Goal: Task Accomplishment & Management: Complete application form

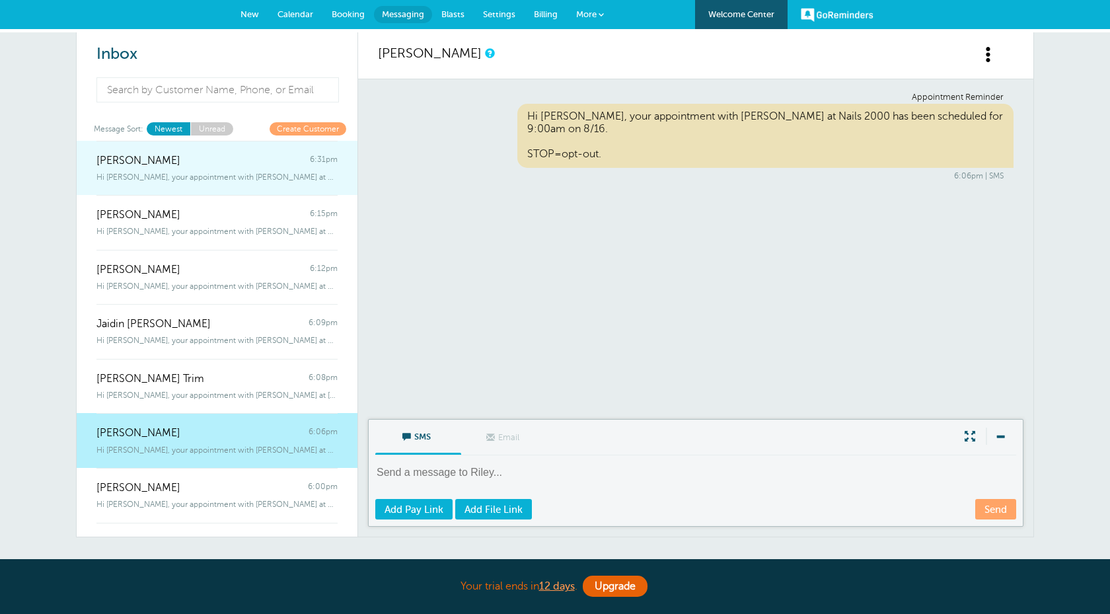
click at [268, 164] on div "Theresa Davis 6:31pm" at bounding box center [216, 154] width 241 height 26
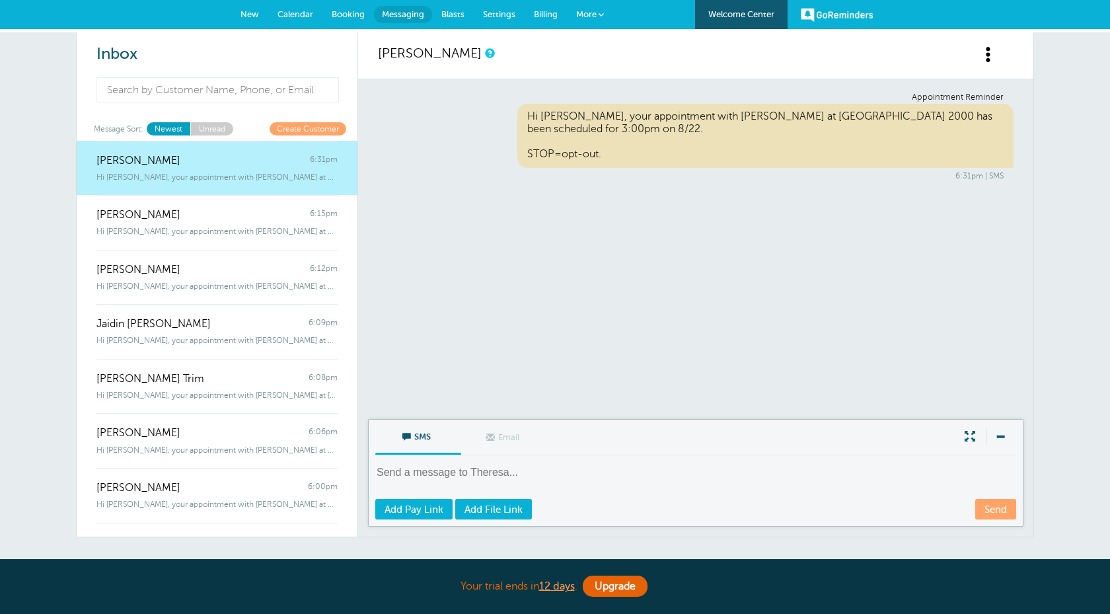
click at [258, 7] on link "New" at bounding box center [249, 14] width 37 height 29
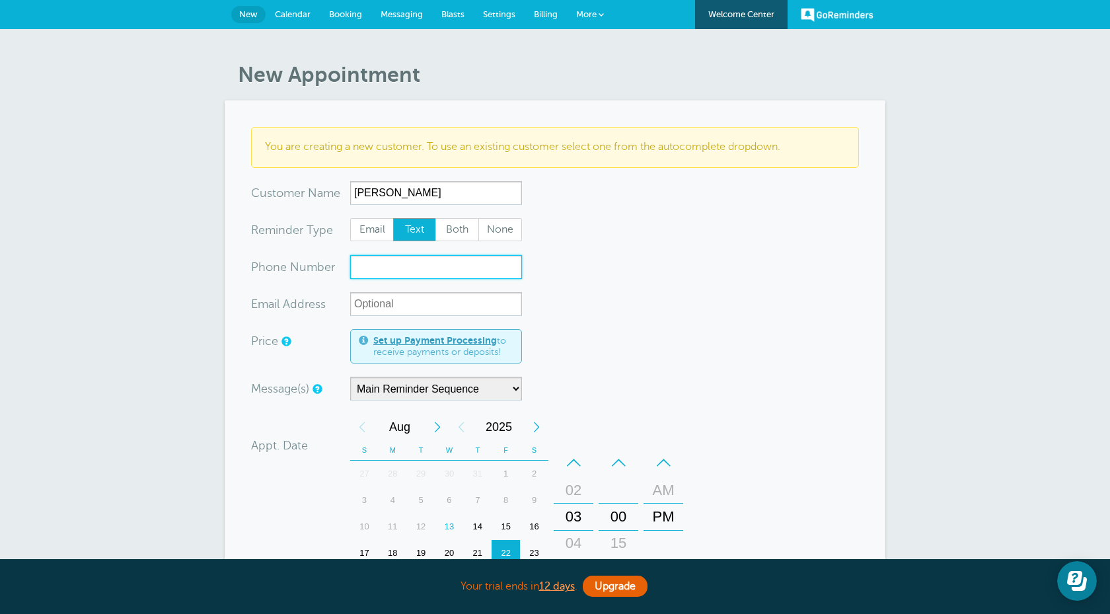
click at [423, 270] on input "xxx-no-autofill" at bounding box center [436, 267] width 172 height 24
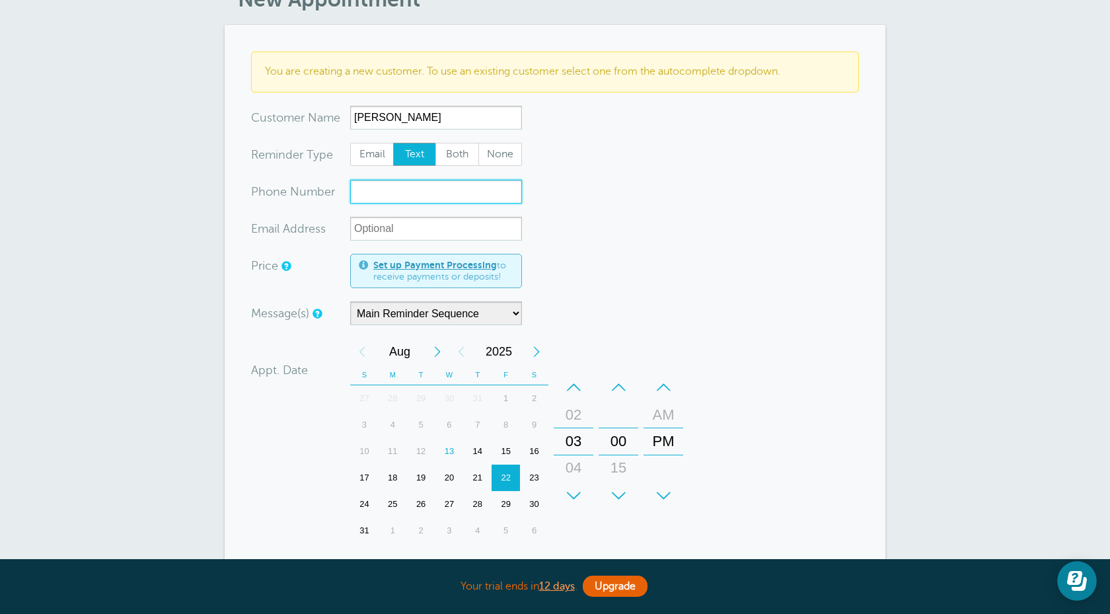
scroll to position [81, 0]
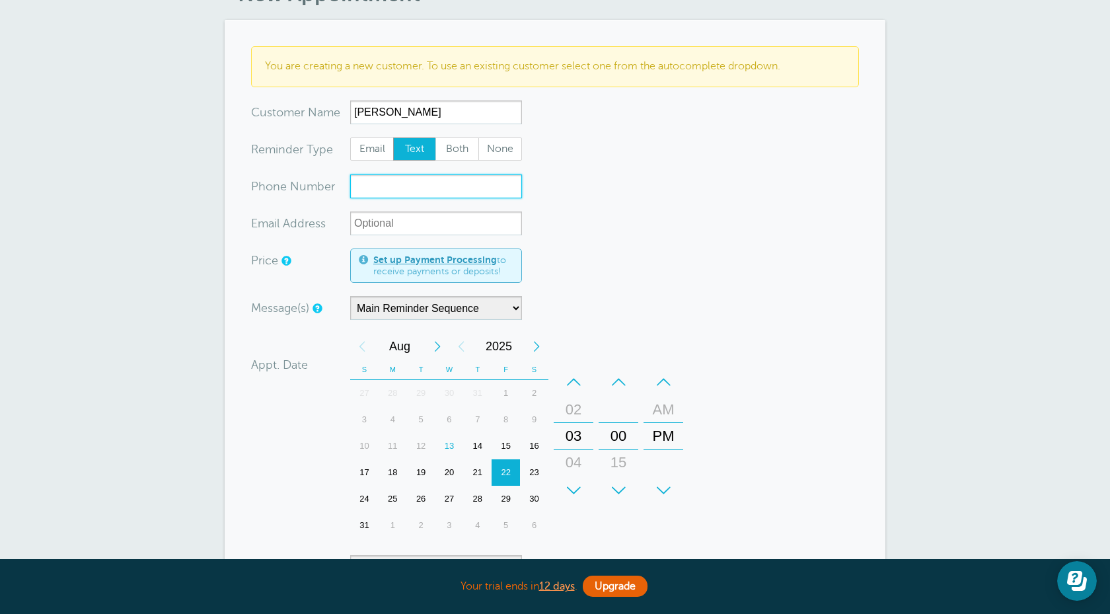
click at [503, 441] on div "15" at bounding box center [505, 446] width 28 height 26
click at [578, 382] on div "–" at bounding box center [574, 382] width 40 height 26
click at [665, 383] on div "–" at bounding box center [663, 382] width 40 height 26
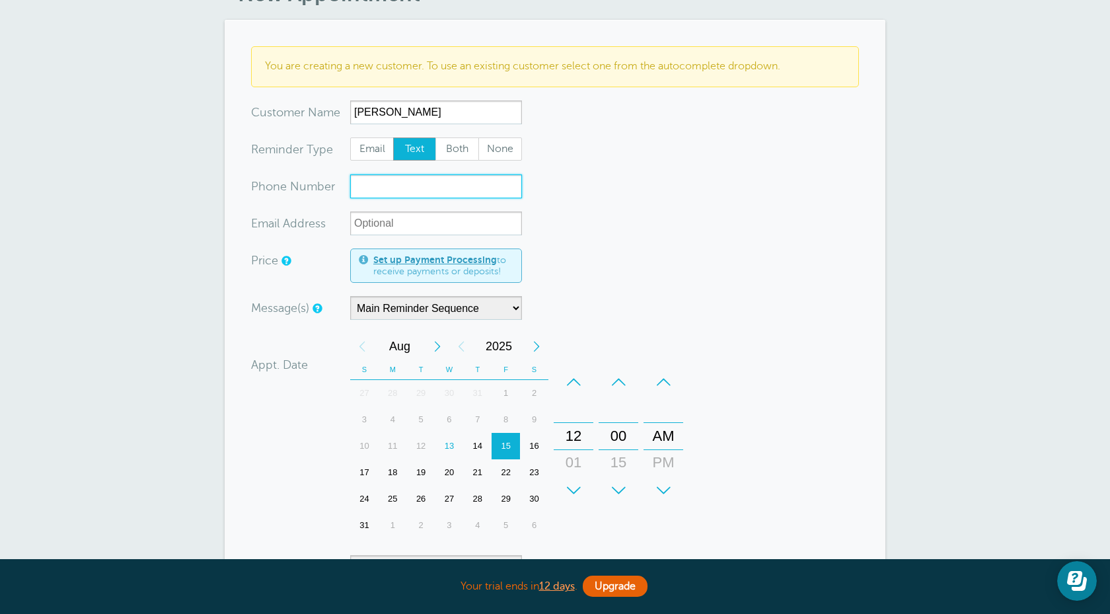
click at [575, 375] on div "–" at bounding box center [574, 382] width 40 height 26
click at [626, 486] on div "+" at bounding box center [618, 490] width 40 height 26
click at [572, 384] on div "–" at bounding box center [574, 382] width 40 height 26
click at [576, 493] on div "+" at bounding box center [574, 490] width 40 height 26
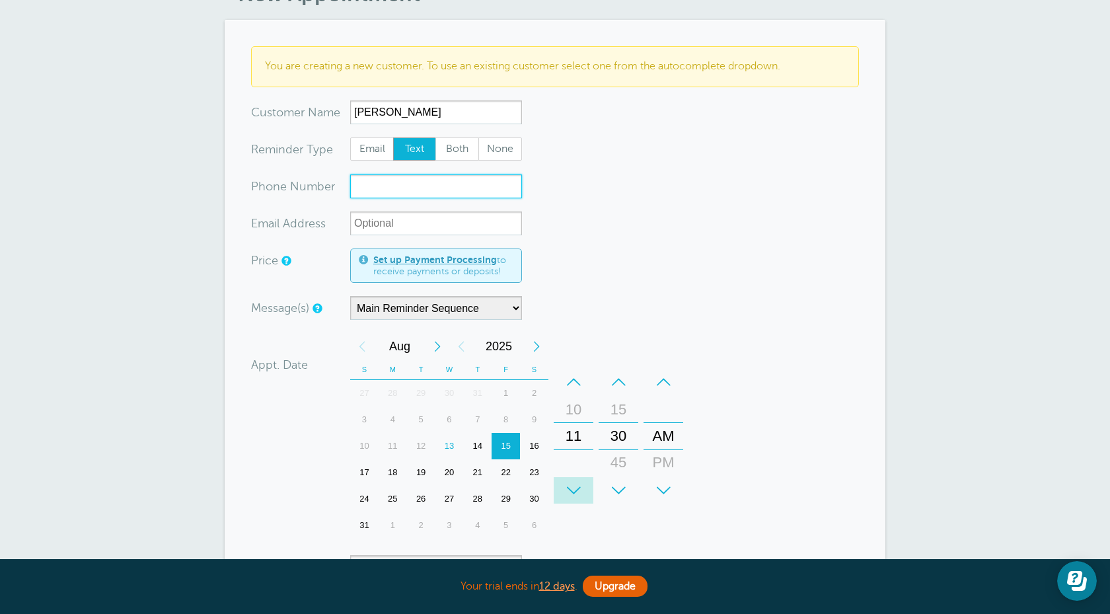
click at [576, 493] on div "+" at bounding box center [574, 490] width 40 height 26
click at [666, 484] on div "+" at bounding box center [663, 490] width 40 height 26
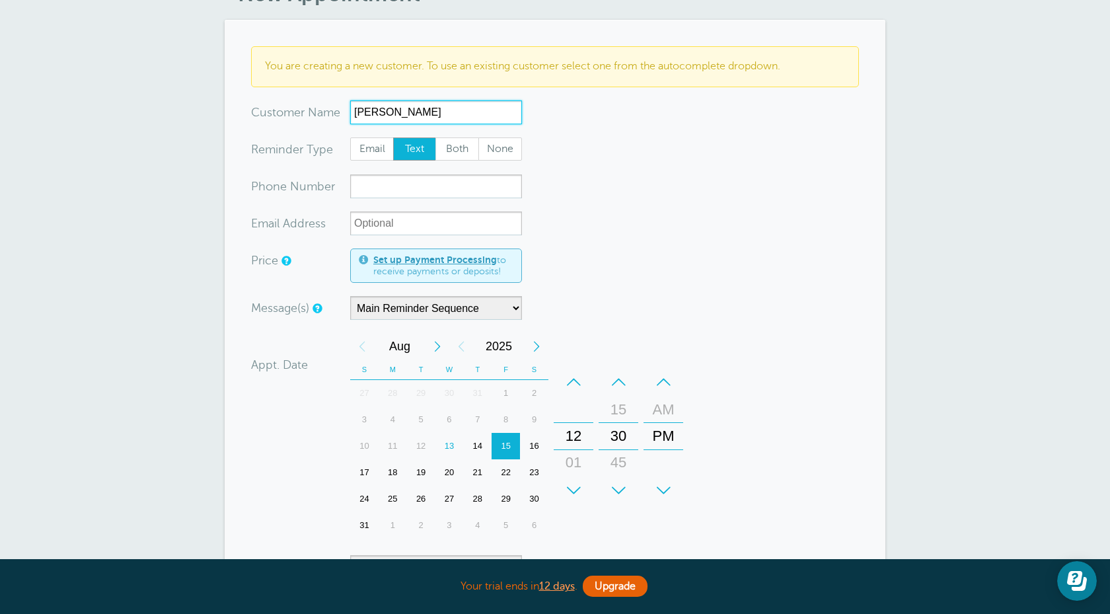
drag, startPoint x: 434, startPoint y: 109, endPoint x: 386, endPoint y: 108, distance: 47.6
click at [386, 108] on input "Avaya Noble" at bounding box center [436, 112] width 172 height 24
paste input "Hassan"
type input "Avaya Hassan"
click at [423, 184] on input "xxx-no-autofill" at bounding box center [436, 186] width 172 height 24
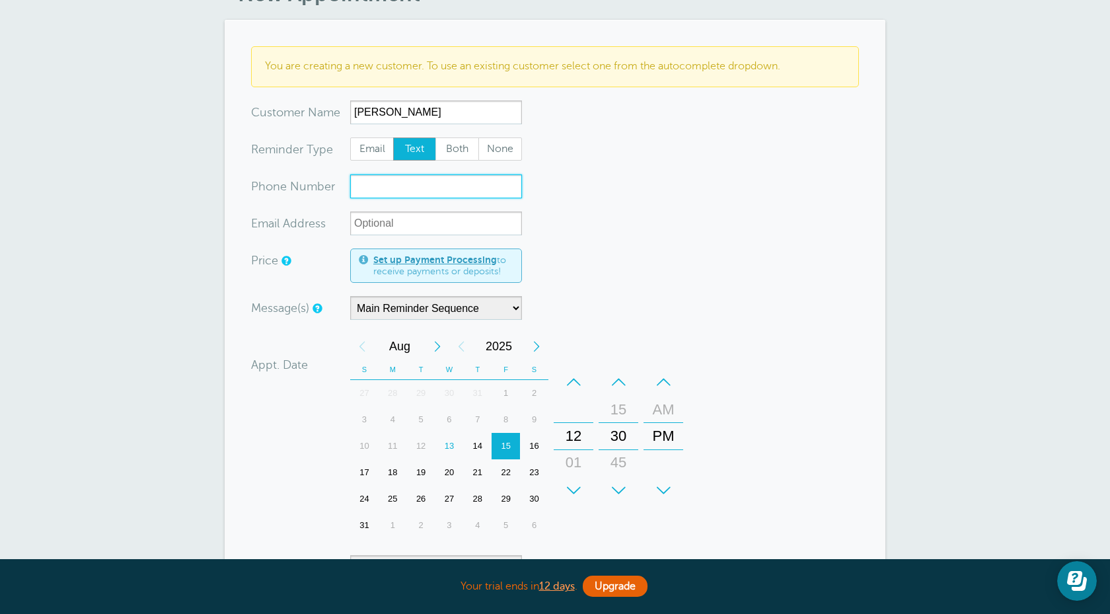
paste input "231-299-9797"
type input "231-299-9797"
click at [633, 222] on form "You are creating a new customer. To use an existing customer select one from th…" at bounding box center [555, 399] width 608 height 706
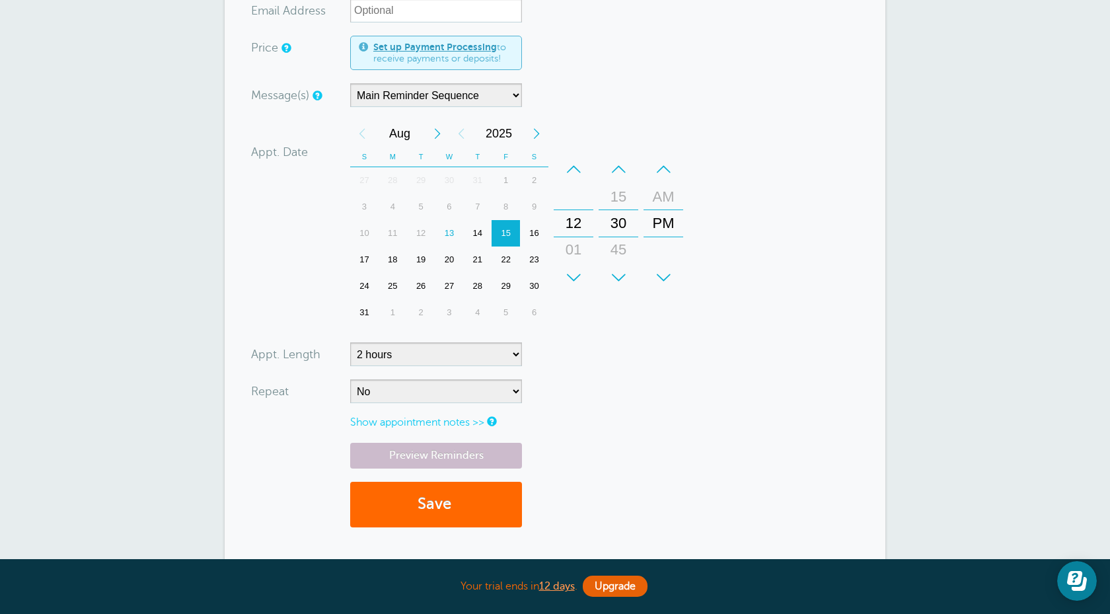
scroll to position [293, 0]
click at [438, 348] on select "5 minutes 10 minutes 15 minutes 20 minutes 25 minutes 30 minutes 35 minutes 40 …" at bounding box center [436, 355] width 172 height 24
select select
click at [415, 508] on button "Save" at bounding box center [436, 505] width 172 height 46
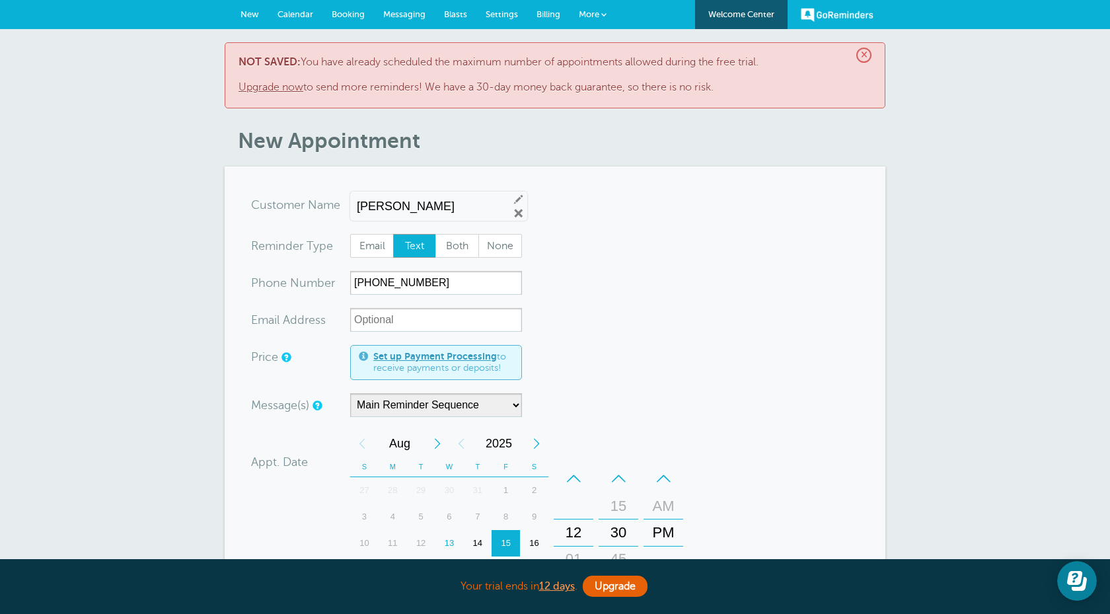
click at [291, 85] on link "Upgrade now" at bounding box center [270, 87] width 65 height 12
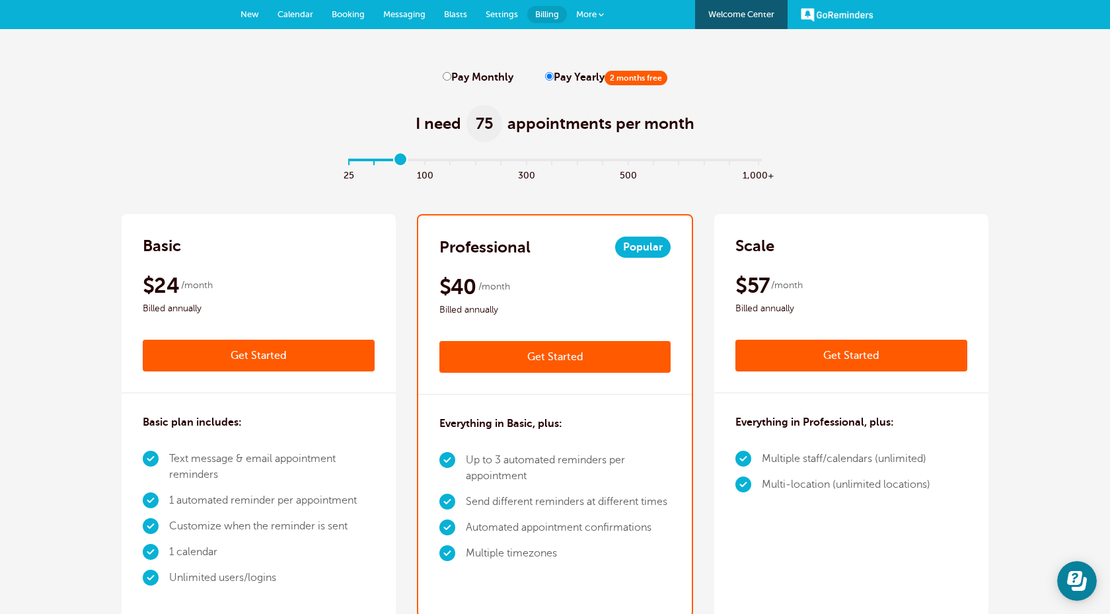
click at [388, 161] on input "range" at bounding box center [555, 162] width 427 height 3
type input "1"
click at [379, 162] on input "range" at bounding box center [555, 162] width 427 height 3
click at [468, 77] on label "Pay Monthly" at bounding box center [478, 77] width 71 height 13
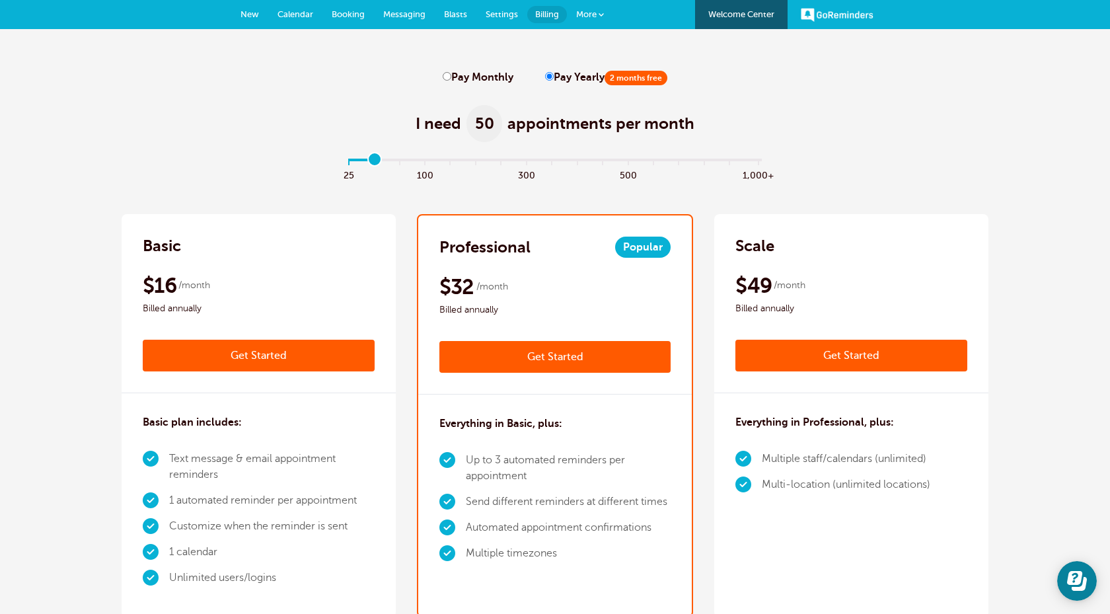
click at [451, 77] on input "Pay Monthly" at bounding box center [447, 76] width 9 height 9
radio input "true"
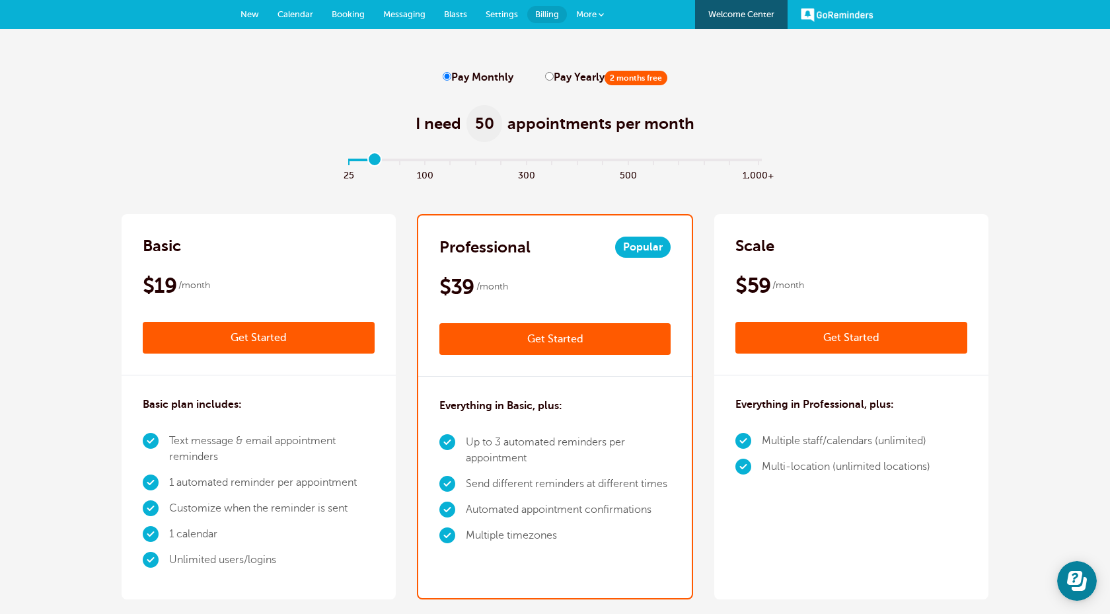
click at [591, 77] on label "Pay Yearly 2 months free" at bounding box center [606, 77] width 122 height 13
click at [554, 77] on input "Pay Yearly 2 months free" at bounding box center [549, 76] width 9 height 9
radio input "true"
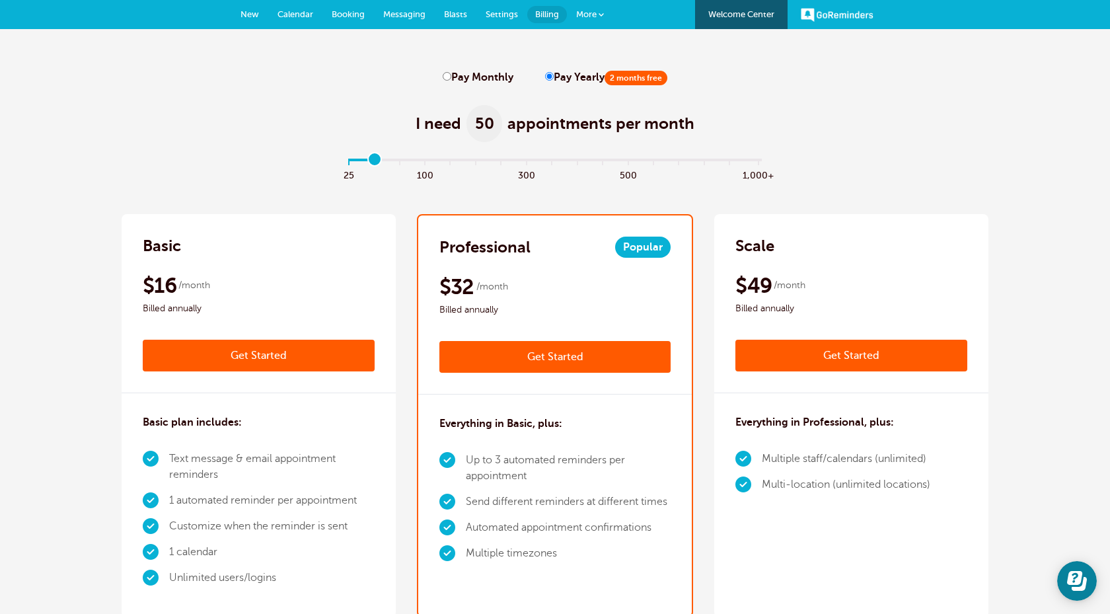
click at [456, 77] on label "Pay Monthly" at bounding box center [478, 77] width 71 height 13
click at [451, 77] on input "Pay Monthly" at bounding box center [447, 76] width 9 height 9
radio input "true"
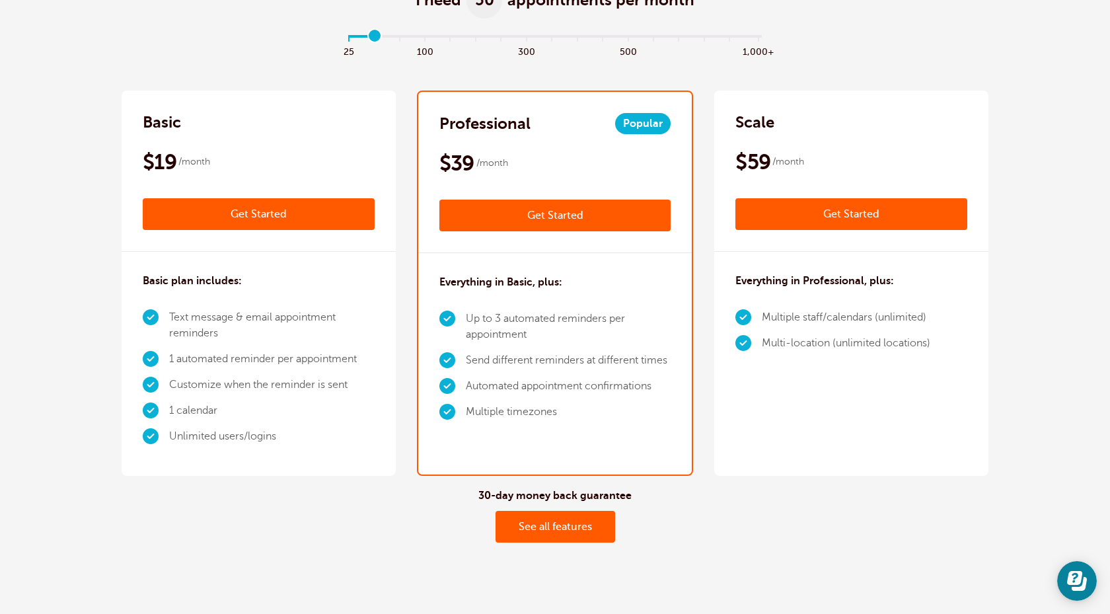
scroll to position [91, 0]
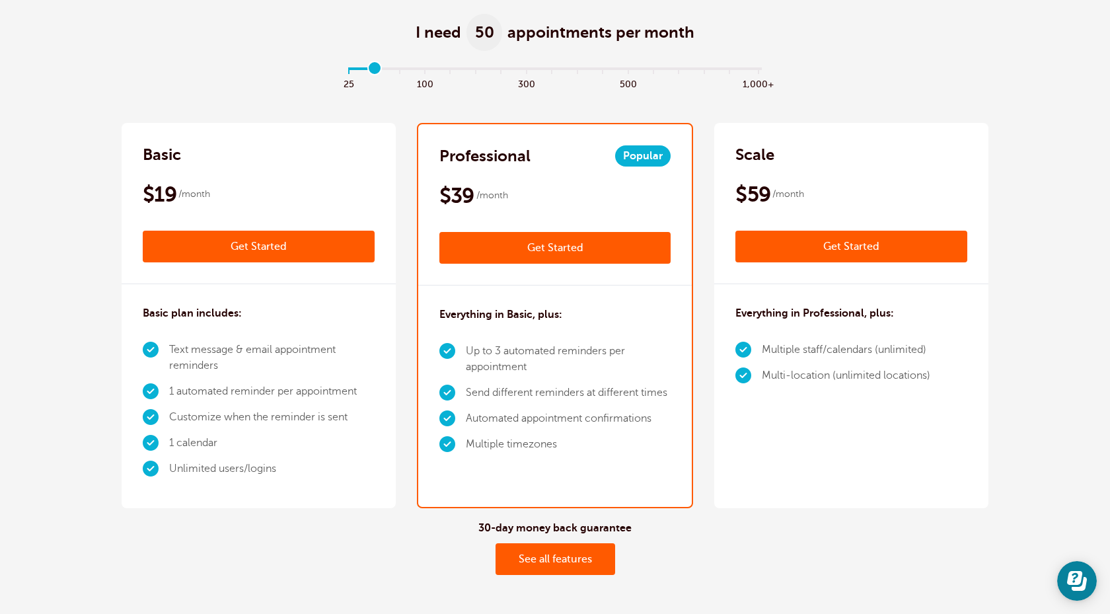
click at [361, 70] on input "range" at bounding box center [555, 71] width 427 height 3
click at [369, 72] on input "range" at bounding box center [555, 71] width 427 height 3
drag, startPoint x: 371, startPoint y: 71, endPoint x: 353, endPoint y: 72, distance: 17.9
click at [353, 71] on input "range" at bounding box center [555, 71] width 427 height 3
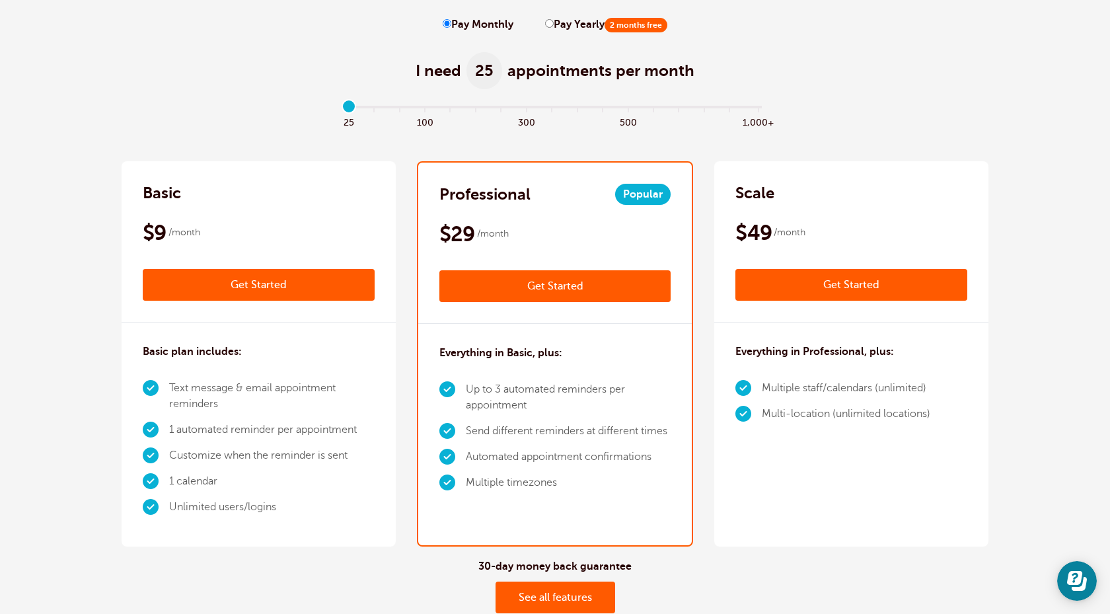
scroll to position [54, 0]
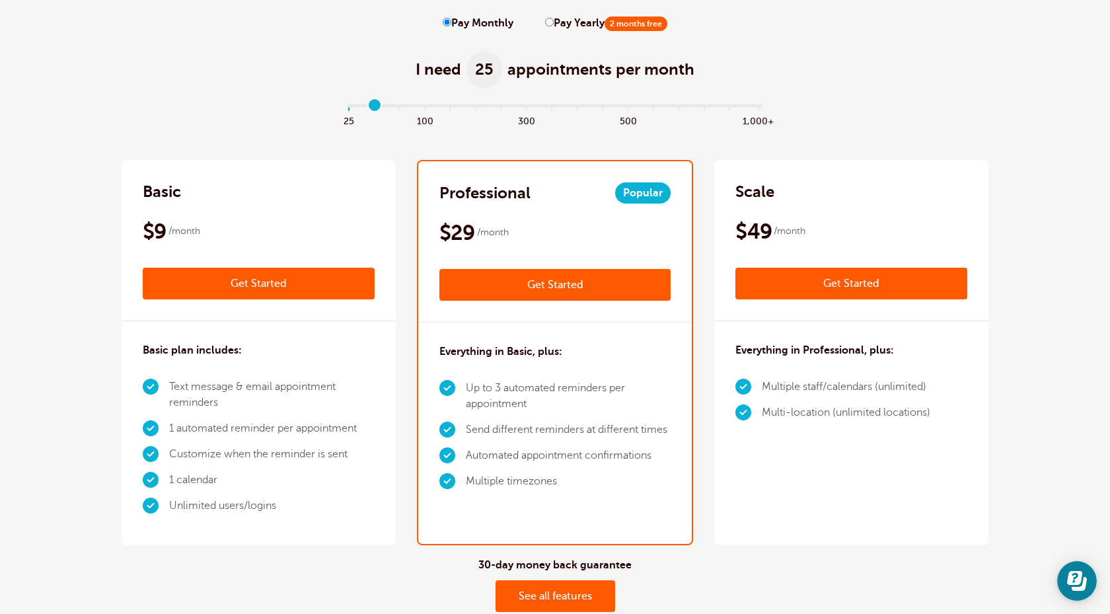
type input "1"
click at [373, 107] on input "range" at bounding box center [555, 108] width 427 height 3
click at [553, 25] on label "Pay Yearly 2 months free" at bounding box center [606, 23] width 122 height 13
click at [553, 25] on input "Pay Yearly 2 months free" at bounding box center [549, 22] width 9 height 9
radio input "true"
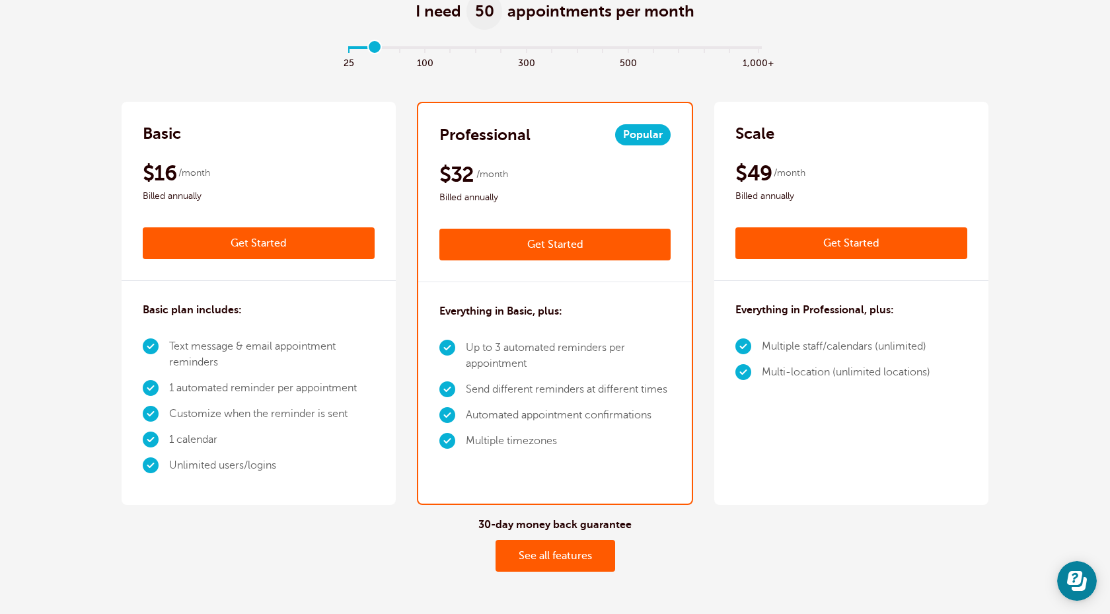
scroll to position [113, 0]
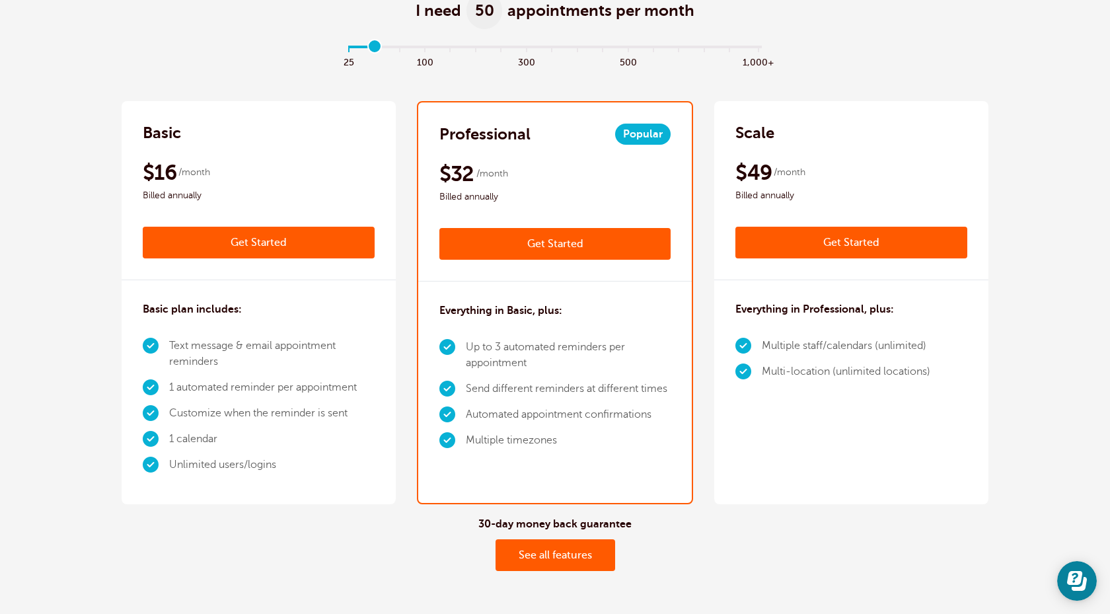
click at [528, 244] on link "Get Started" at bounding box center [555, 244] width 232 height 32
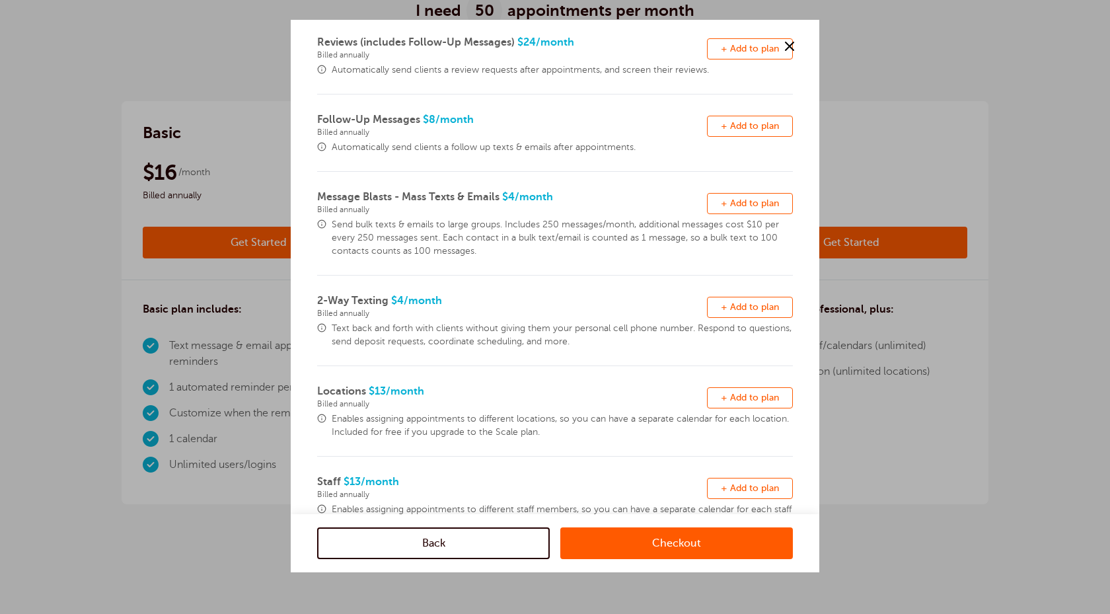
scroll to position [248, 0]
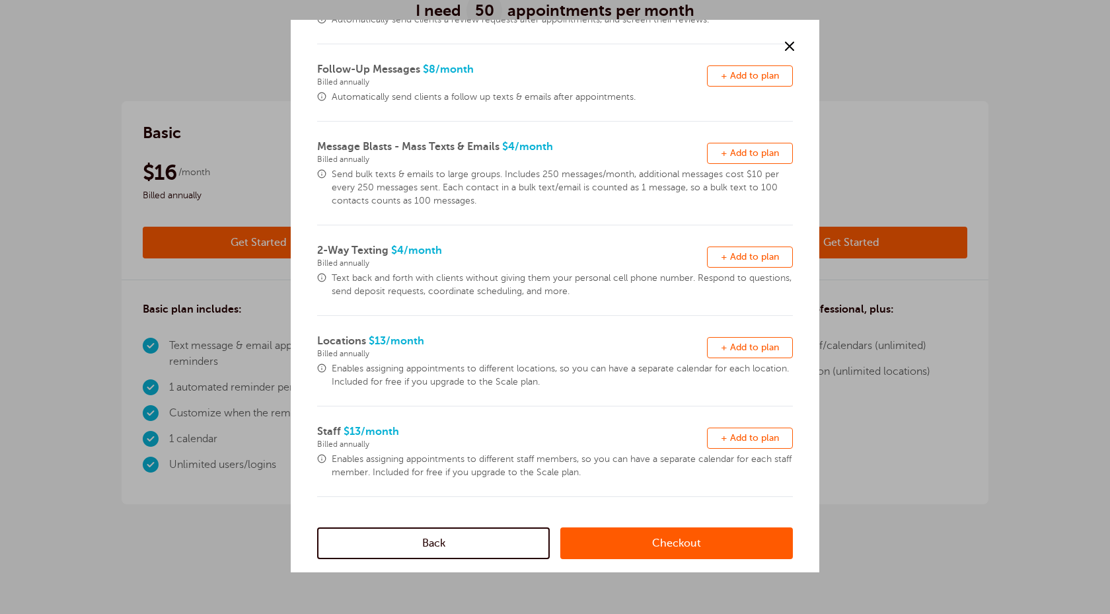
click at [650, 546] on link "Checkout" at bounding box center [676, 543] width 233 height 32
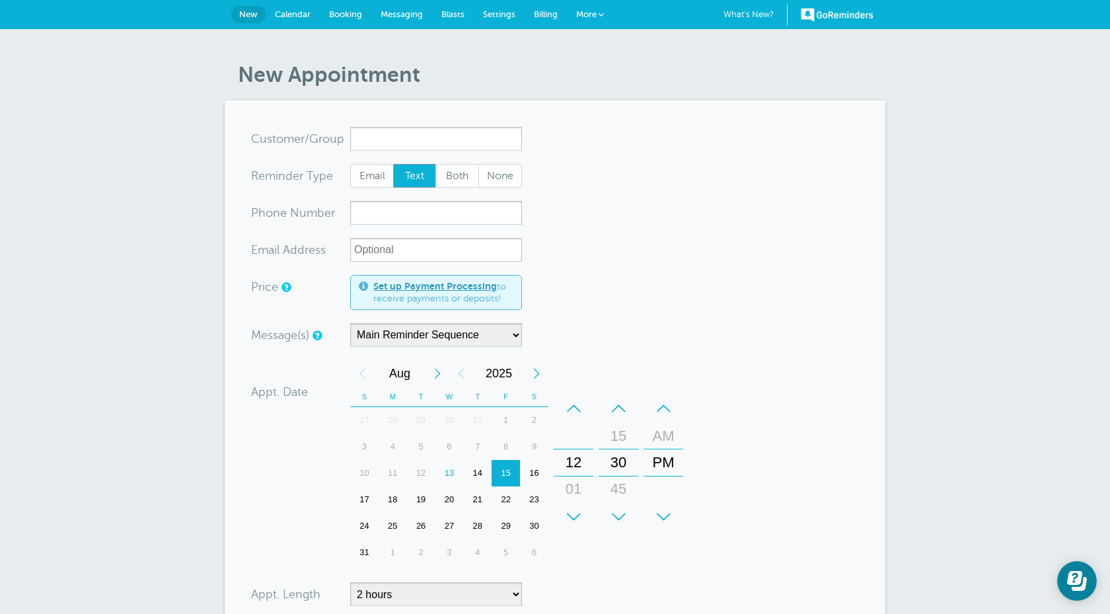
click at [307, 13] on span "Calendar" at bounding box center [293, 14] width 36 height 10
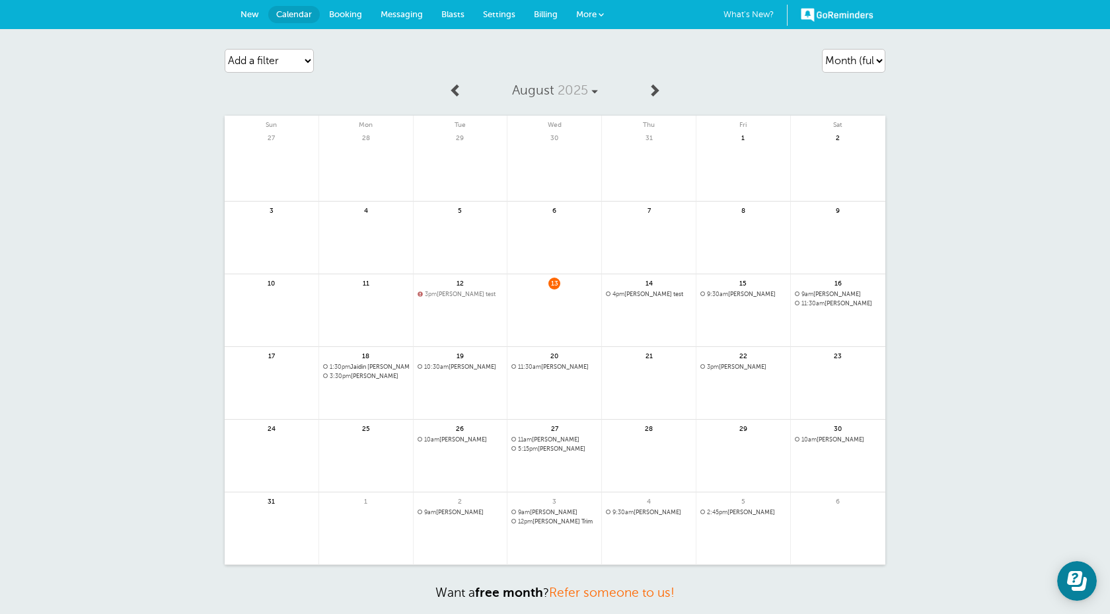
click at [351, 17] on span "Booking" at bounding box center [345, 14] width 33 height 10
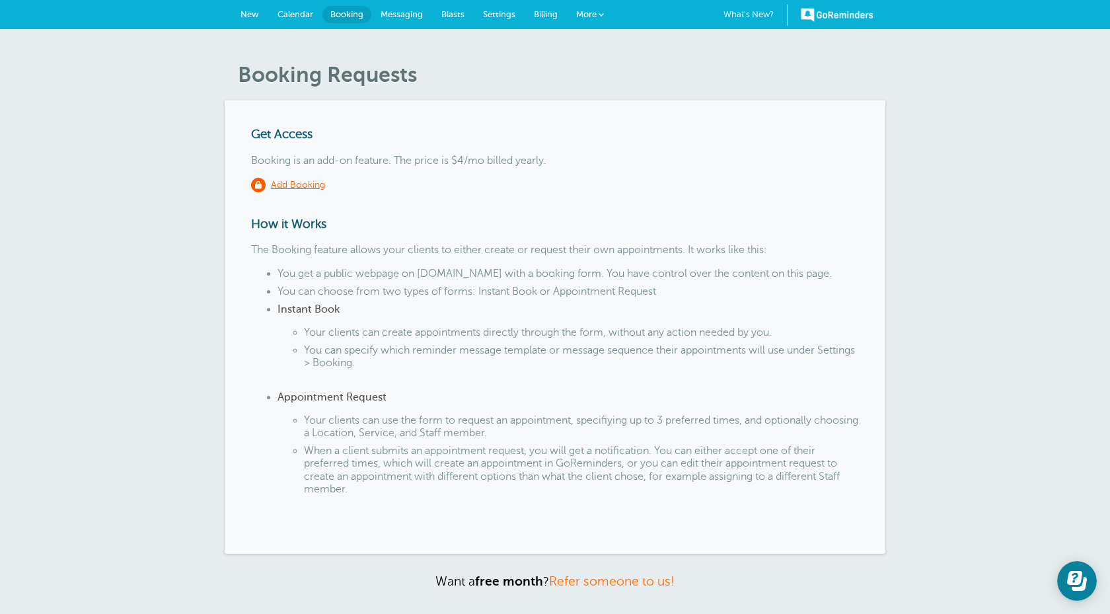
click at [398, 11] on span "Messaging" at bounding box center [401, 14] width 42 height 10
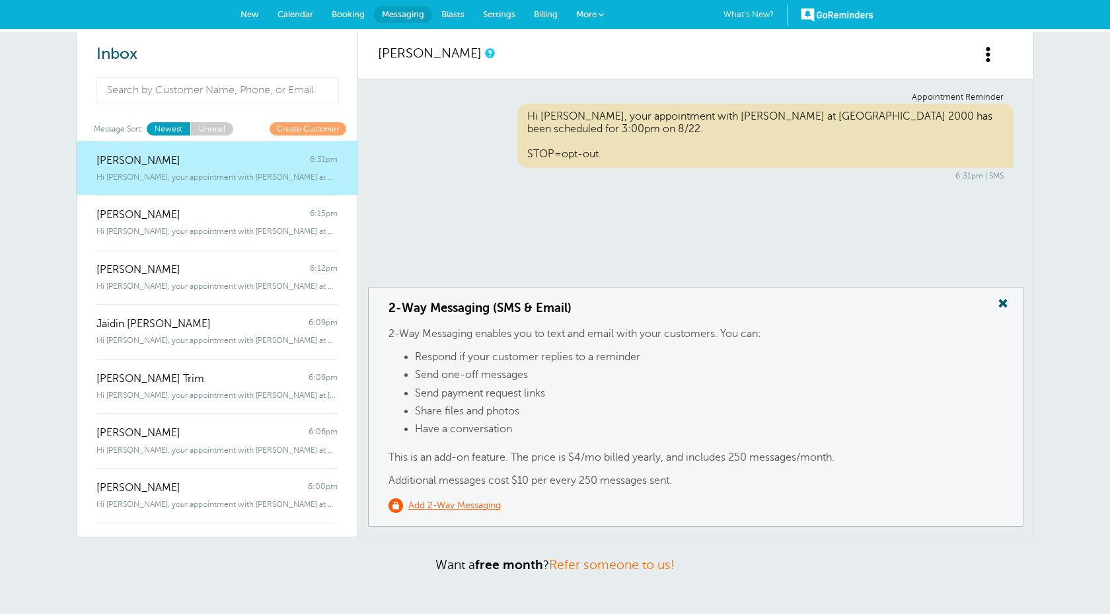
click at [211, 131] on link "Unread" at bounding box center [211, 128] width 43 height 13
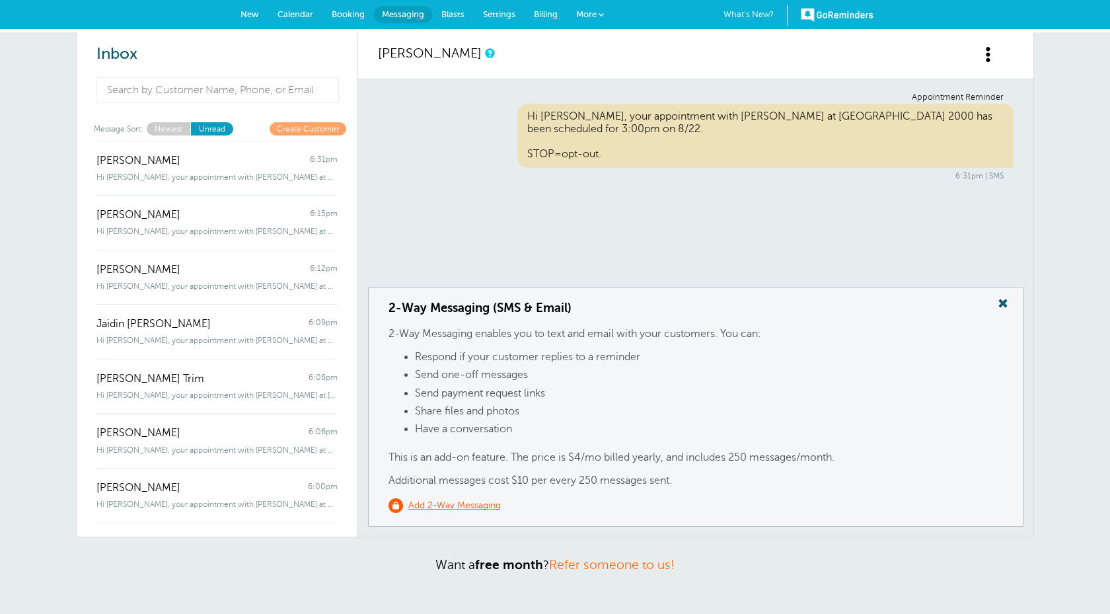
click at [172, 127] on link "Newest" at bounding box center [169, 128] width 44 height 13
click at [347, 20] on link "Booking" at bounding box center [348, 14] width 52 height 29
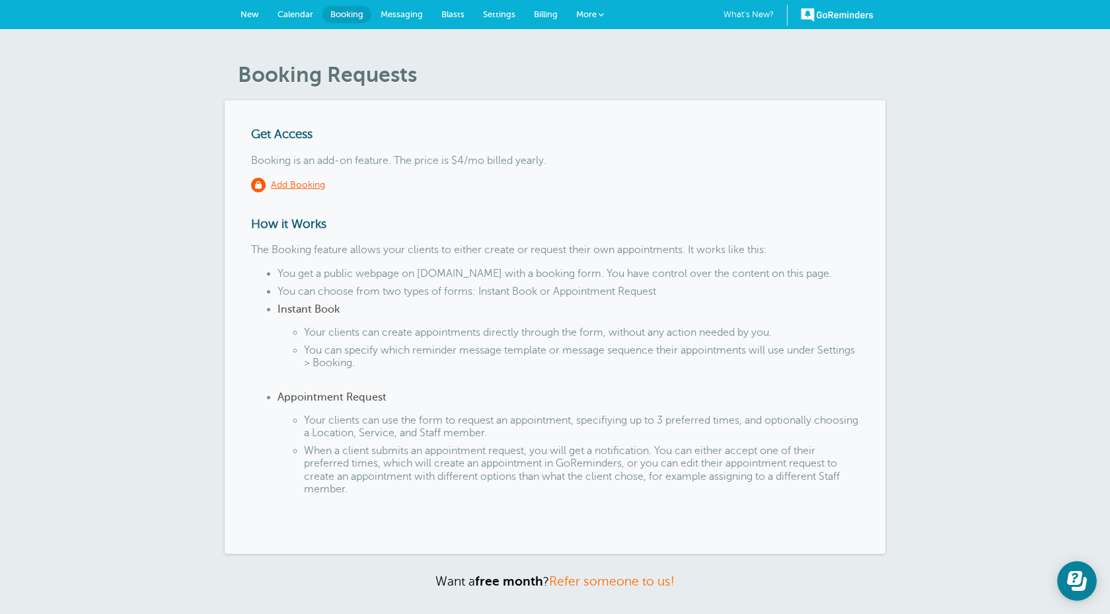
click at [259, 11] on link "New" at bounding box center [249, 14] width 37 height 29
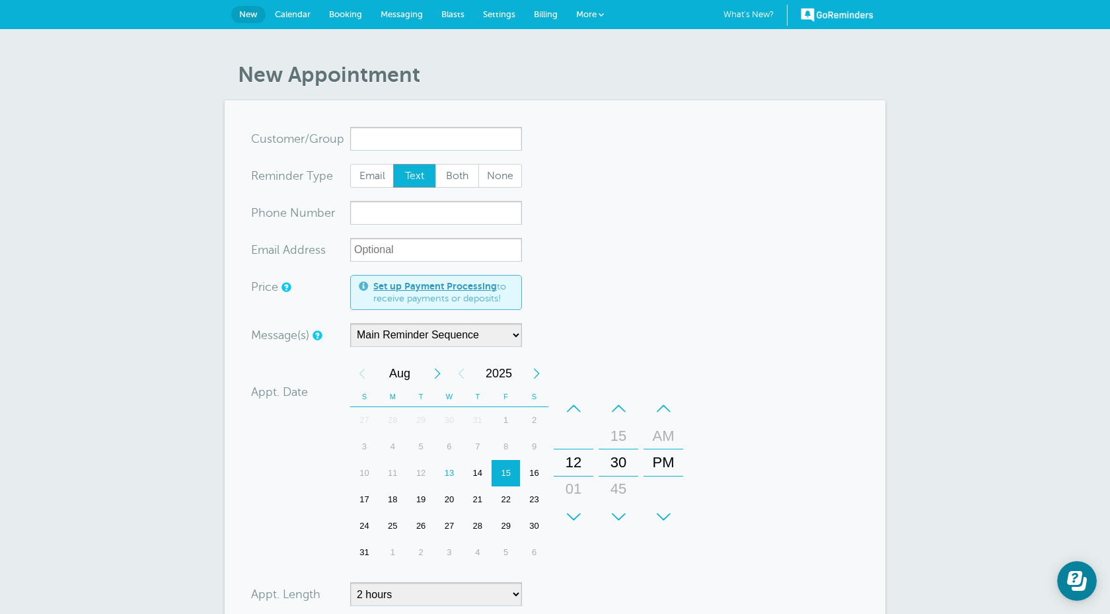
click at [544, 12] on span "Billing" at bounding box center [546, 14] width 24 height 10
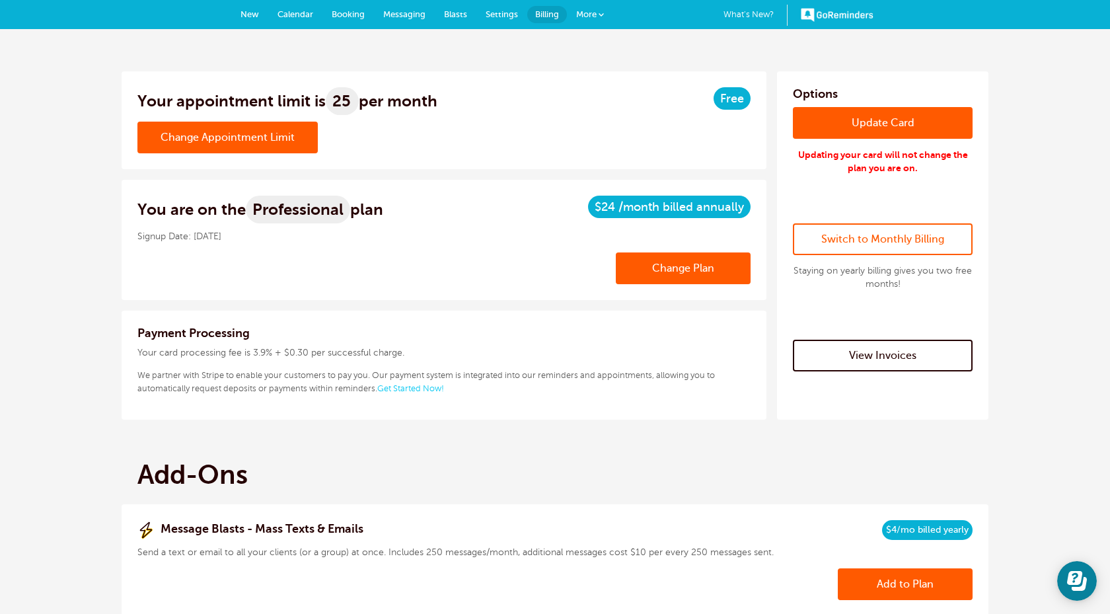
click at [252, 7] on link "New" at bounding box center [249, 14] width 37 height 29
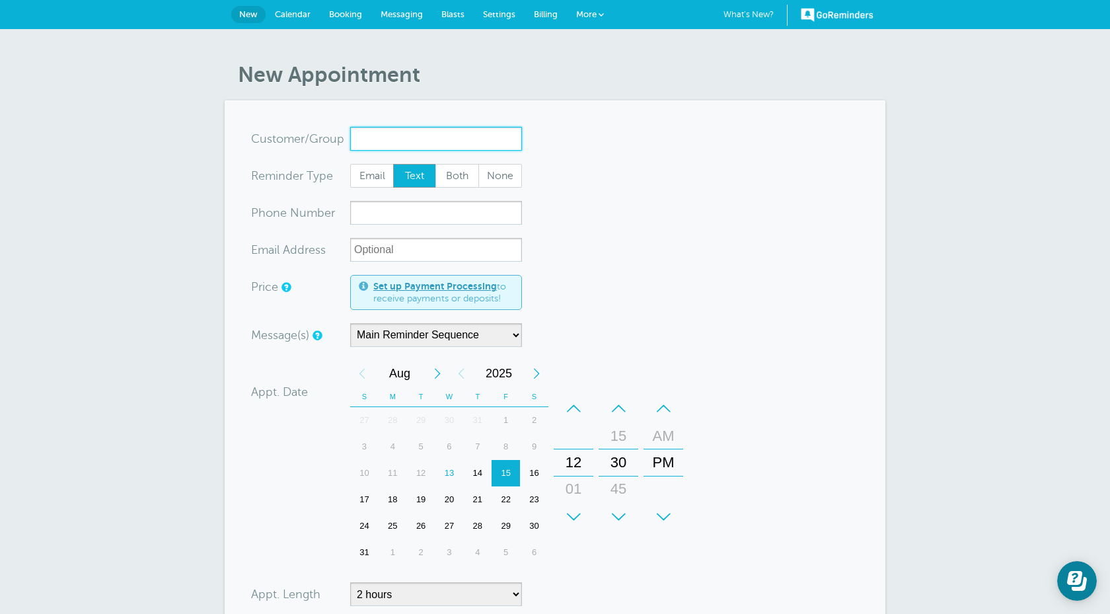
paste input "[PERSON_NAME]"
click at [400, 137] on input "Avaya Hassan" at bounding box center [436, 139] width 172 height 24
type input "Avaya Hassan"
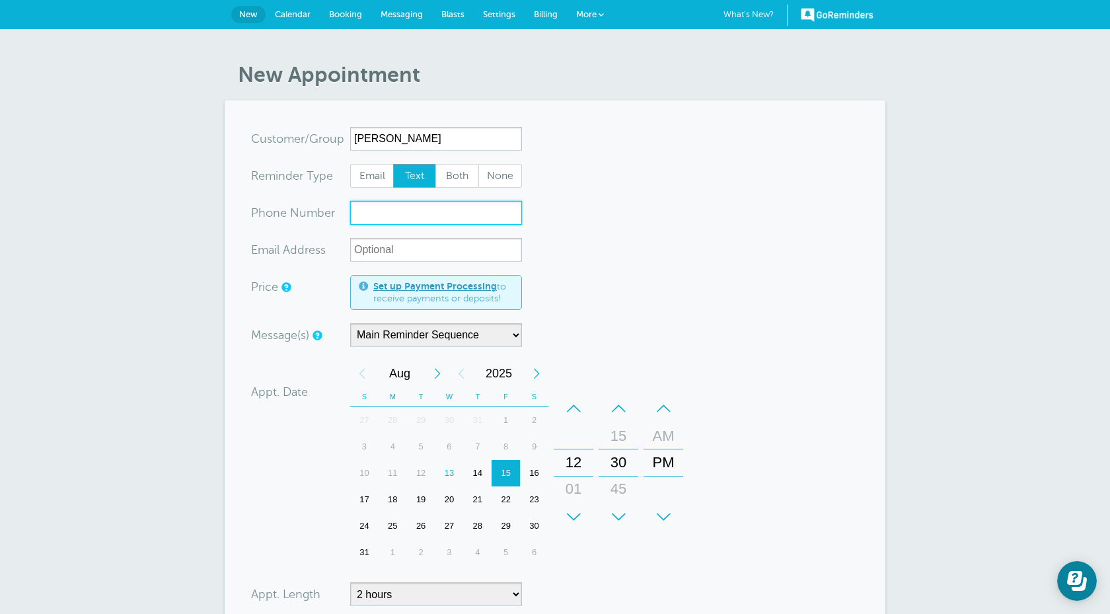
click at [393, 218] on input "xxx-no-autofill" at bounding box center [436, 213] width 172 height 24
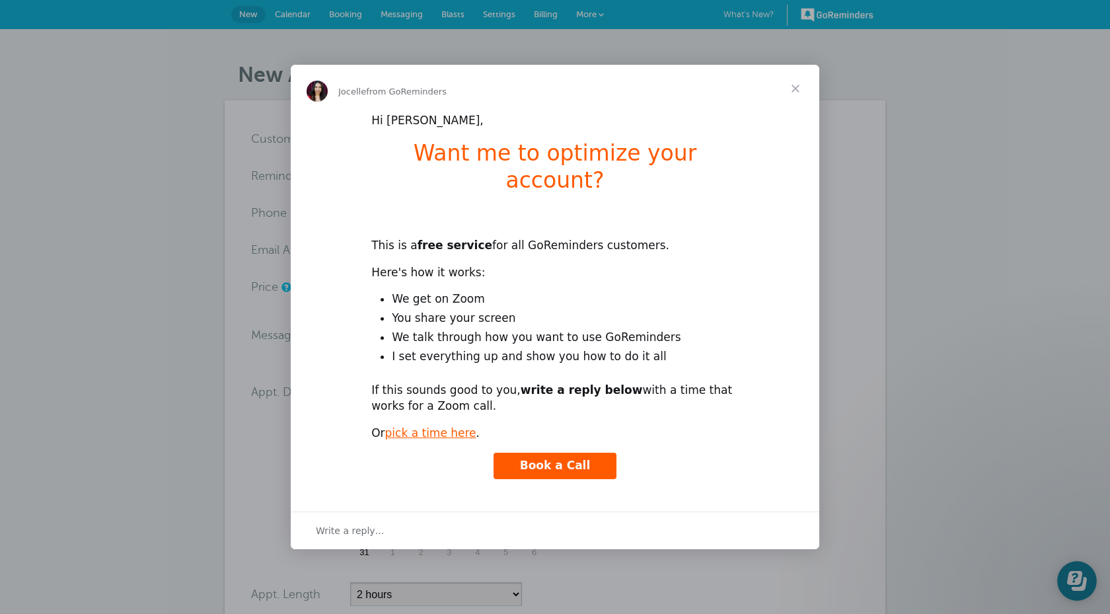
click at [789, 102] on span "Close" at bounding box center [796, 89] width 48 height 48
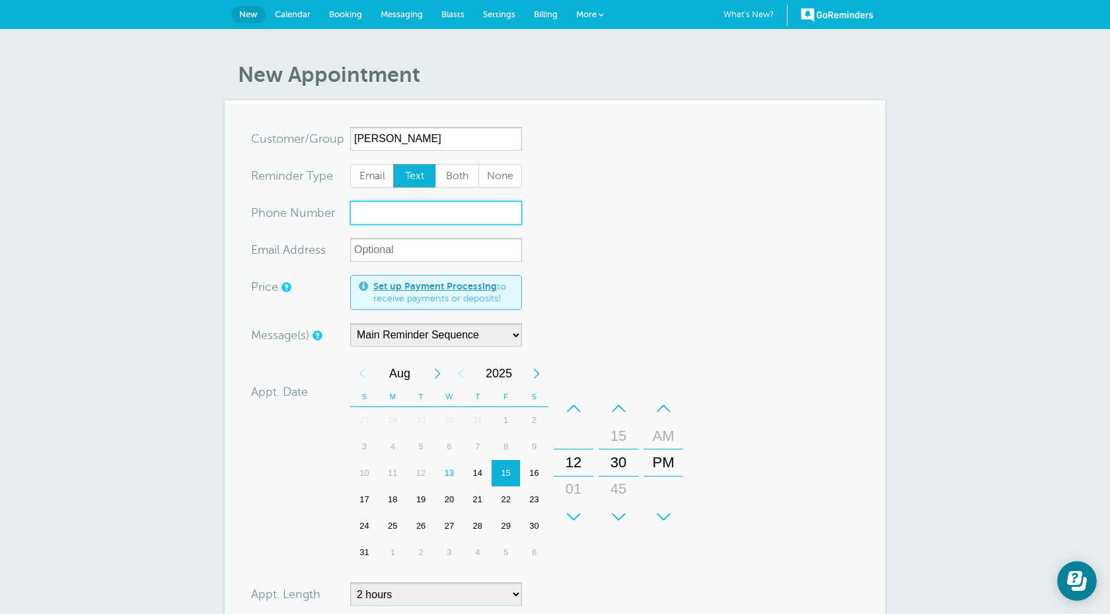
click at [436, 213] on input "xxx-no-autofill" at bounding box center [436, 213] width 172 height 24
paste input "231-299-9797"
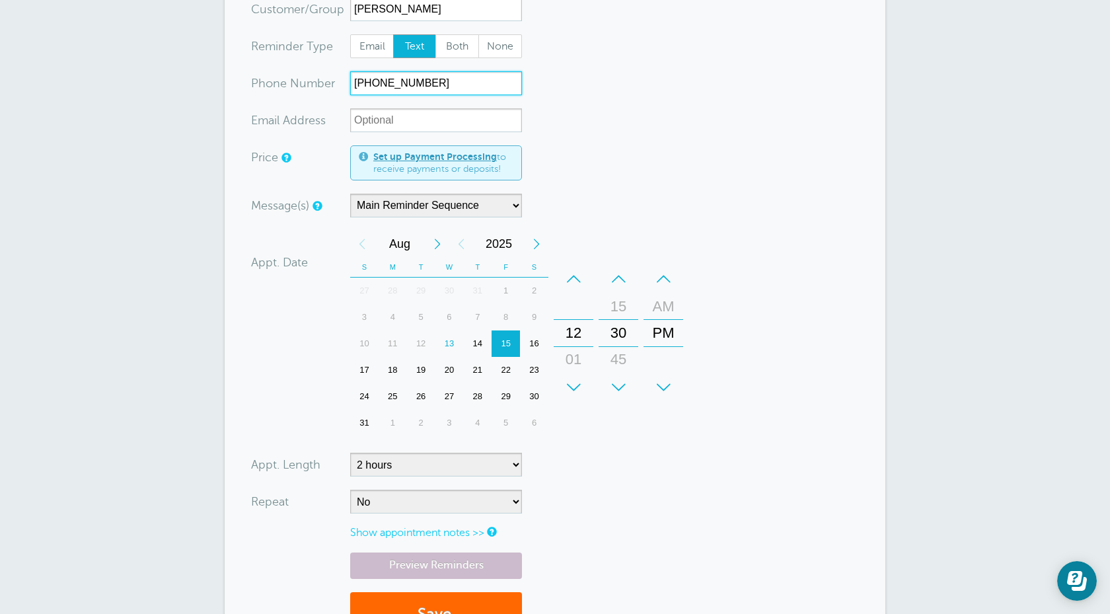
scroll to position [141, 0]
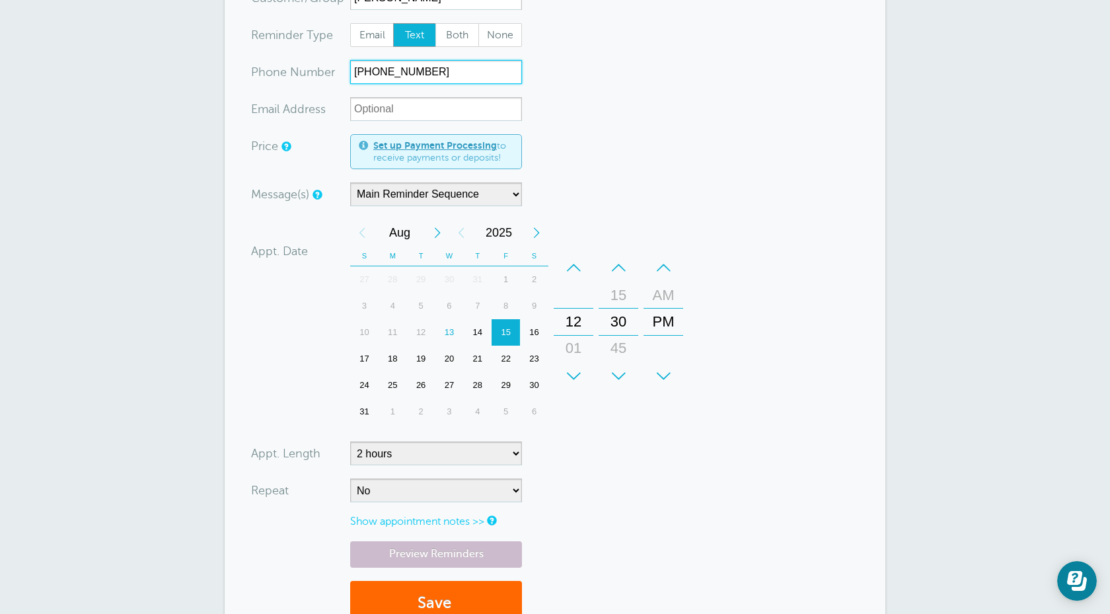
type input "231-299-9797"
click at [466, 445] on select "5 minutes 10 minutes 15 minutes 20 minutes 25 minutes 30 minutes 35 minutes 40 …" at bounding box center [436, 453] width 172 height 24
select select
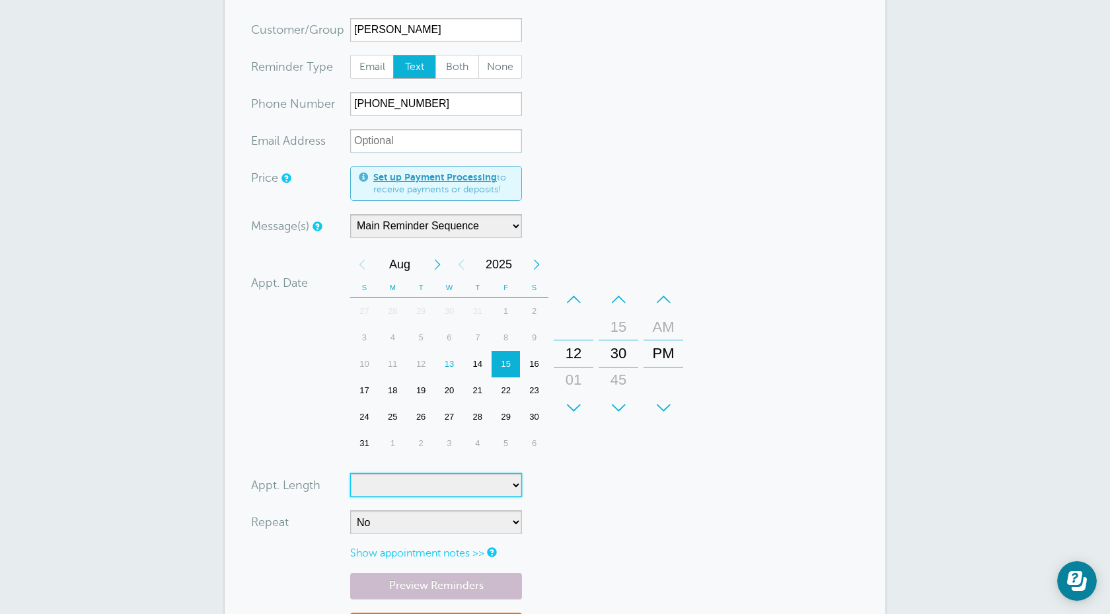
scroll to position [205, 0]
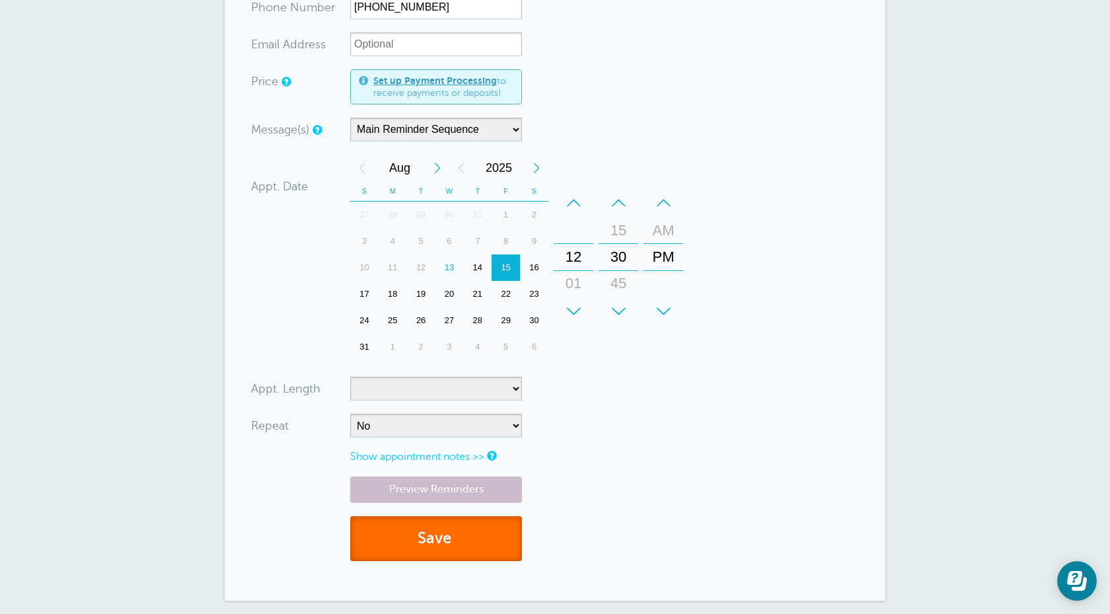
click at [465, 533] on button "Save" at bounding box center [436, 539] width 172 height 46
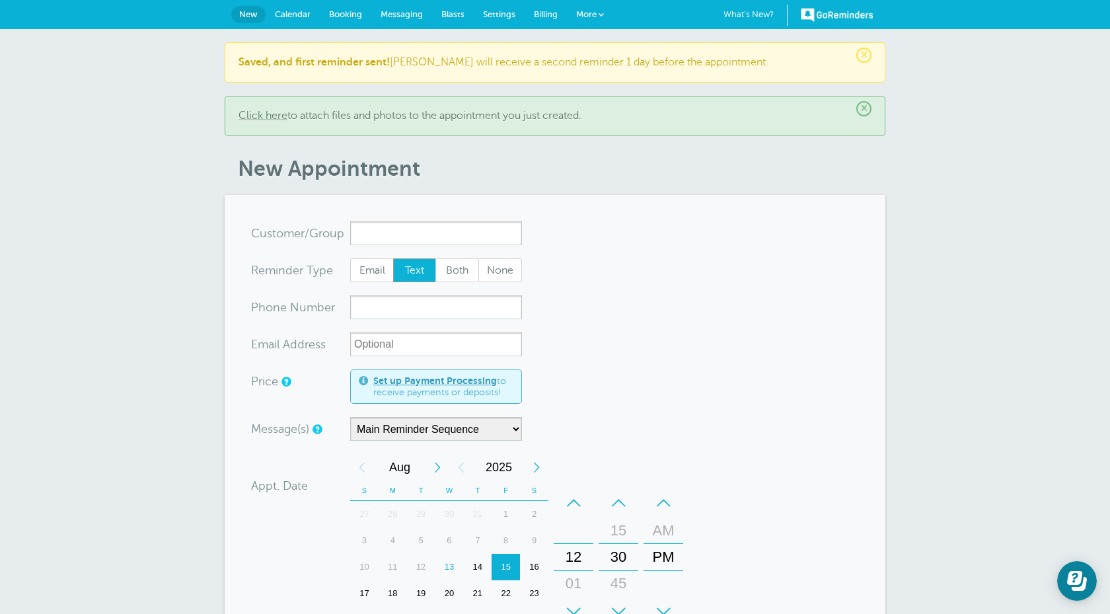
click at [296, 13] on span "Calendar" at bounding box center [293, 14] width 36 height 10
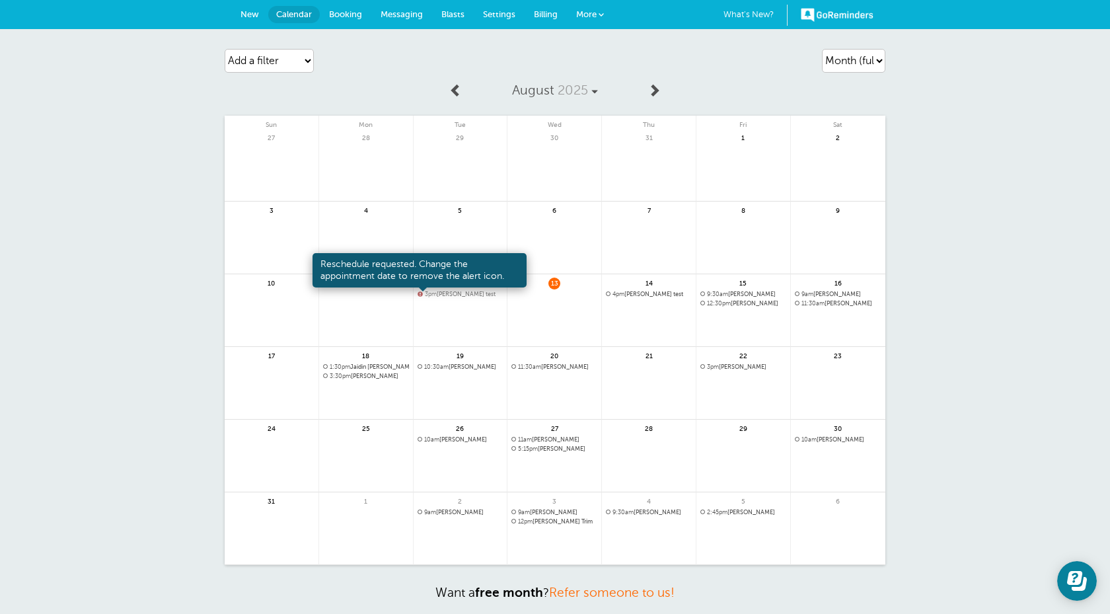
click at [421, 294] on span at bounding box center [419, 293] width 5 height 5
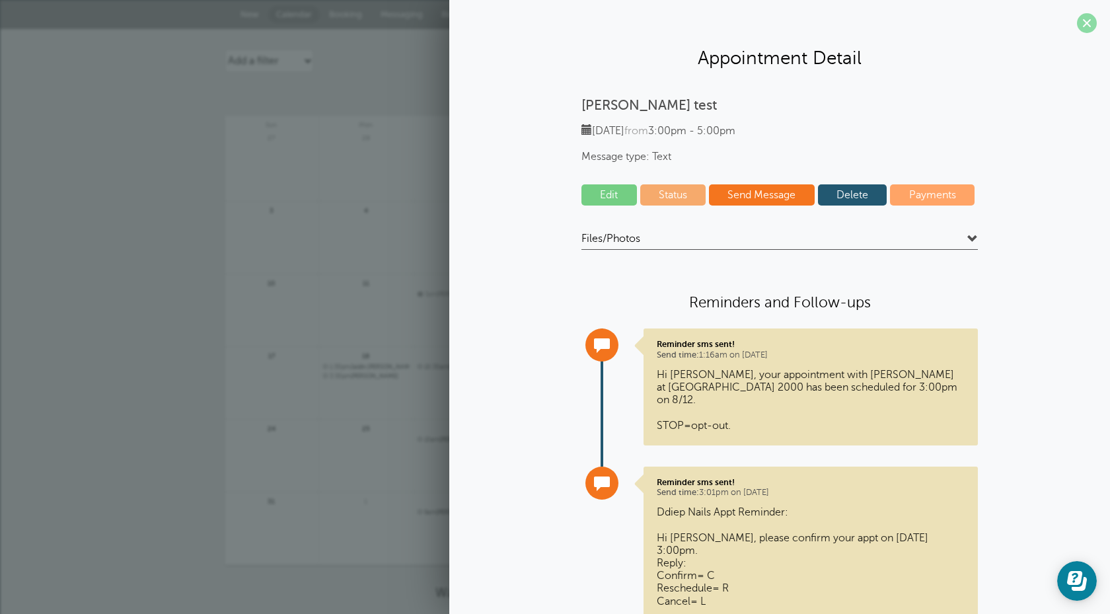
click at [1087, 19] on span at bounding box center [1087, 23] width 20 height 20
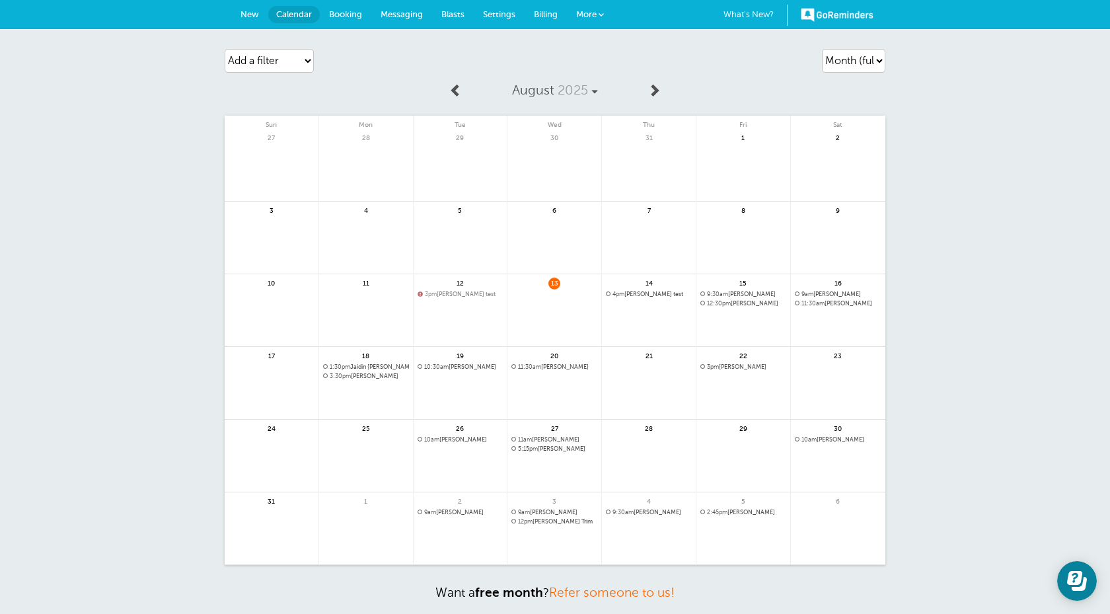
click at [342, 2] on link "Booking" at bounding box center [346, 14] width 52 height 29
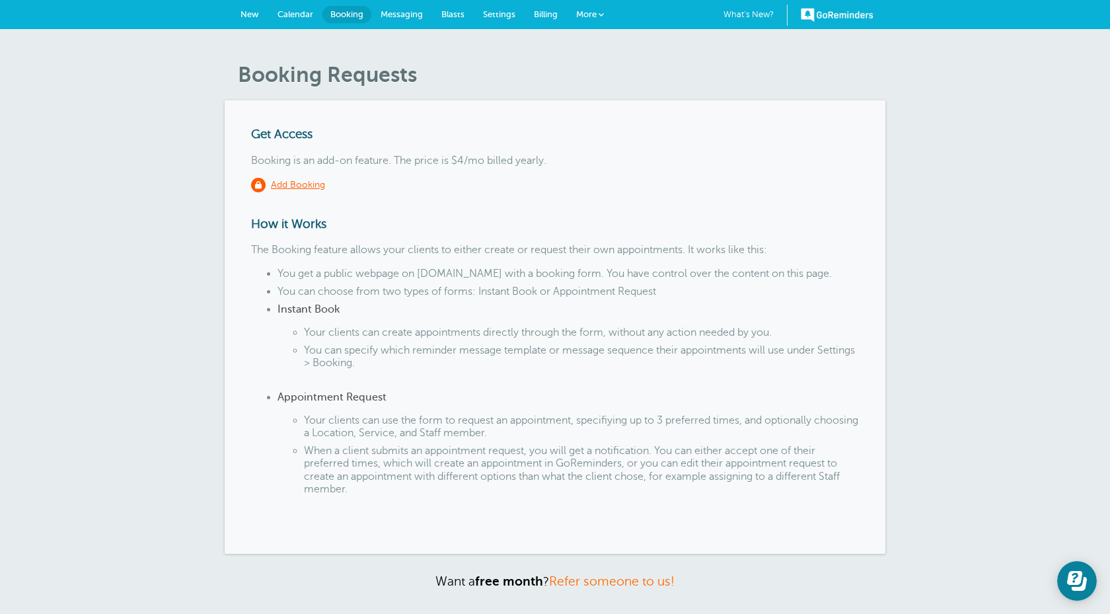
drag, startPoint x: 375, startPoint y: 275, endPoint x: 491, endPoint y: 280, distance: 117.0
click at [491, 280] on li "You get a public webpage on [DOMAIN_NAME] with a booking form. You have control…" at bounding box center [567, 277] width 581 height 18
click at [495, 340] on li "Your clients can create appointments directly through the form, without any act…" at bounding box center [581, 335] width 555 height 18
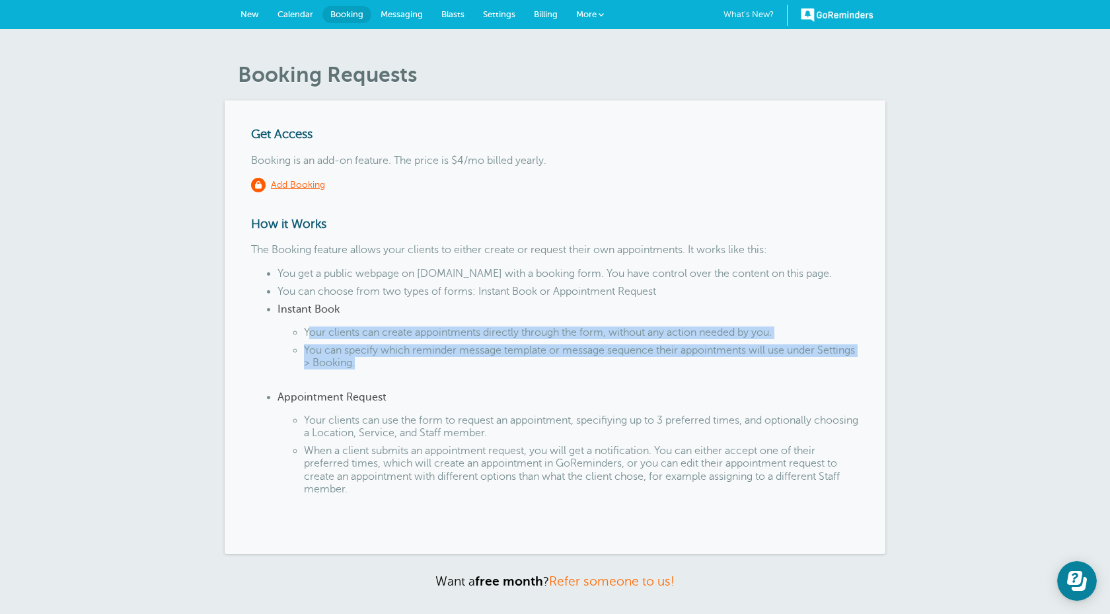
drag, startPoint x: 307, startPoint y: 333, endPoint x: 466, endPoint y: 356, distance: 161.5
click at [467, 357] on ul "Your clients can create appointments directly through the form, without any act…" at bounding box center [567, 350] width 581 height 49
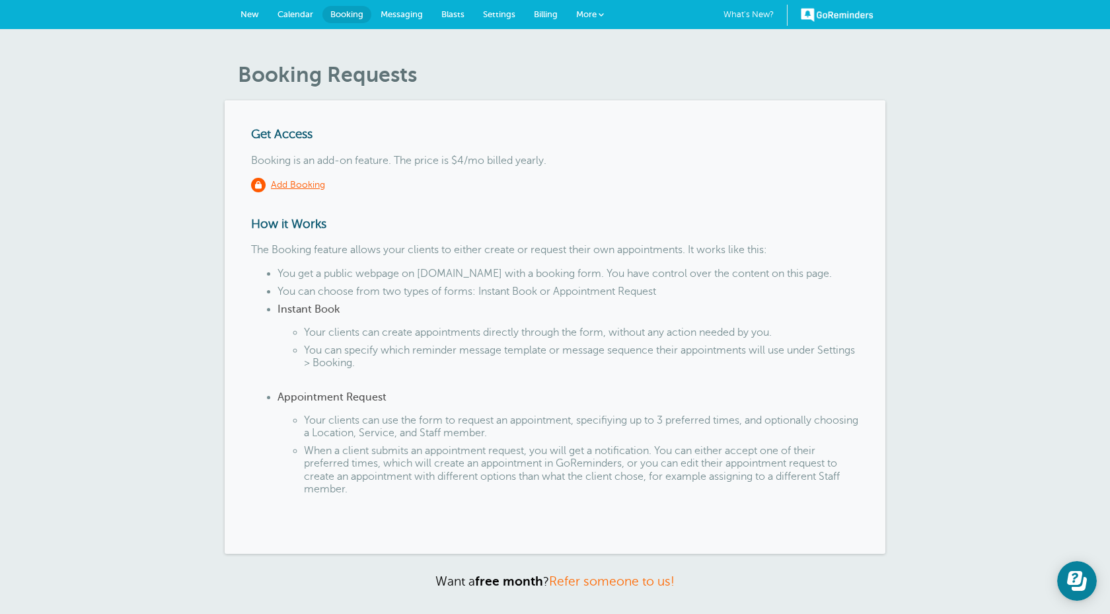
click at [507, 456] on li "When a client submits an appointment request, you will get a notification. You …" at bounding box center [581, 473] width 555 height 56
click at [414, 5] on link "Messaging" at bounding box center [401, 14] width 61 height 29
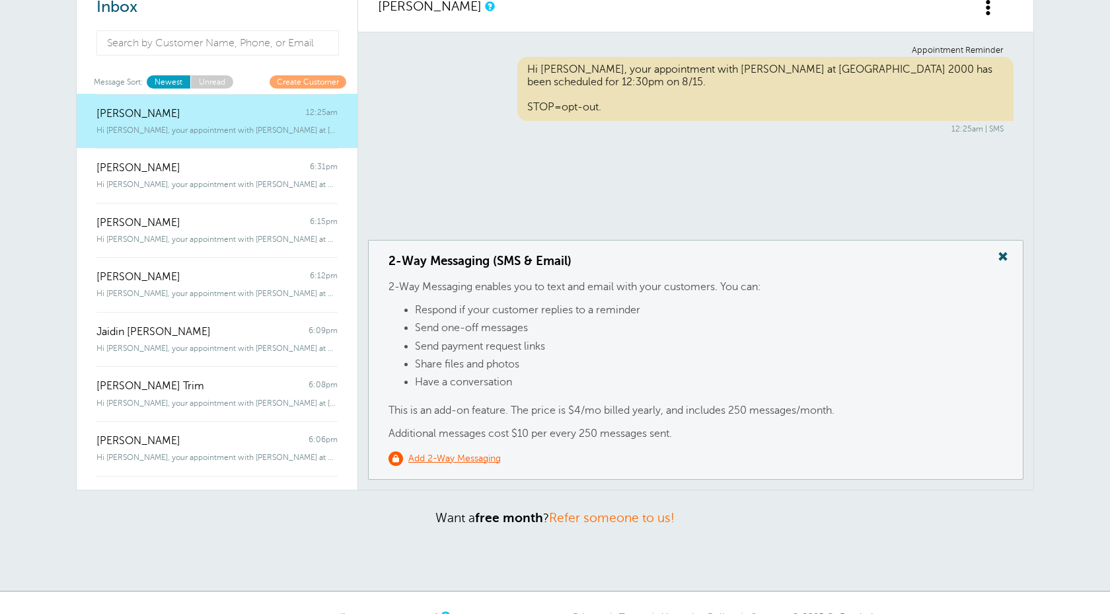
scroll to position [44, 0]
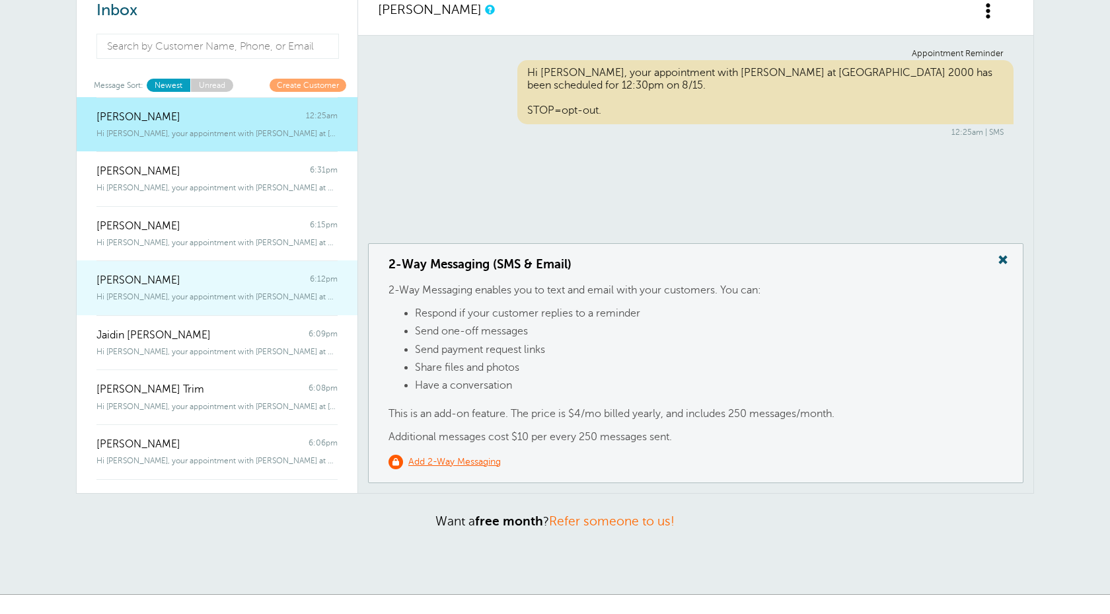
click at [322, 297] on span "Hi Harley, your appointment with Darlene at Nails 2000 has been scheduled f" at bounding box center [216, 296] width 241 height 9
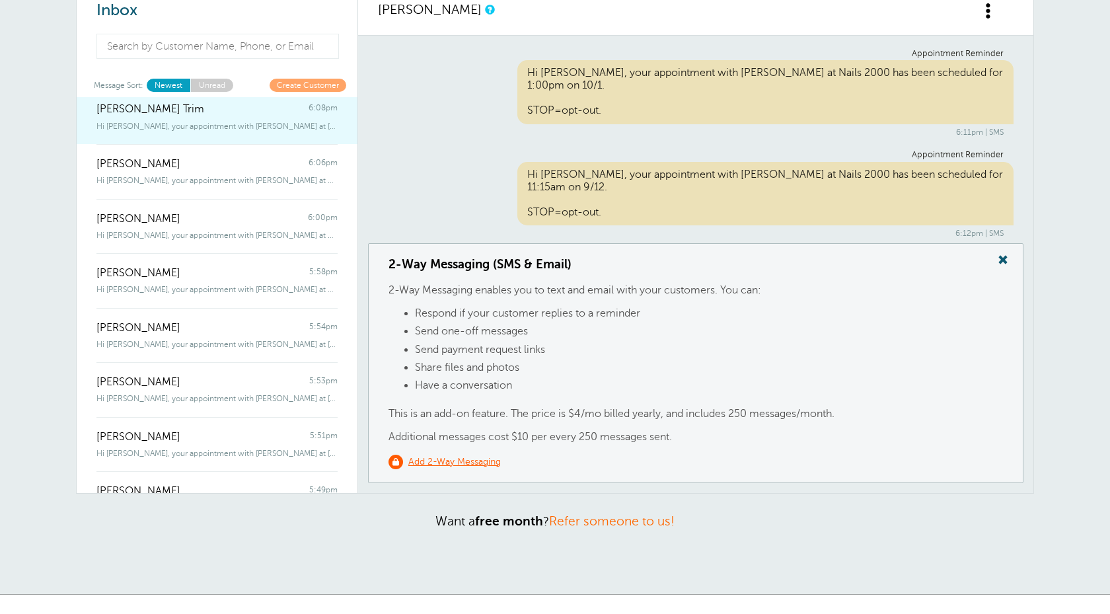
click at [308, 417] on div "Brenna Gerlach 5:51pm" at bounding box center [216, 430] width 241 height 26
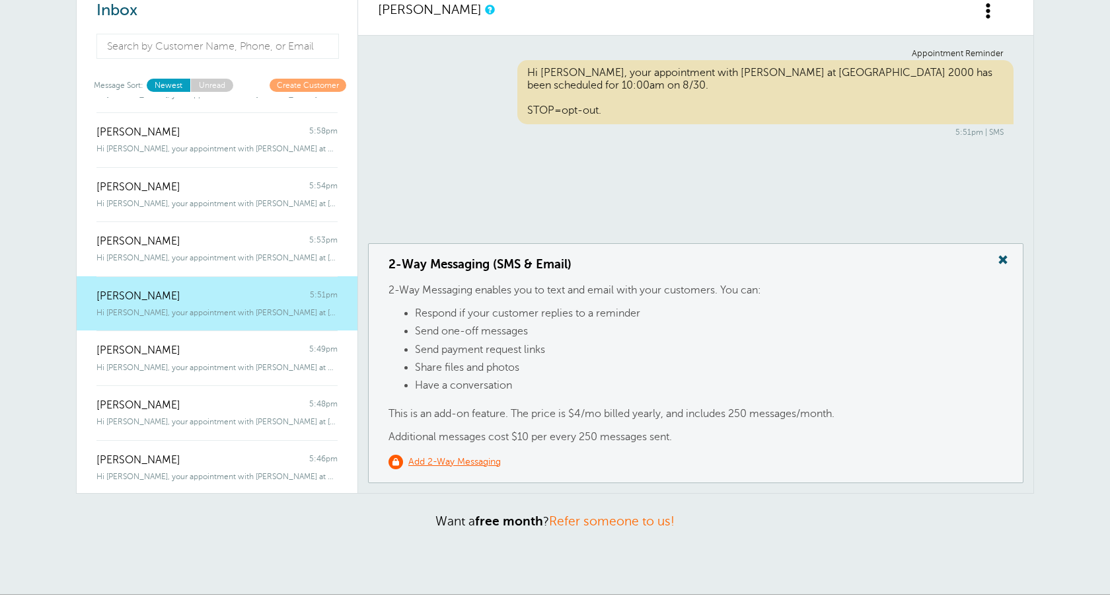
scroll to position [659, 0]
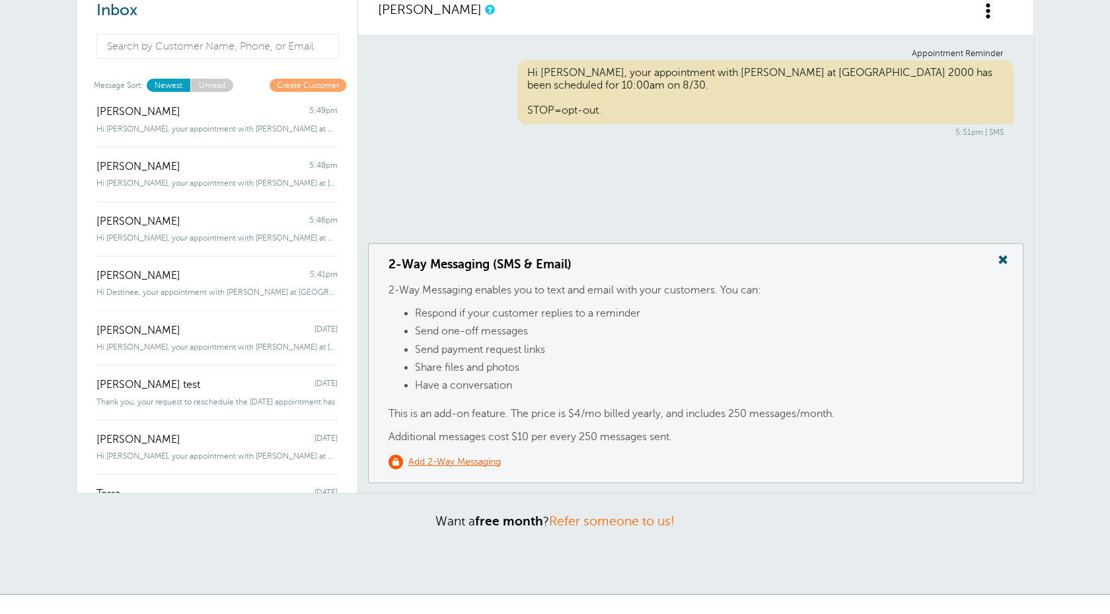
click at [308, 417] on link "Darlene test Monday Thank you, your request to reschedule the Tuesday, Aug. 12 …" at bounding box center [217, 392] width 281 height 55
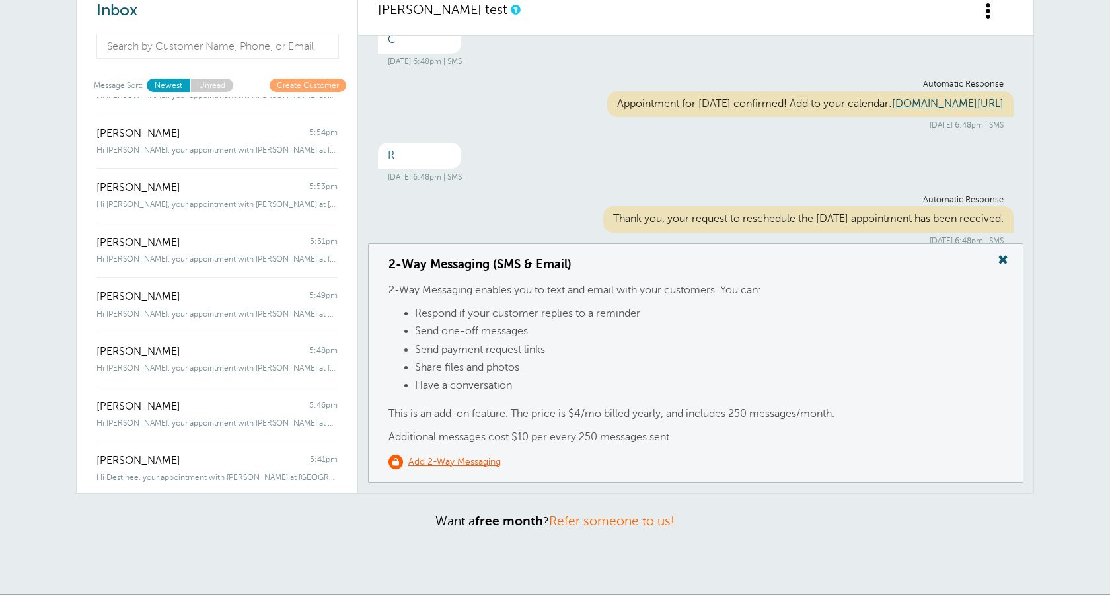
scroll to position [0, 0]
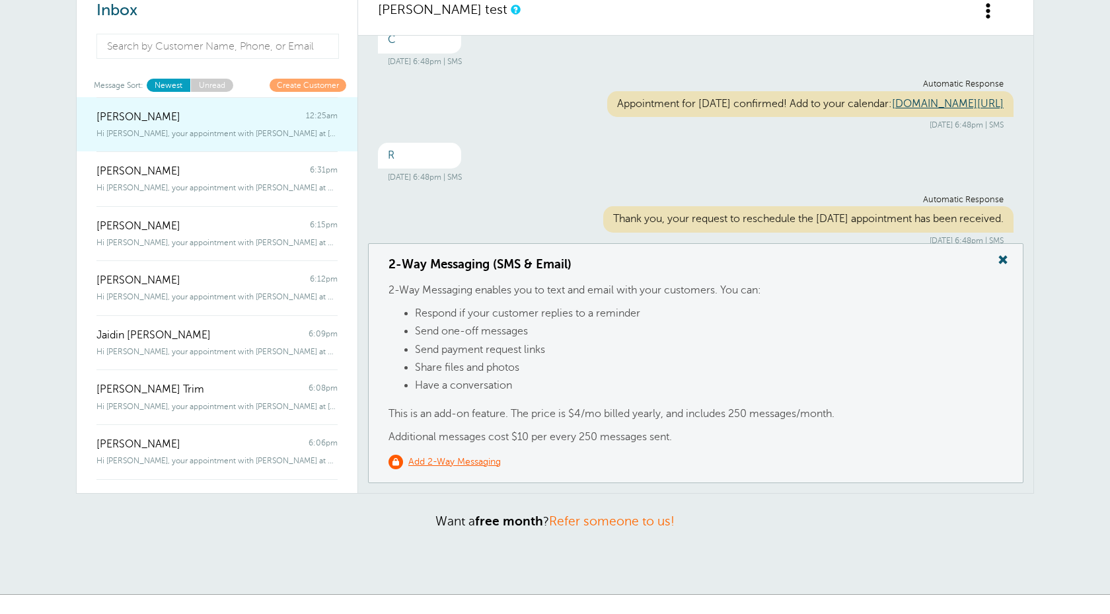
click at [285, 133] on span "Hi Avaya, your appointment with Darlene at Nails 2000 has been scheduled fo" at bounding box center [216, 133] width 241 height 9
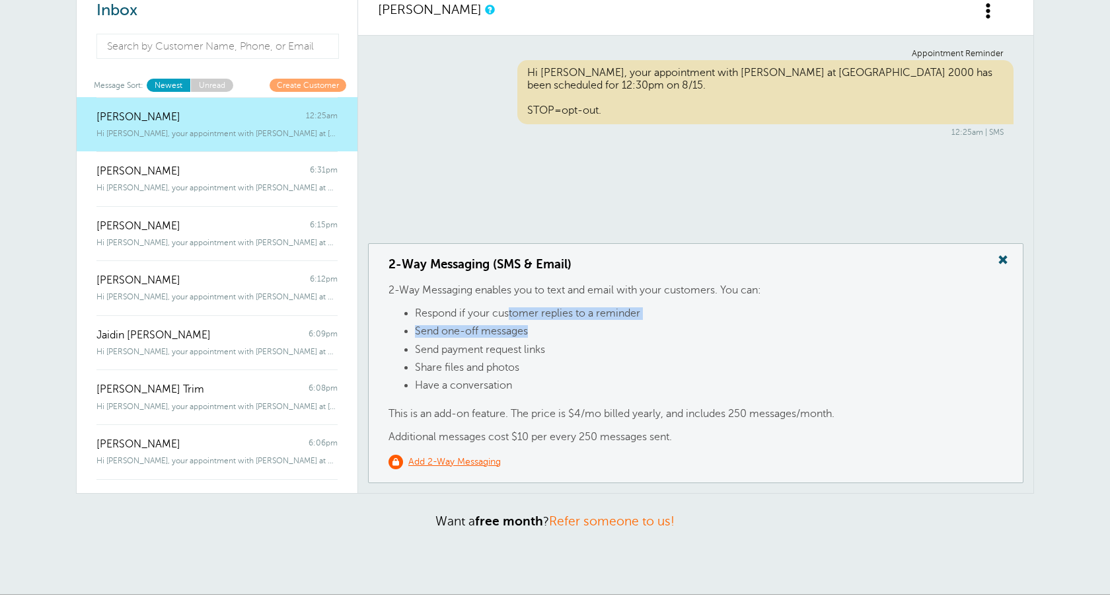
drag, startPoint x: 511, startPoint y: 310, endPoint x: 550, endPoint y: 326, distance: 42.1
click at [550, 326] on ul "Respond if your customer replies to a reminder Send one-off messages Send payme…" at bounding box center [695, 352] width 614 height 90
click at [550, 326] on li "Send one-off messages" at bounding box center [709, 334] width 588 height 18
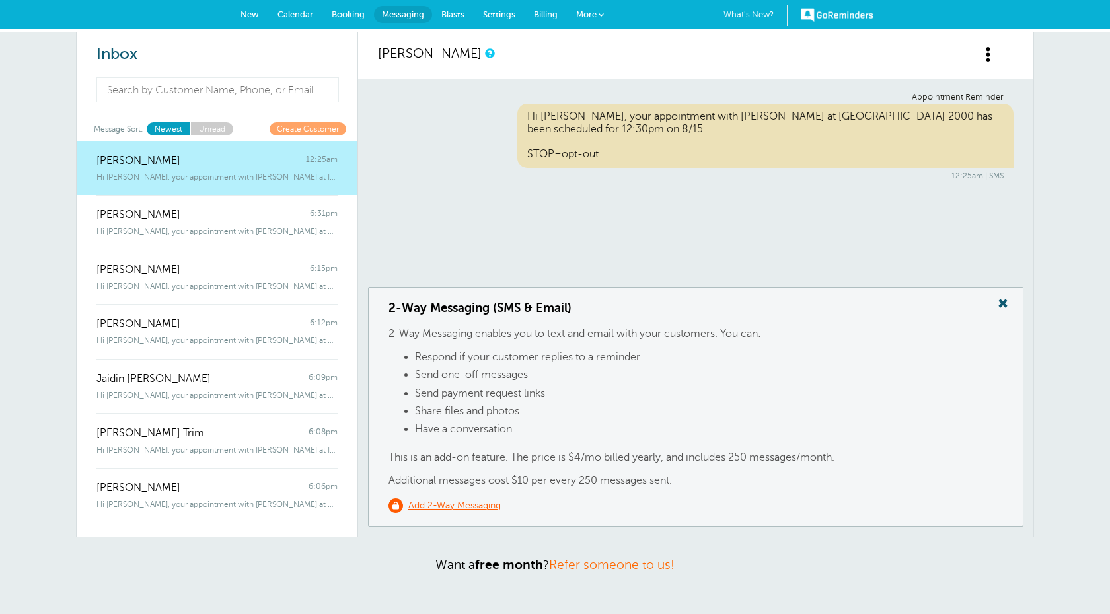
click at [454, 15] on span "Blasts" at bounding box center [452, 14] width 23 height 10
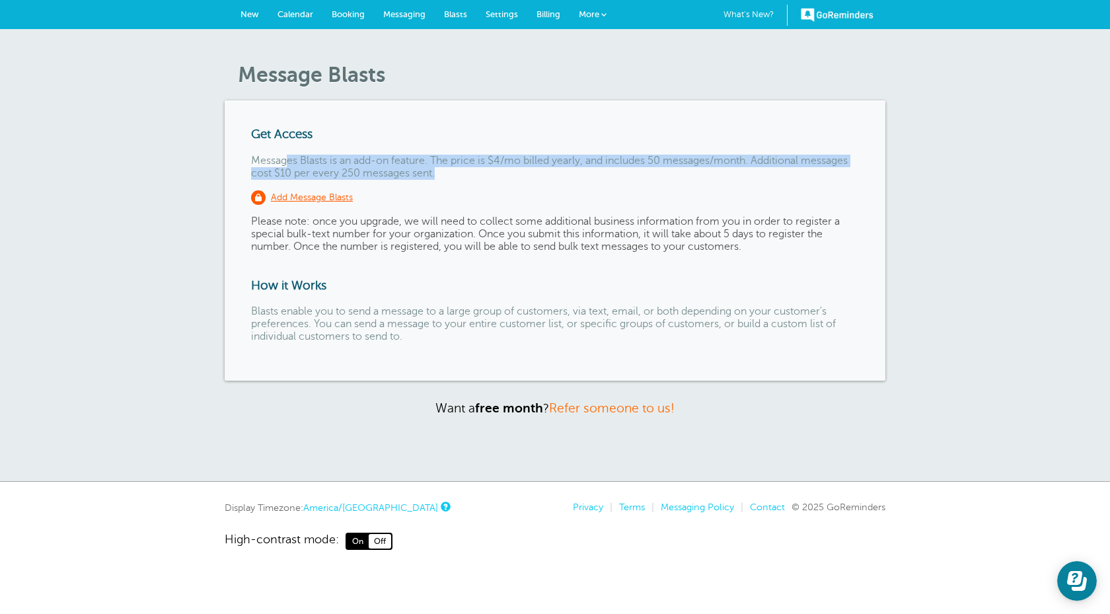
drag, startPoint x: 285, startPoint y: 163, endPoint x: 452, endPoint y: 174, distance: 167.5
click at [452, 174] on p "Messages Blasts is an add-on feature. The price is $4/mo billed yearly, and inc…" at bounding box center [555, 167] width 608 height 25
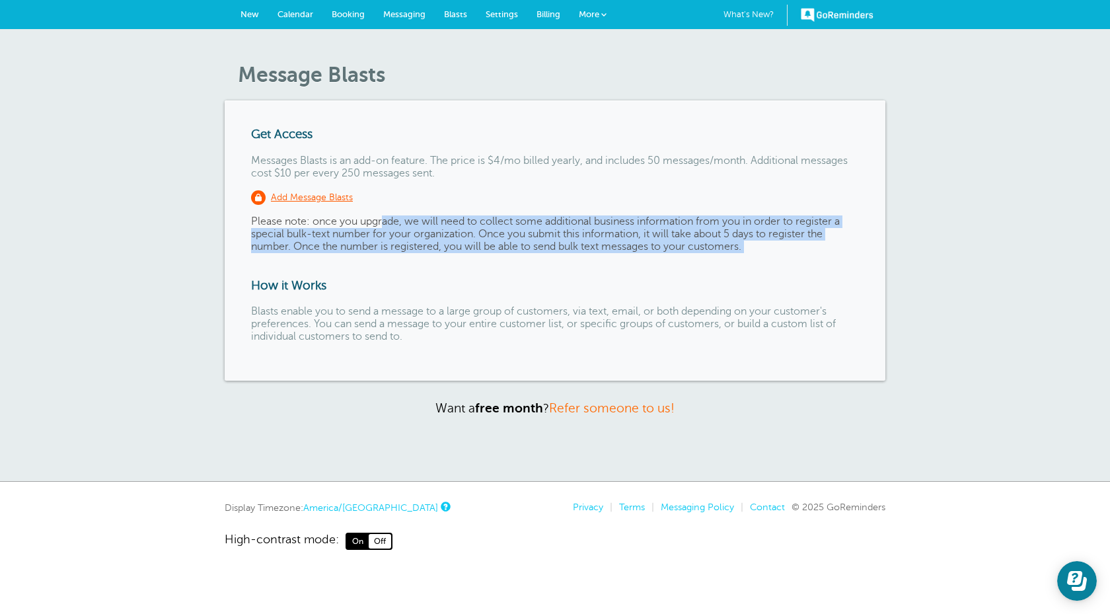
drag, startPoint x: 384, startPoint y: 221, endPoint x: 507, endPoint y: 254, distance: 127.2
click at [507, 254] on div "Get Access Messages Blasts is an add-on feature. The price is $4/mo billed year…" at bounding box center [555, 239] width 661 height 279
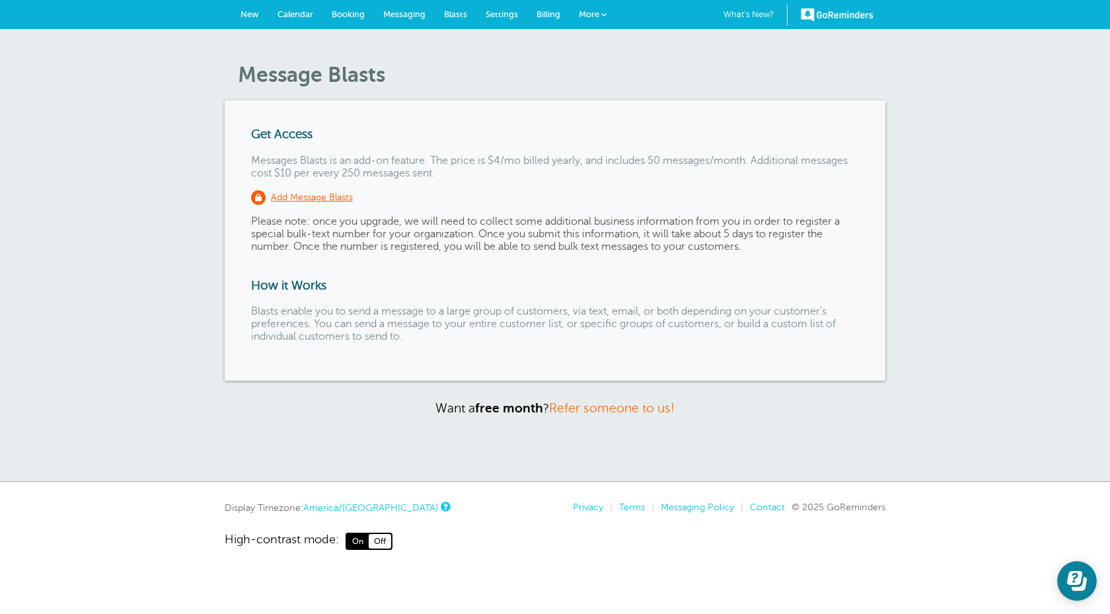
click at [493, 13] on span "Settings" at bounding box center [502, 14] width 32 height 10
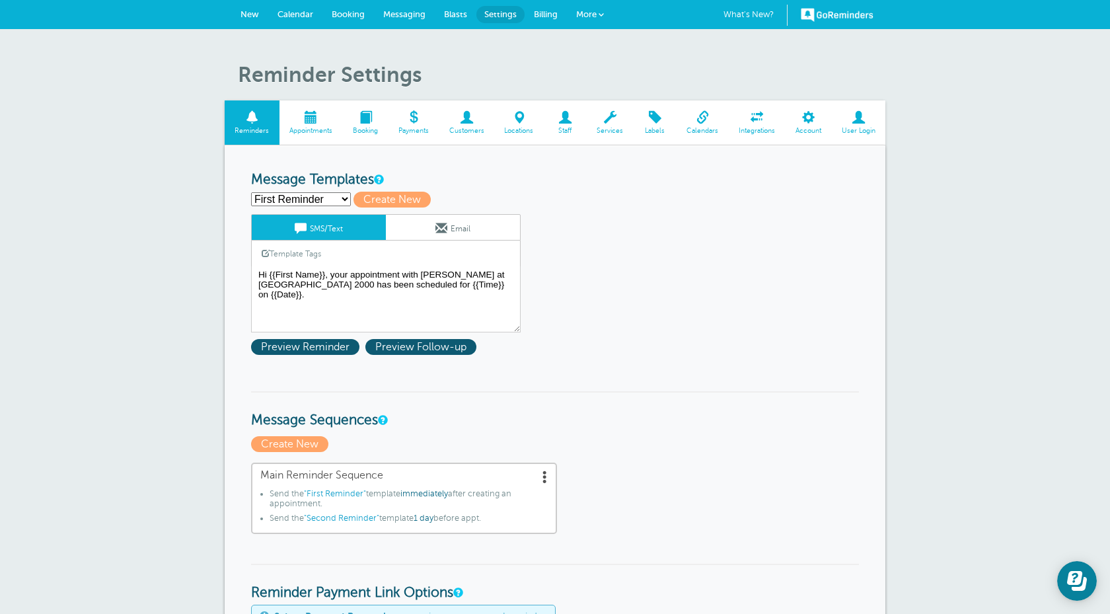
click at [452, 14] on span "Blasts" at bounding box center [455, 14] width 23 height 10
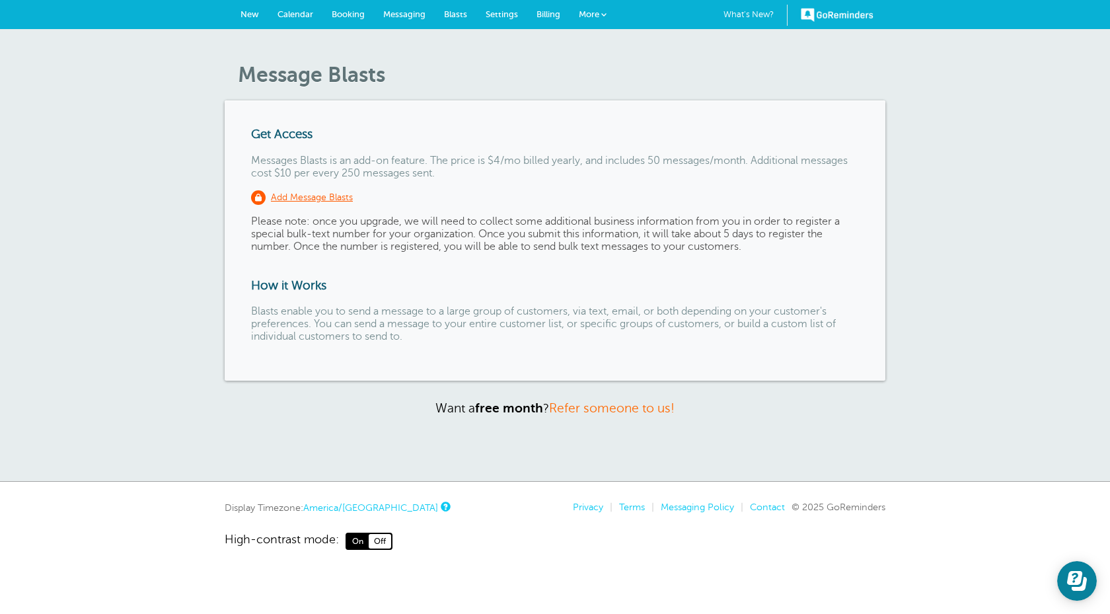
click at [396, 13] on span "Messaging" at bounding box center [404, 14] width 42 height 10
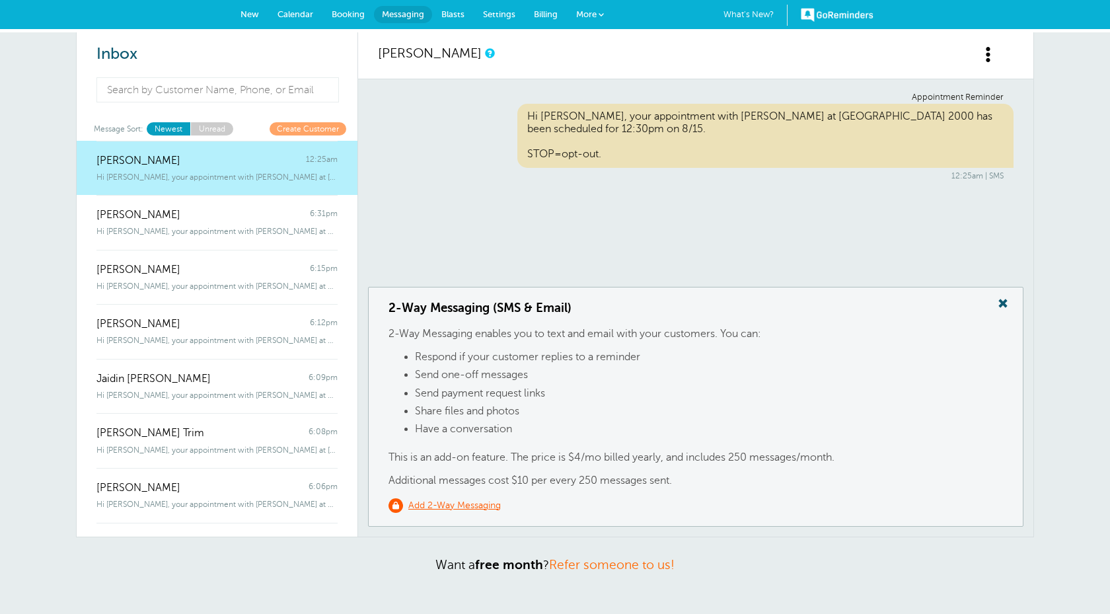
click at [550, 18] on span "Billing" at bounding box center [546, 14] width 24 height 10
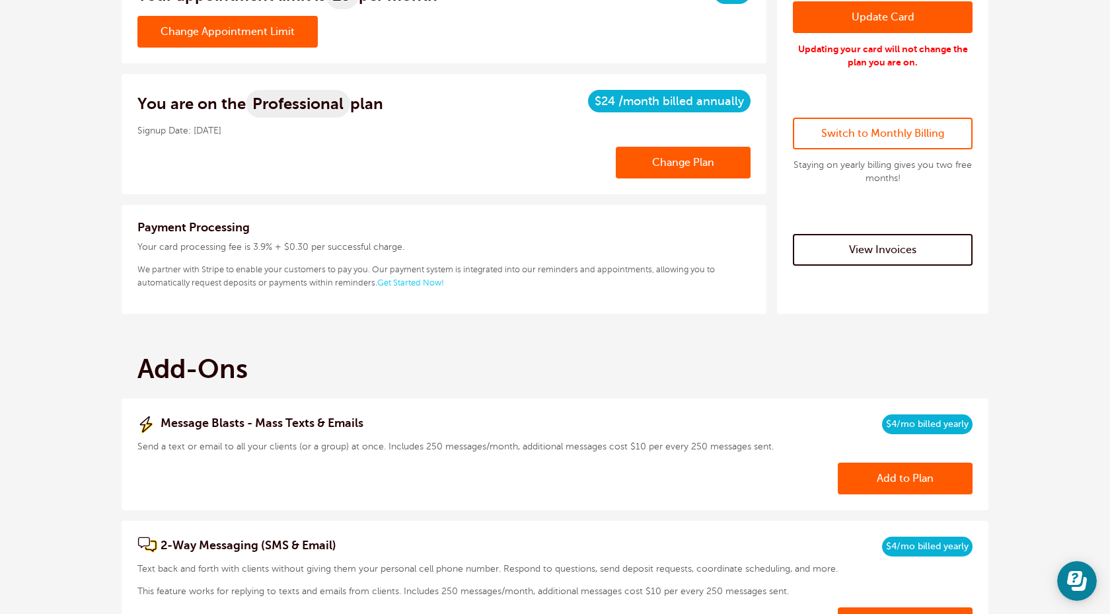
scroll to position [109, 0]
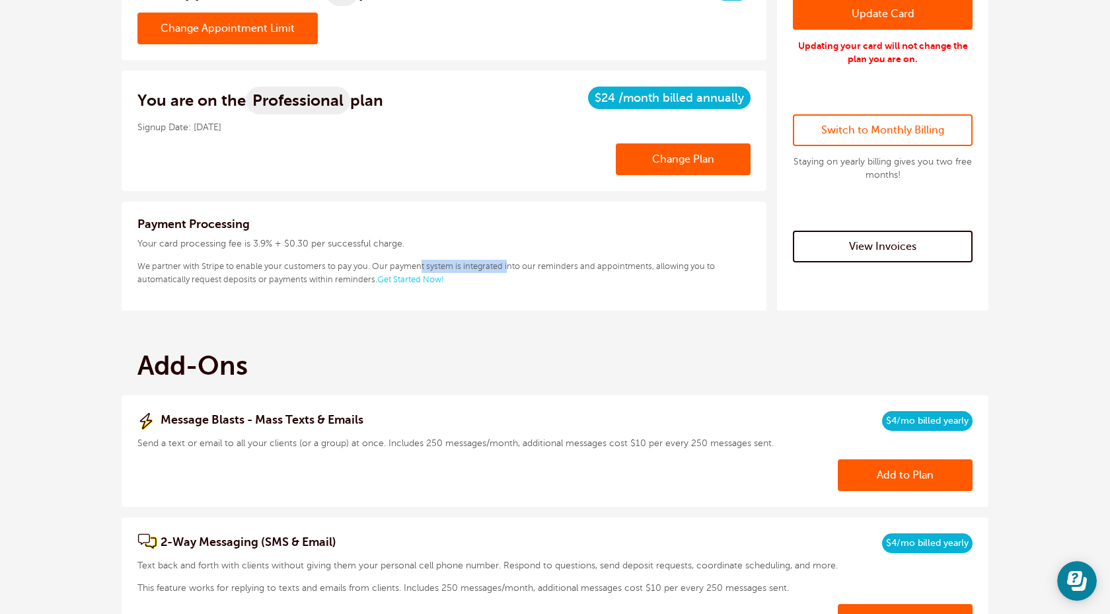
drag, startPoint x: 280, startPoint y: 264, endPoint x: 372, endPoint y: 261, distance: 91.9
click at [373, 262] on p "We partner with Stripe to enable your customers to pay you. Our payment system …" at bounding box center [443, 273] width 613 height 26
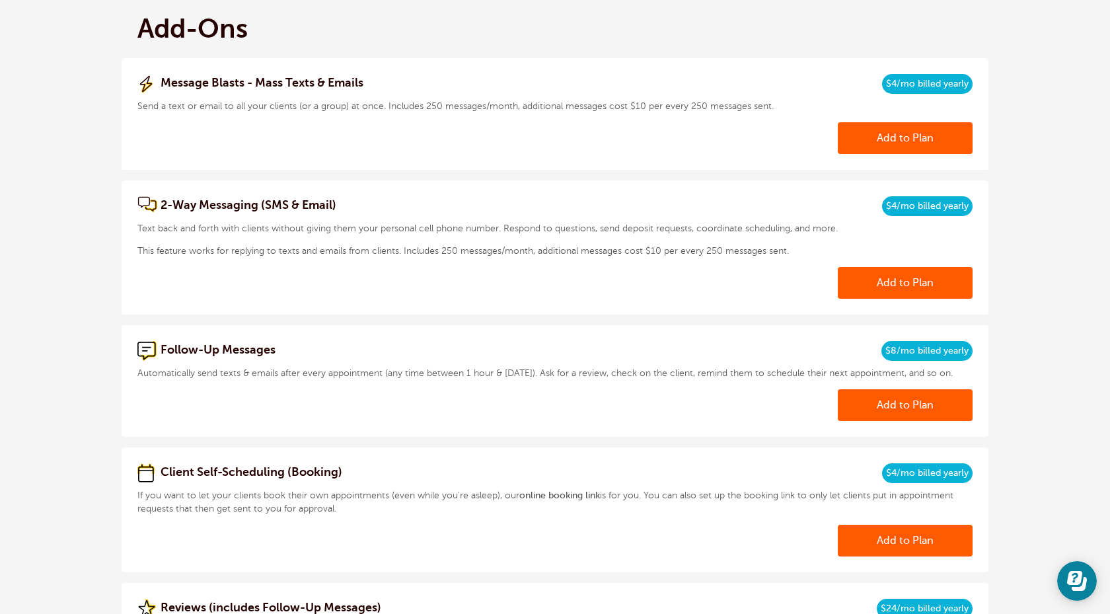
scroll to position [452, 0]
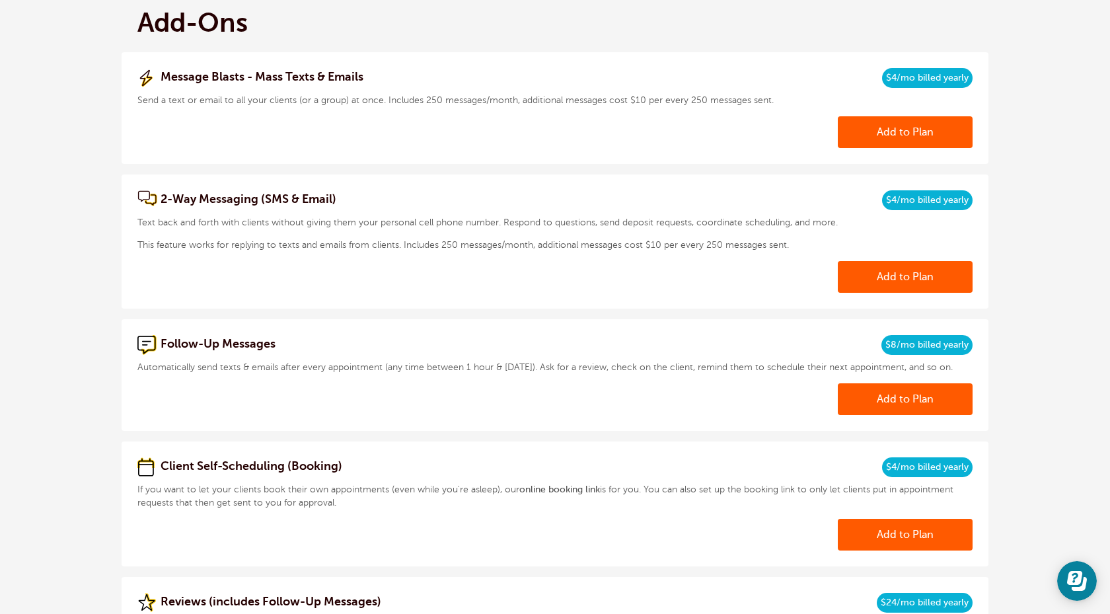
click at [892, 275] on link "Add to Plan" at bounding box center [905, 277] width 135 height 32
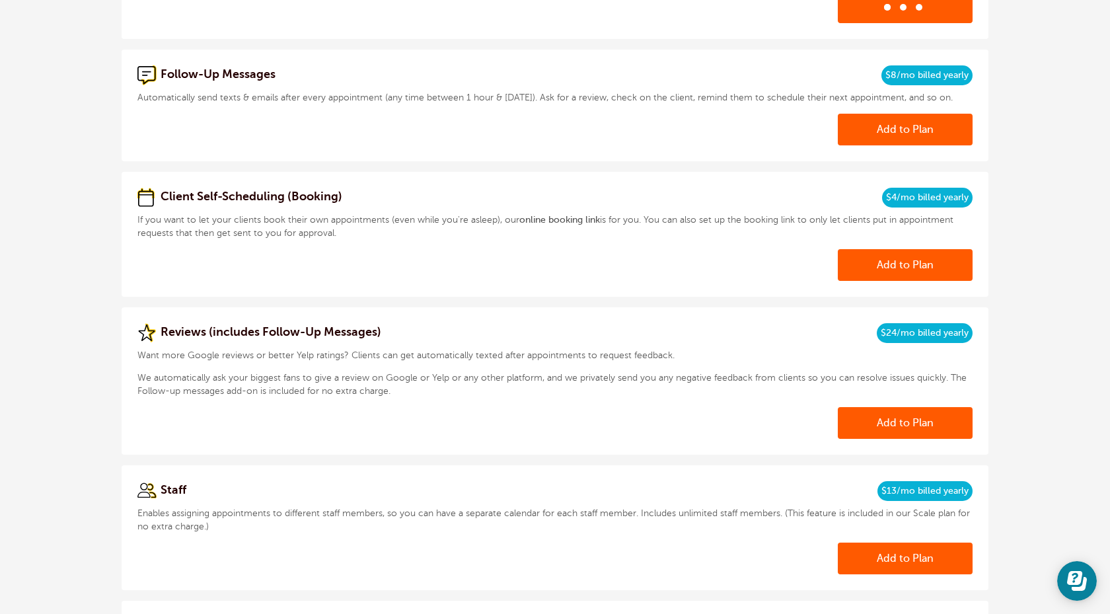
scroll to position [777, 0]
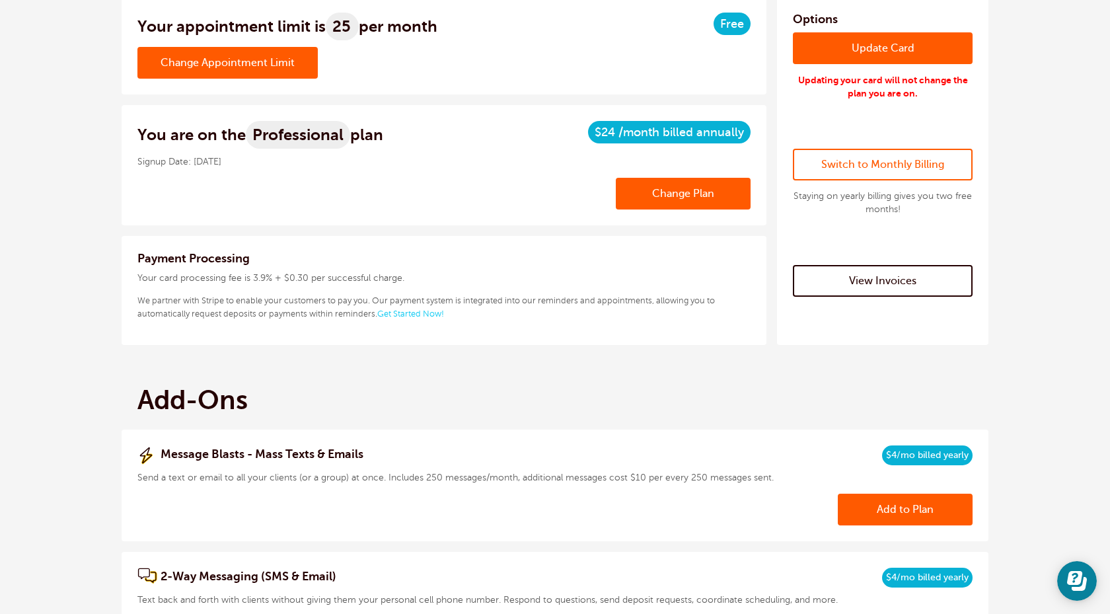
scroll to position [137, 0]
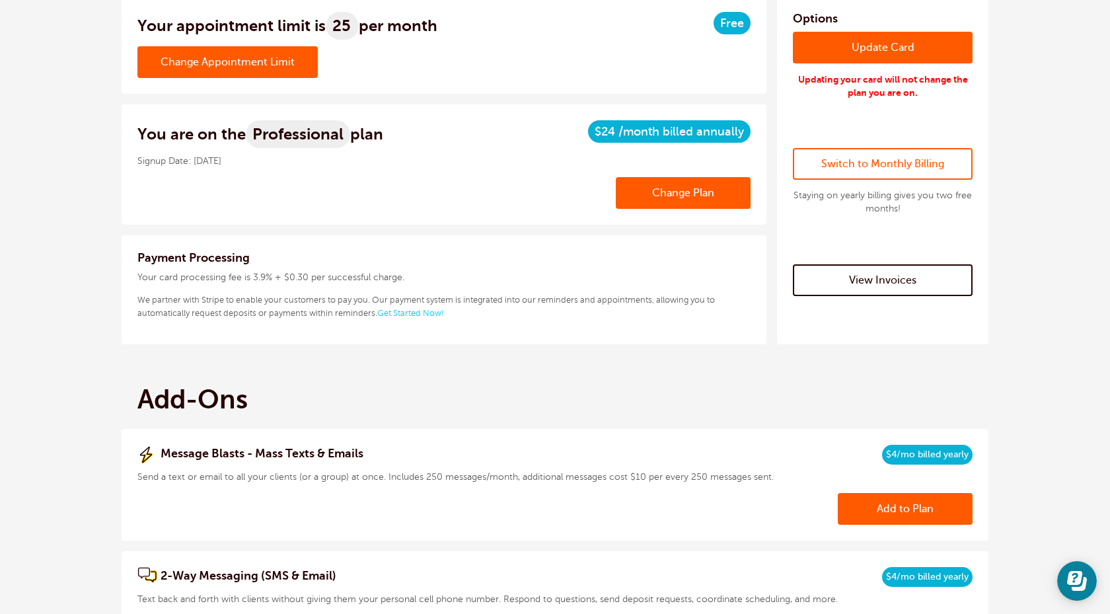
click at [404, 391] on h2 "Add-Ons" at bounding box center [555, 400] width 867 height 32
click at [264, 61] on link "Change Appointment Limit" at bounding box center [227, 62] width 180 height 32
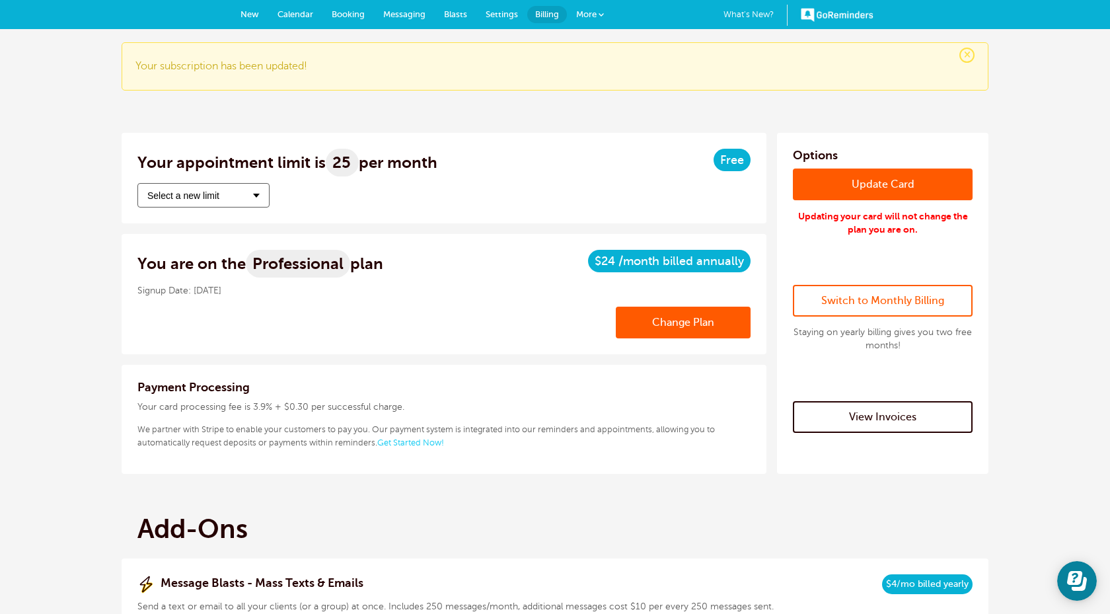
click at [235, 202] on button "Select a new limit" at bounding box center [203, 195] width 132 height 24
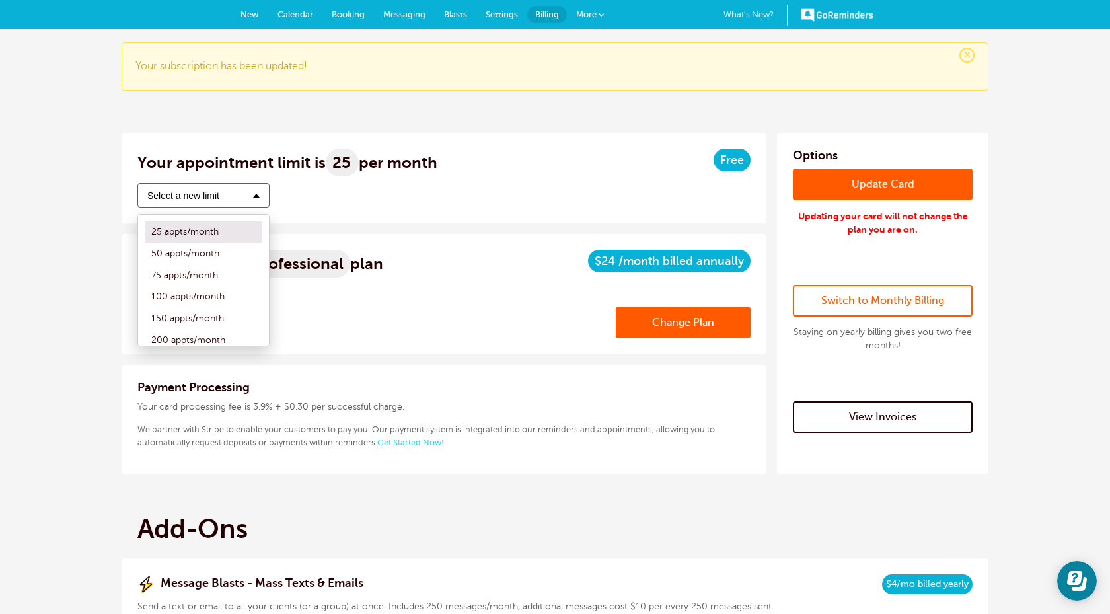
click at [434, 316] on div "Change Plan" at bounding box center [443, 323] width 613 height 32
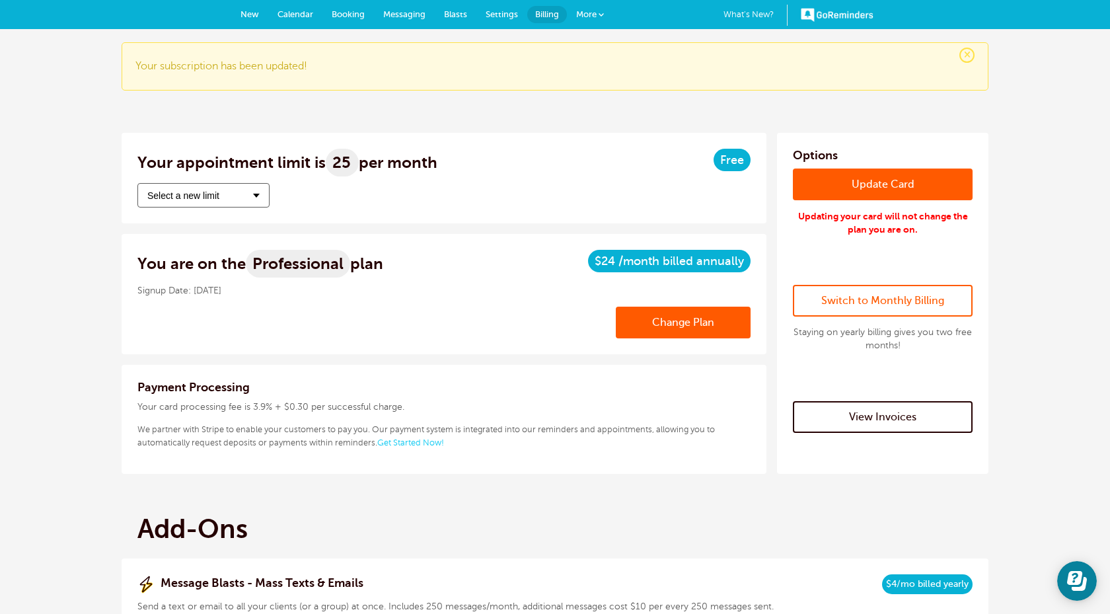
click at [394, 15] on span "Messaging" at bounding box center [404, 14] width 42 height 10
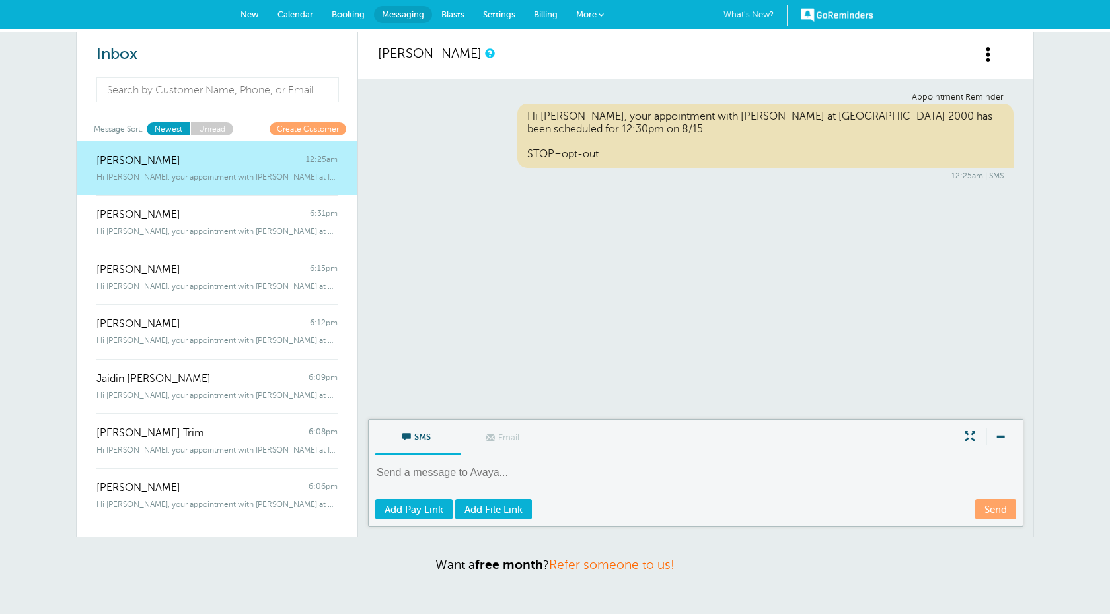
click at [344, 13] on span "Booking" at bounding box center [348, 14] width 33 height 10
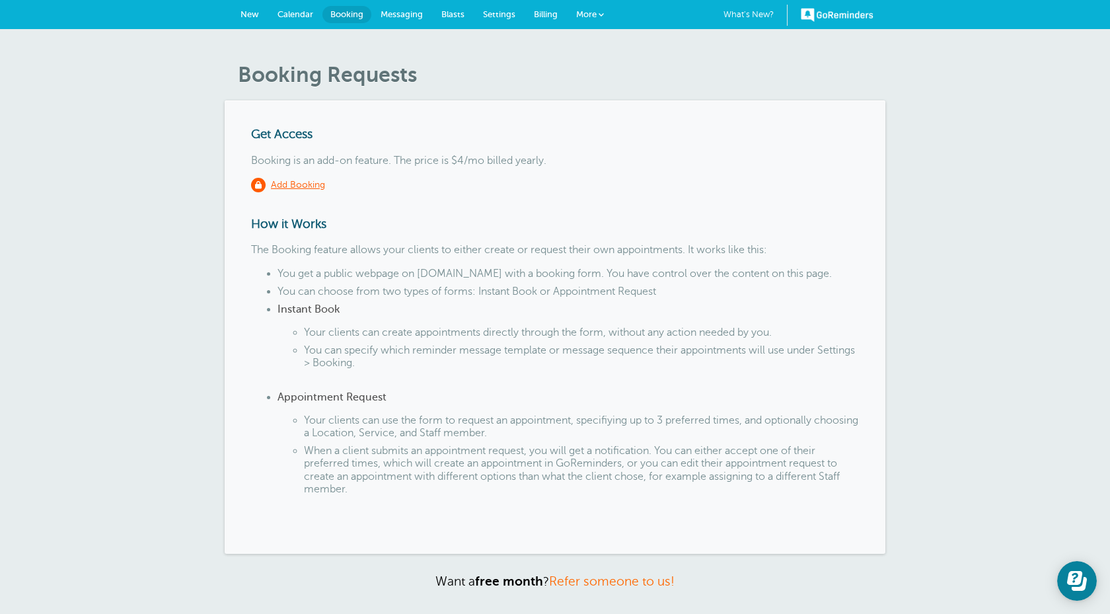
click at [300, 16] on span "Calendar" at bounding box center [295, 14] width 36 height 10
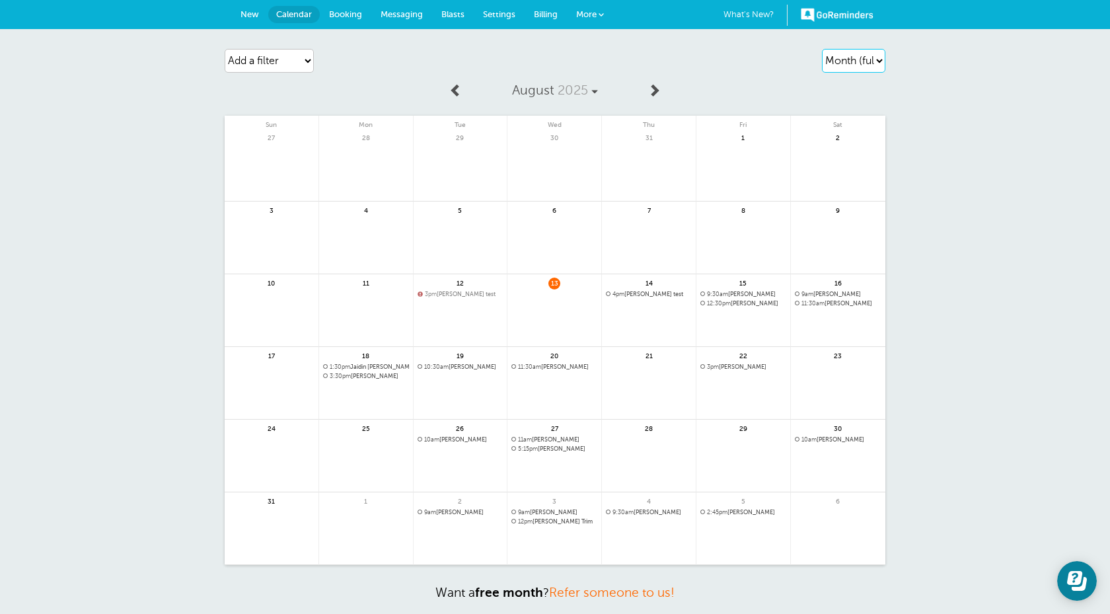
click at [848, 67] on select "Agenda Day Week Month (full view) Month (condensed)" at bounding box center [853, 61] width 63 height 24
select select "week"
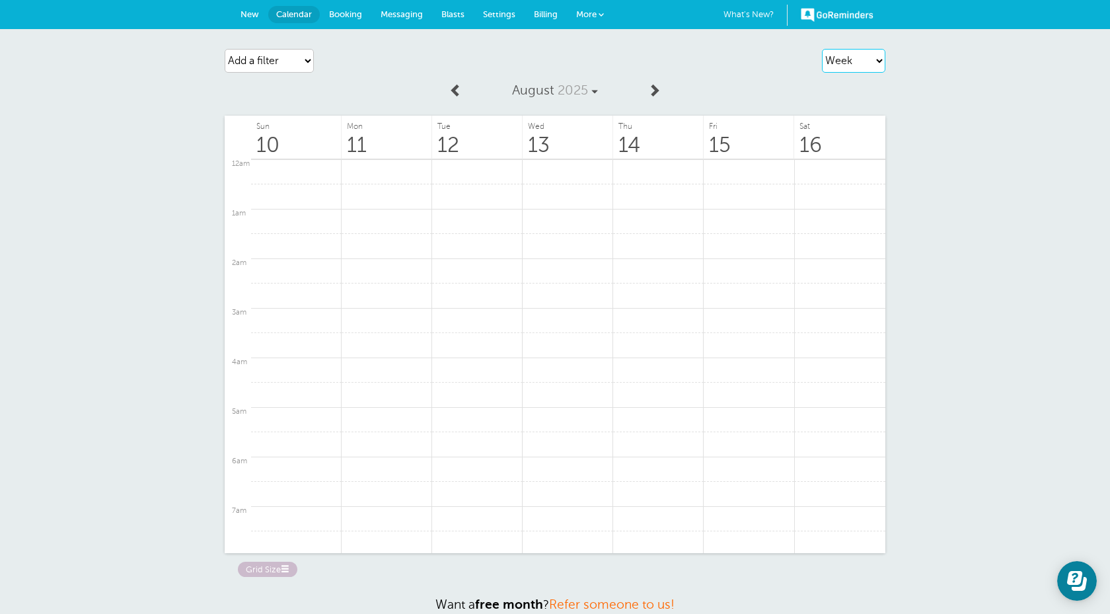
scroll to position [711, 0]
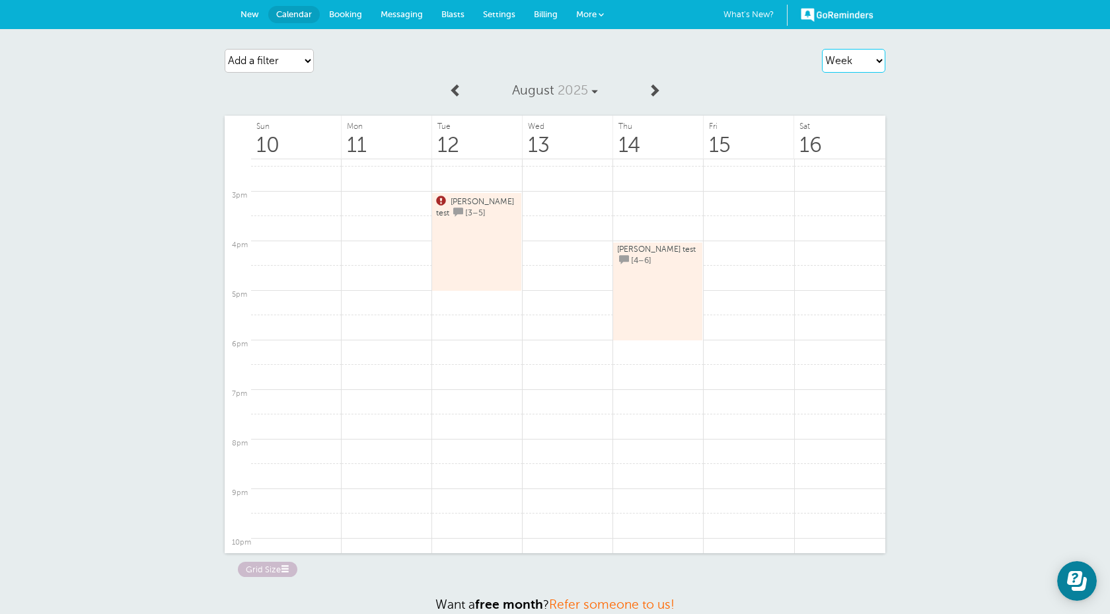
click at [848, 62] on select "Agenda Day Week Month (full view) Month (condensed)" at bounding box center [853, 61] width 63 height 24
click at [653, 85] on span at bounding box center [653, 89] width 13 height 13
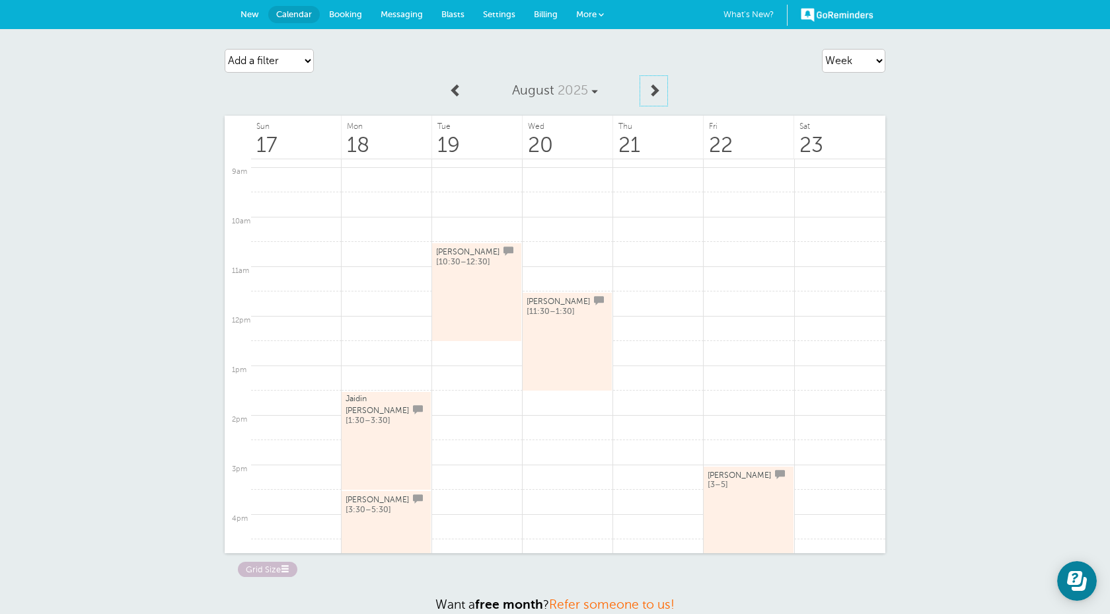
scroll to position [439, 0]
click at [651, 92] on span at bounding box center [653, 89] width 13 height 13
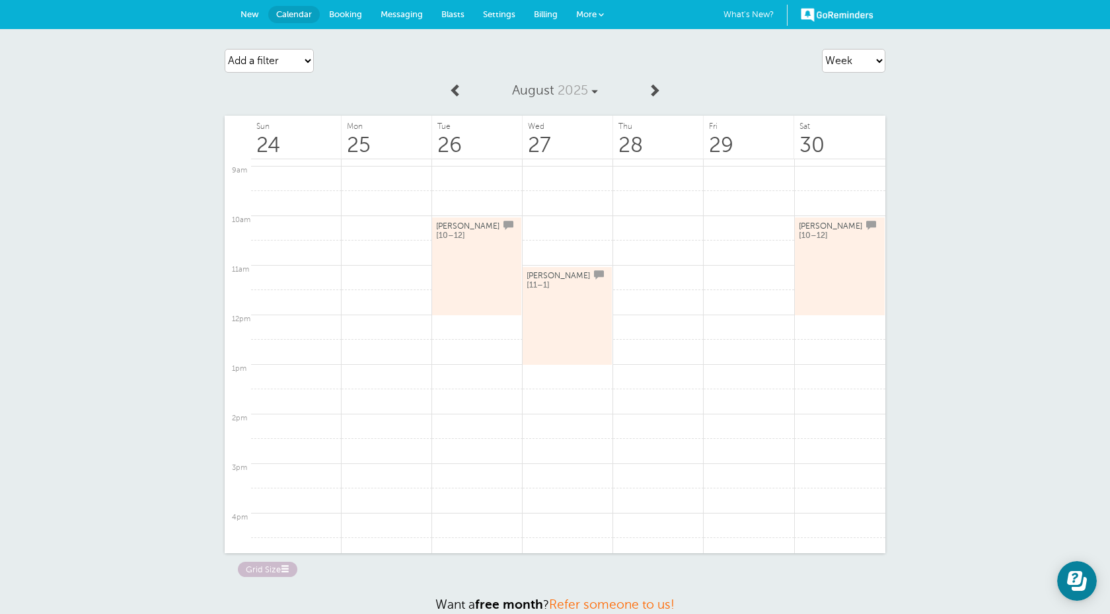
click at [651, 92] on span at bounding box center [653, 89] width 13 height 13
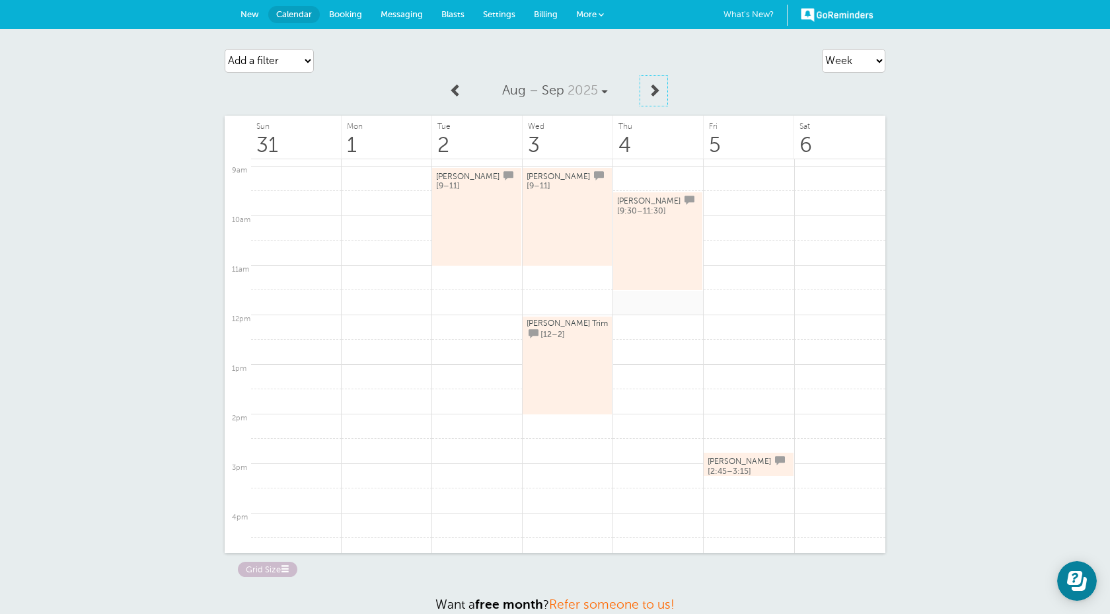
scroll to position [497, 0]
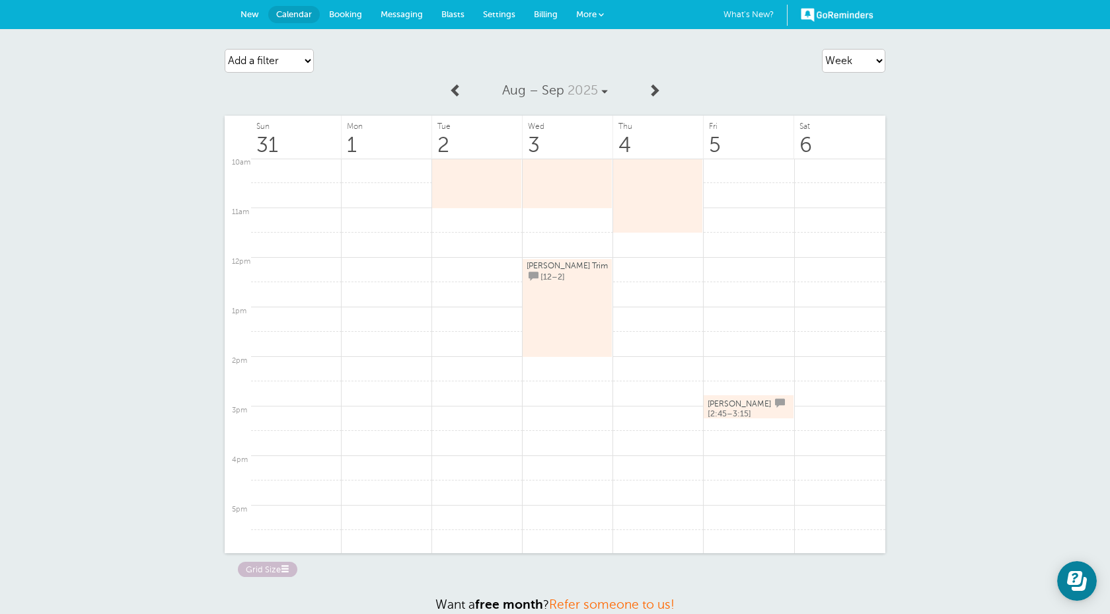
click at [655, 83] on span at bounding box center [653, 89] width 13 height 13
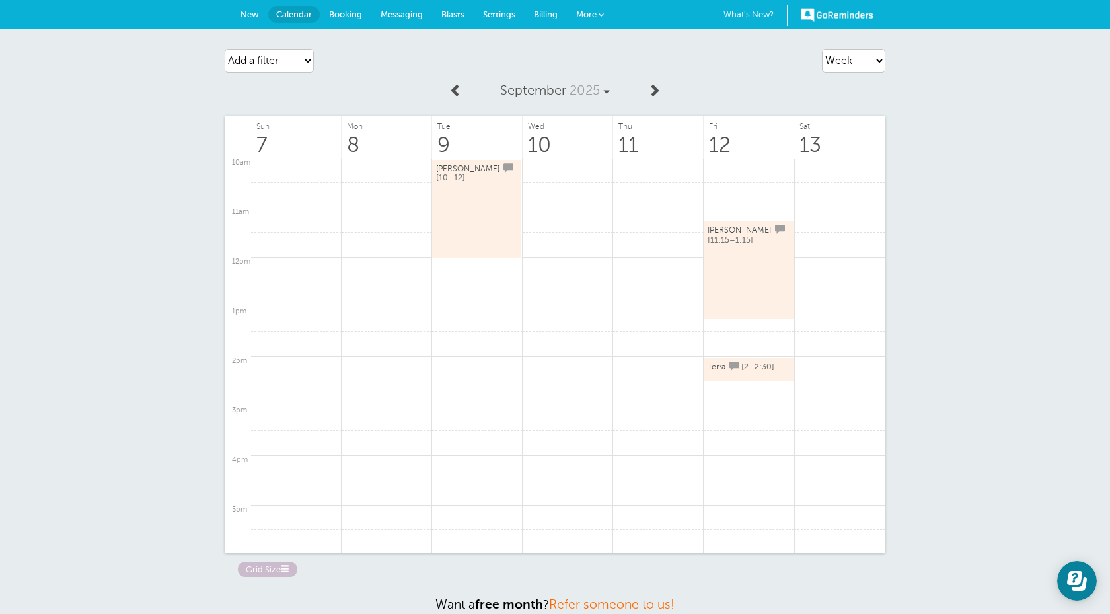
click at [504, 16] on span "Settings" at bounding box center [499, 14] width 32 height 10
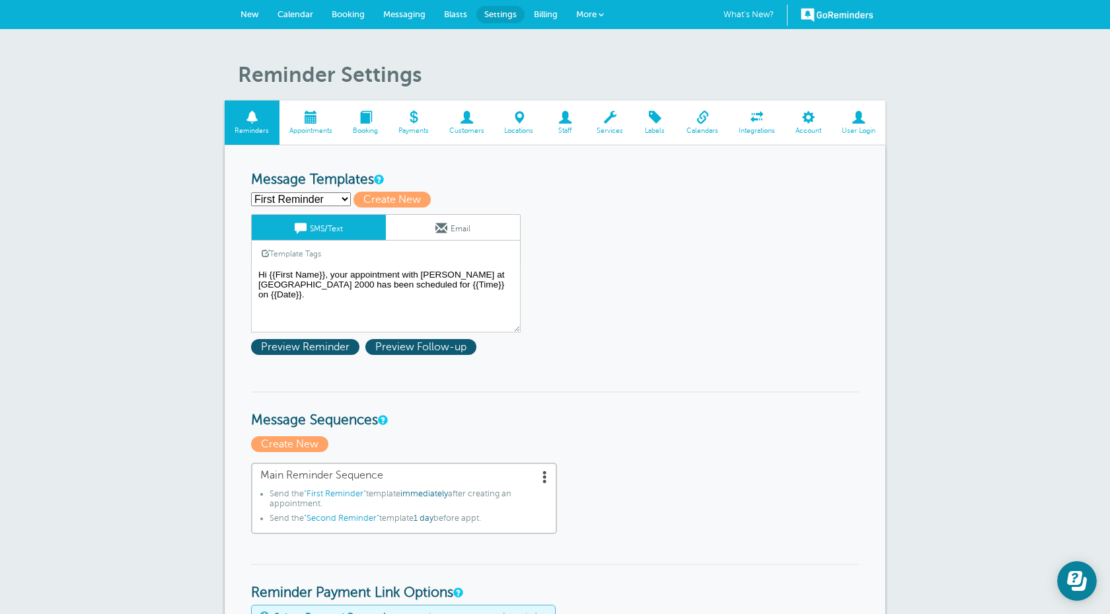
click at [327, 198] on select "First Reminder Second Reminder Create new..." at bounding box center [301, 199] width 100 height 14
select select "158913"
type input "Second Reminder"
type textarea "Ddiep Nails Appt Reminder: Hi {{First Name}}, please confirm your appt on {{Dat…"
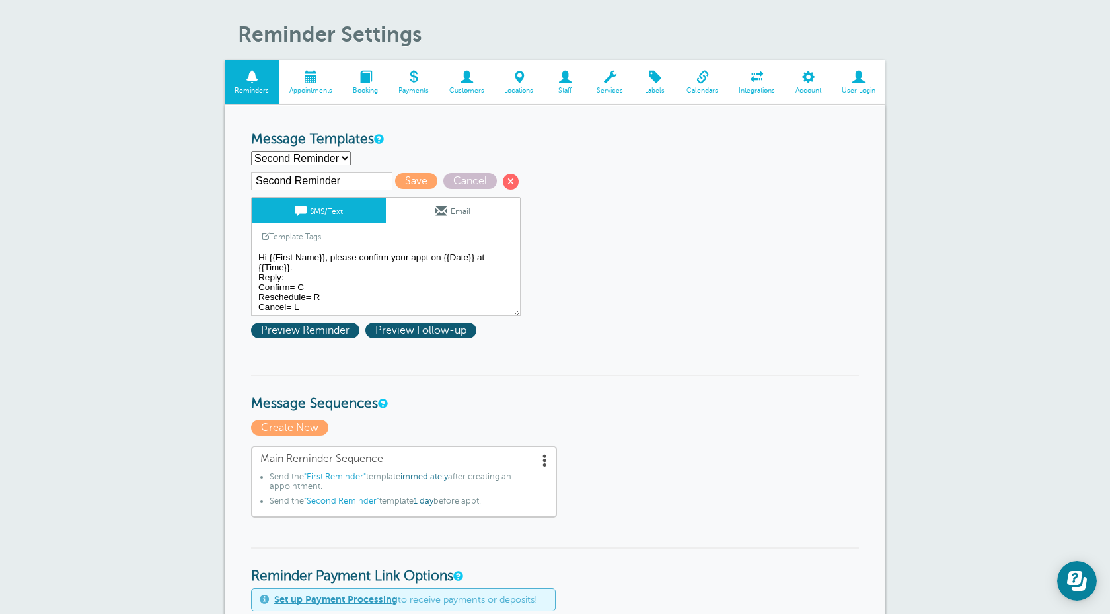
scroll to position [45, 0]
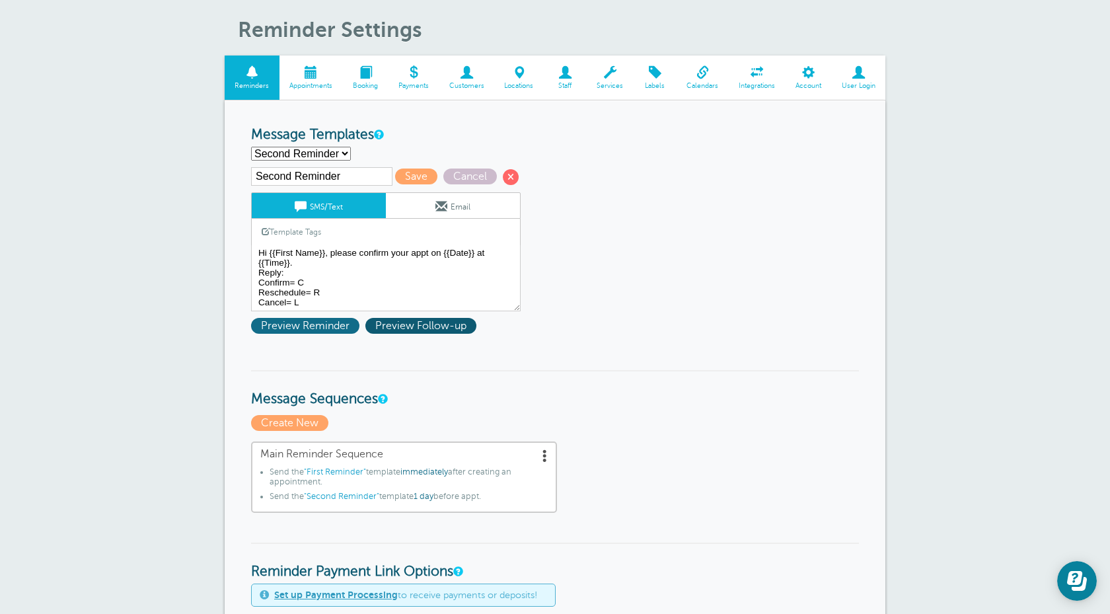
click at [277, 331] on span "Preview Reminder" at bounding box center [305, 326] width 108 height 16
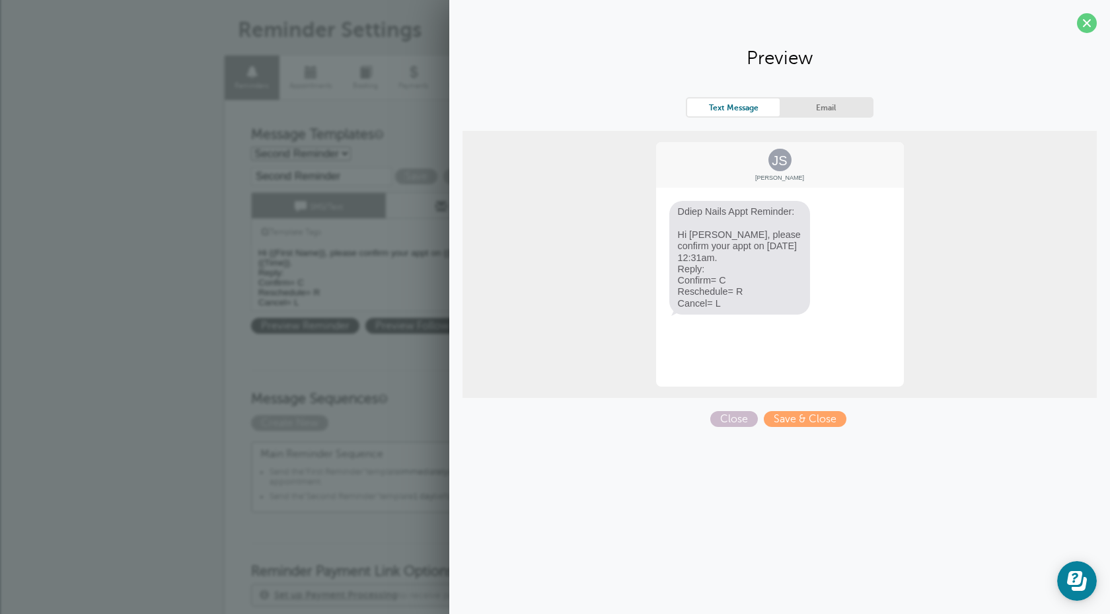
click at [816, 106] on link "Email" at bounding box center [825, 107] width 92 height 18
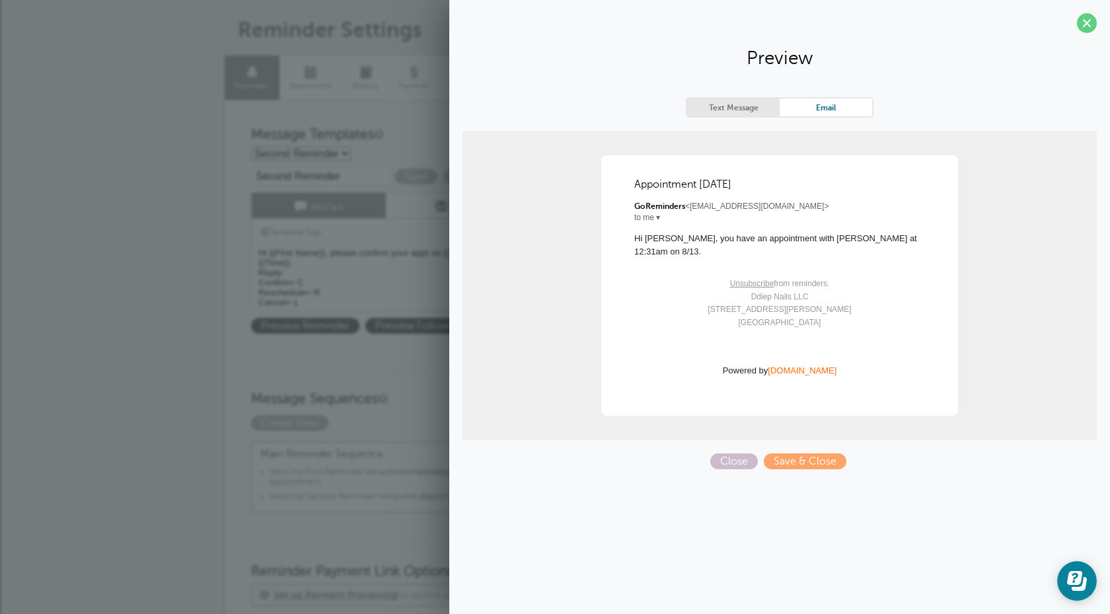
click at [741, 100] on link "Text Message" at bounding box center [733, 107] width 92 height 18
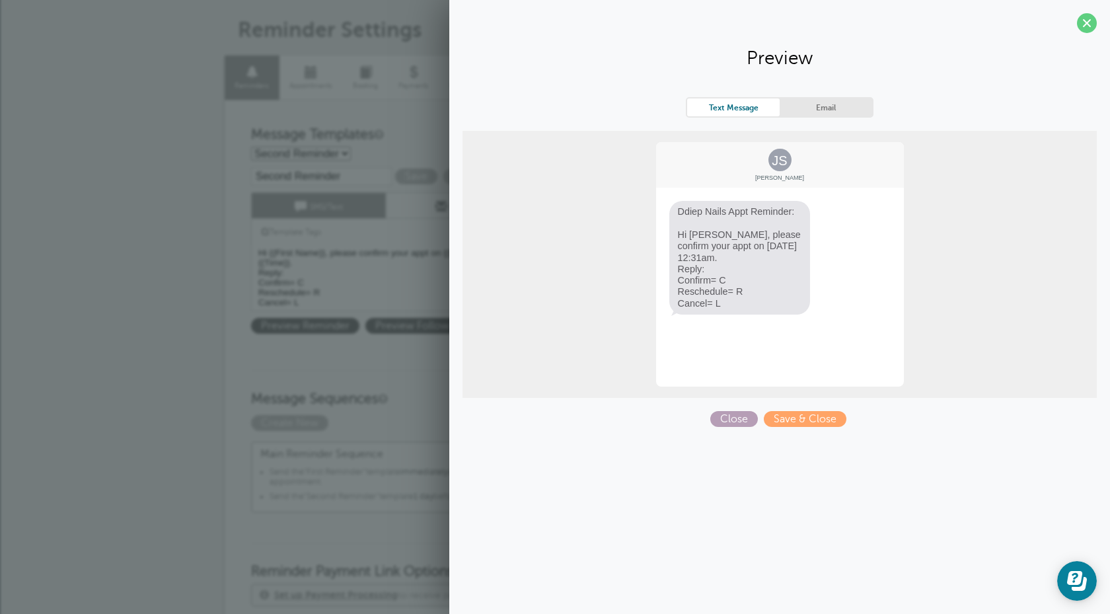
click at [741, 419] on span "Close" at bounding box center [734, 419] width 48 height 16
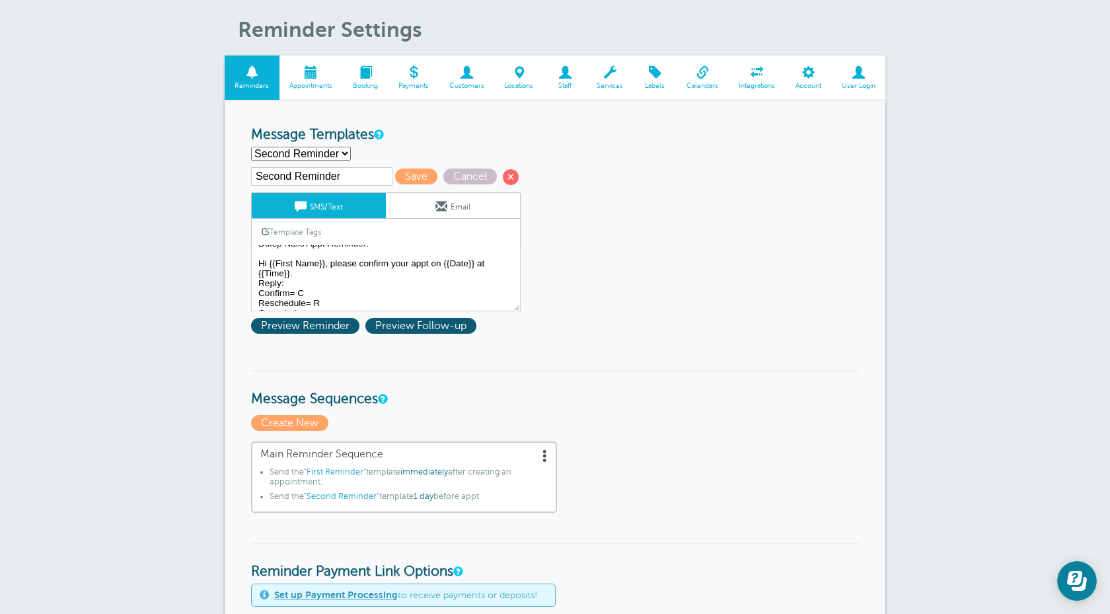
scroll to position [0, 0]
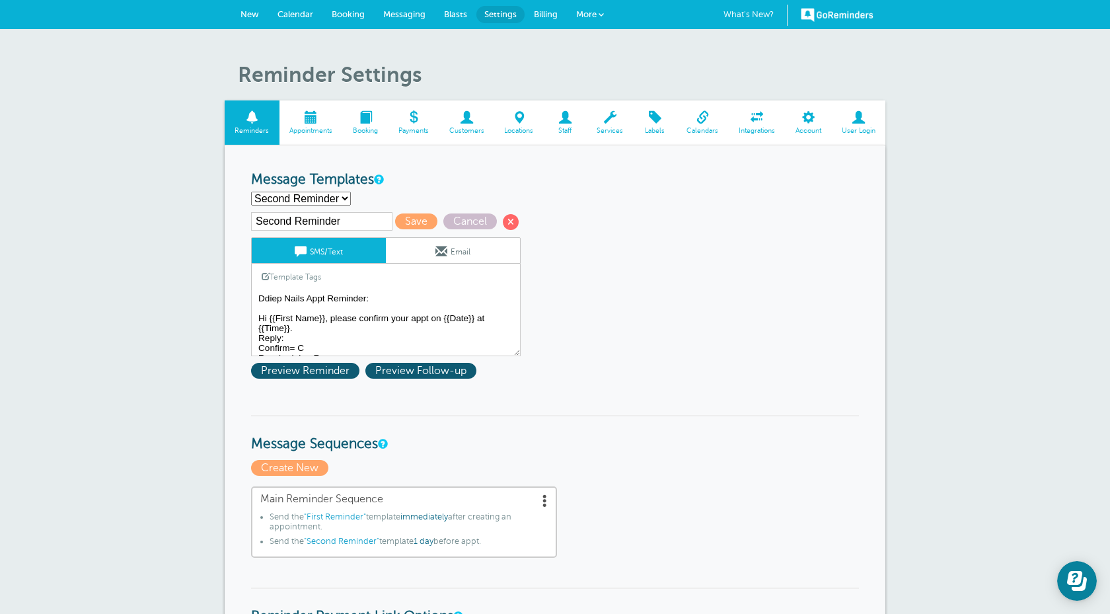
click at [256, 9] on span "New" at bounding box center [249, 14] width 18 height 10
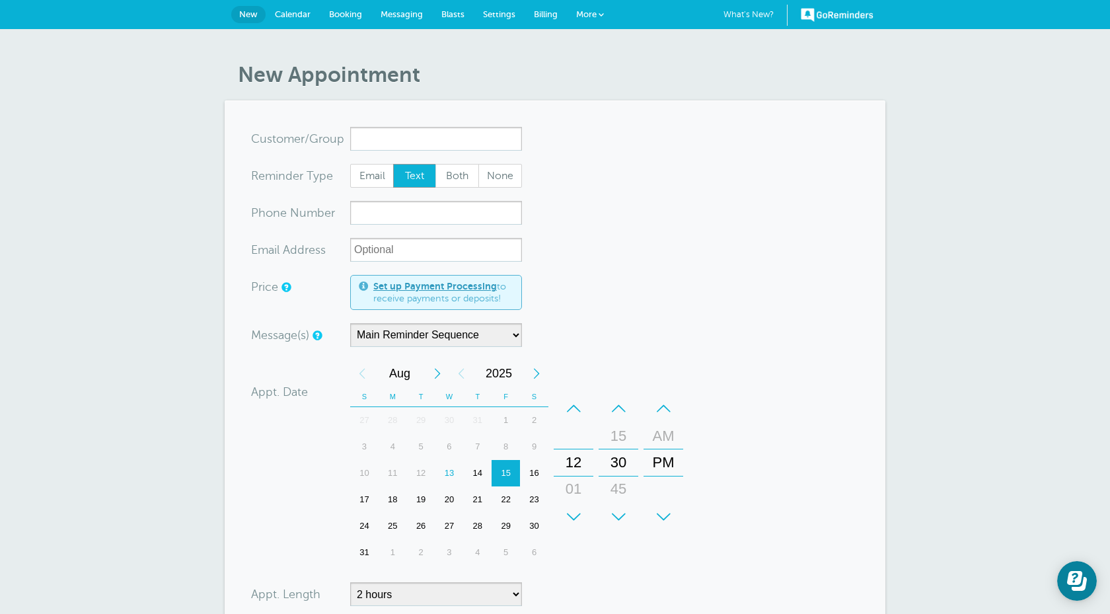
click at [379, 19] on link "Messaging" at bounding box center [401, 14] width 61 height 29
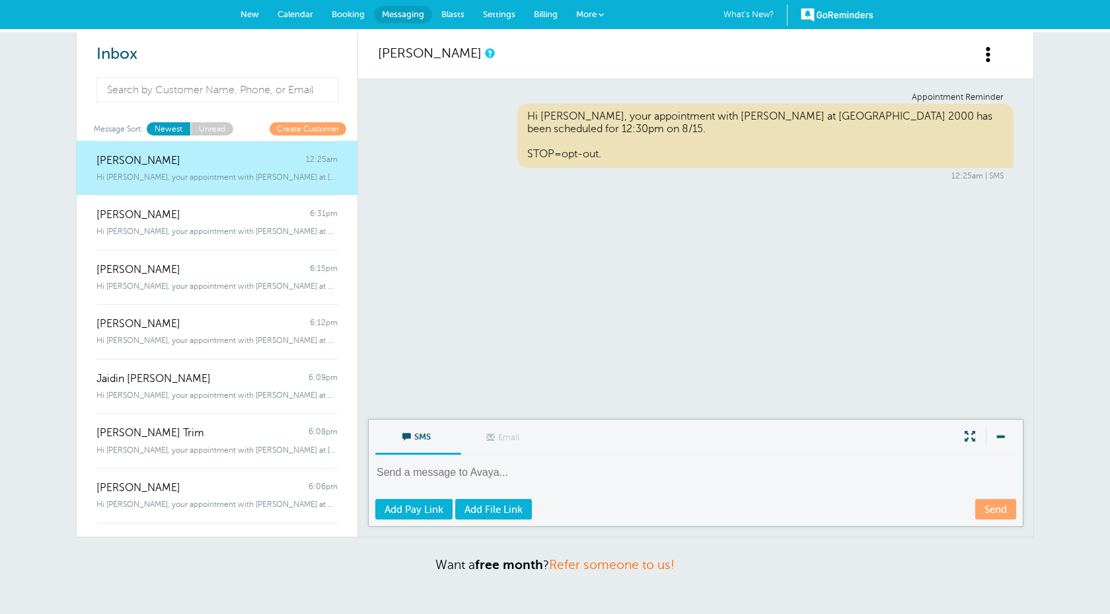
click at [315, 124] on link "Create Customer" at bounding box center [308, 128] width 77 height 13
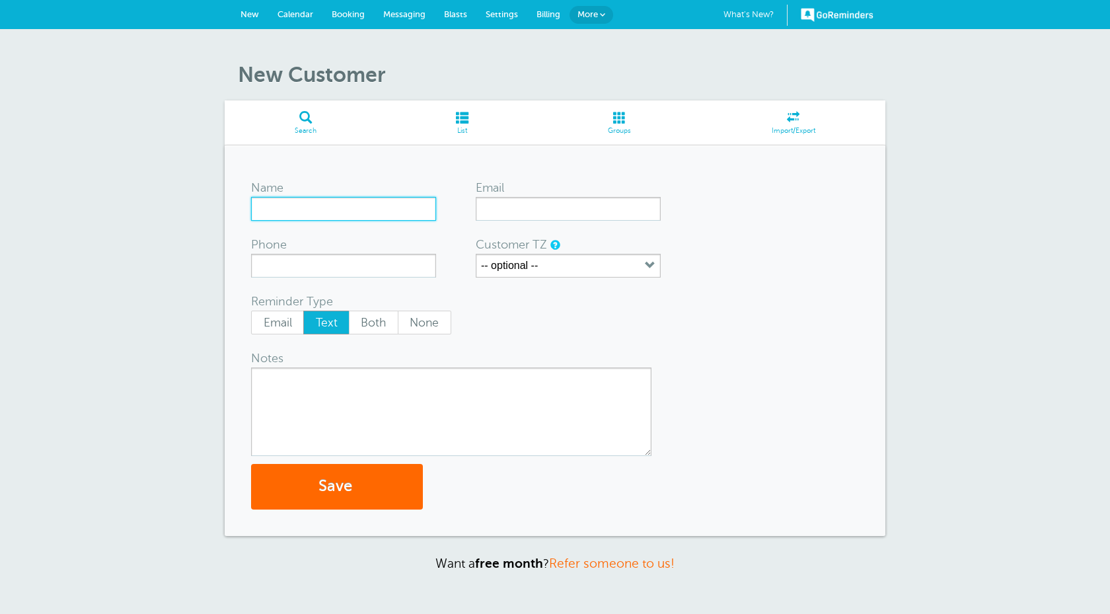
click at [317, 210] on input "Name" at bounding box center [343, 209] width 185 height 24
paste input "[PERSON_NAME]"
click at [285, 208] on input "[PERSON_NAME]" at bounding box center [343, 209] width 185 height 24
type input "[PERSON_NAME]"
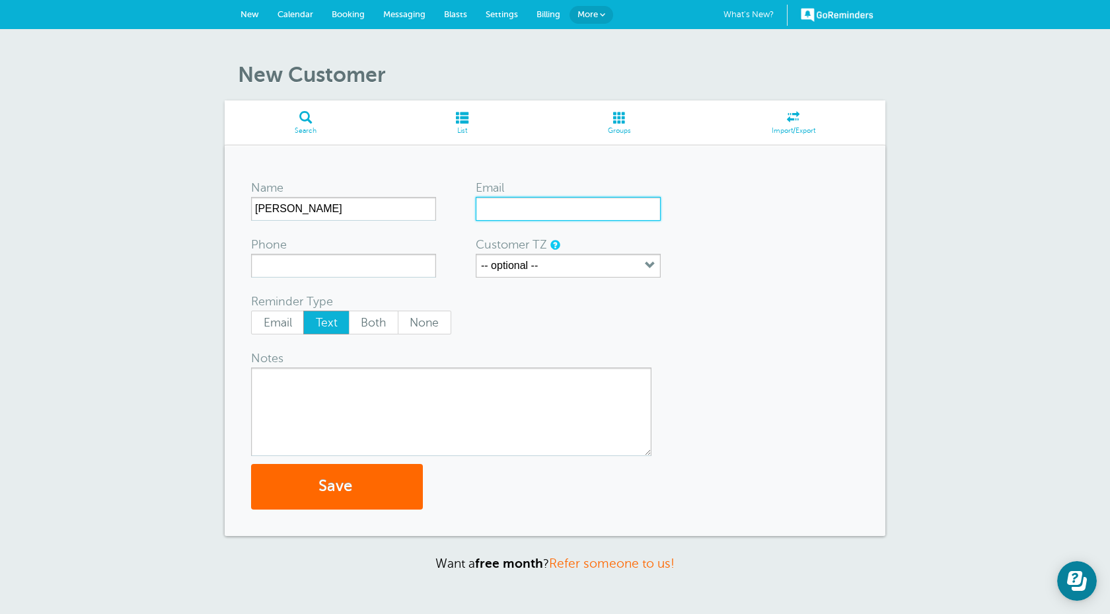
click at [519, 214] on input "Email" at bounding box center [568, 209] width 185 height 24
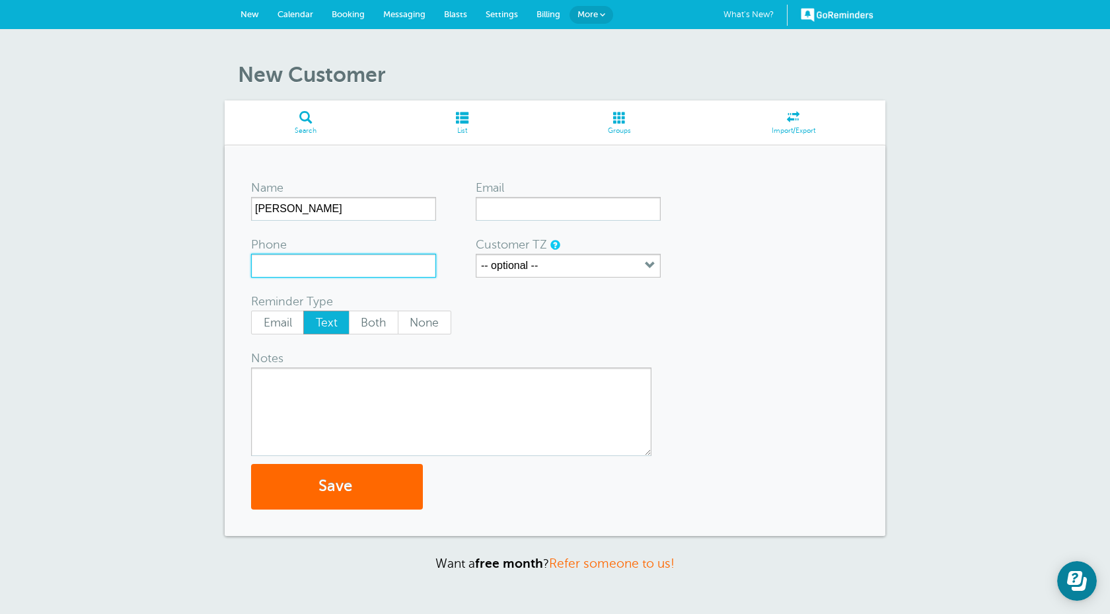
click at [387, 270] on input "Phone" at bounding box center [343, 266] width 185 height 24
paste input "231-907-7235"
type input "231-907-7235"
click at [374, 398] on textarea "Notes" at bounding box center [451, 411] width 400 height 89
click at [322, 479] on button "Save" at bounding box center [337, 487] width 172 height 46
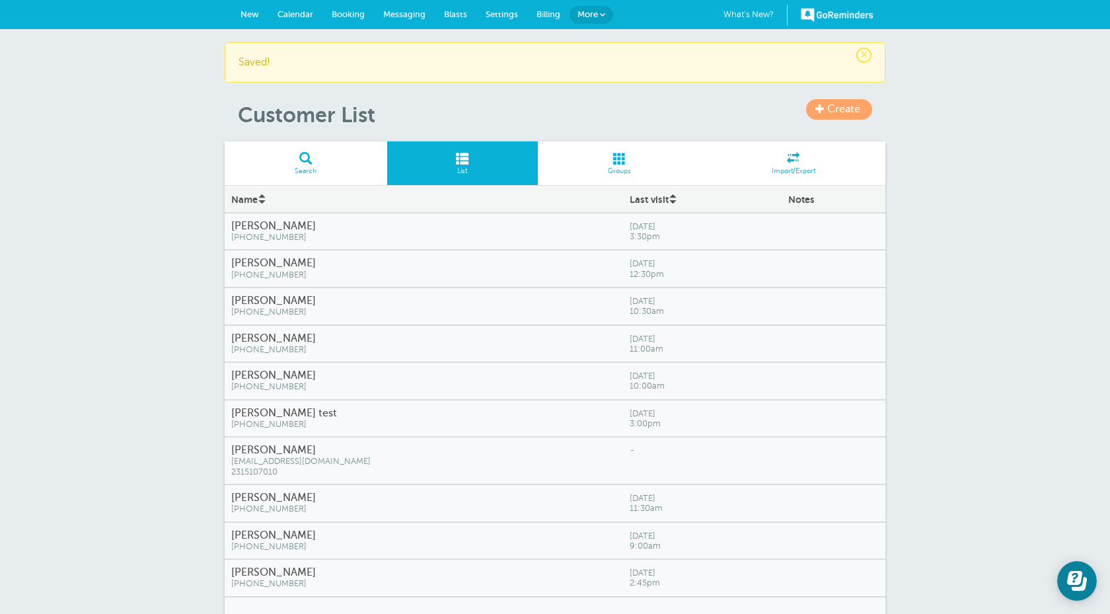
click at [393, 16] on span "Messaging" at bounding box center [404, 14] width 42 height 10
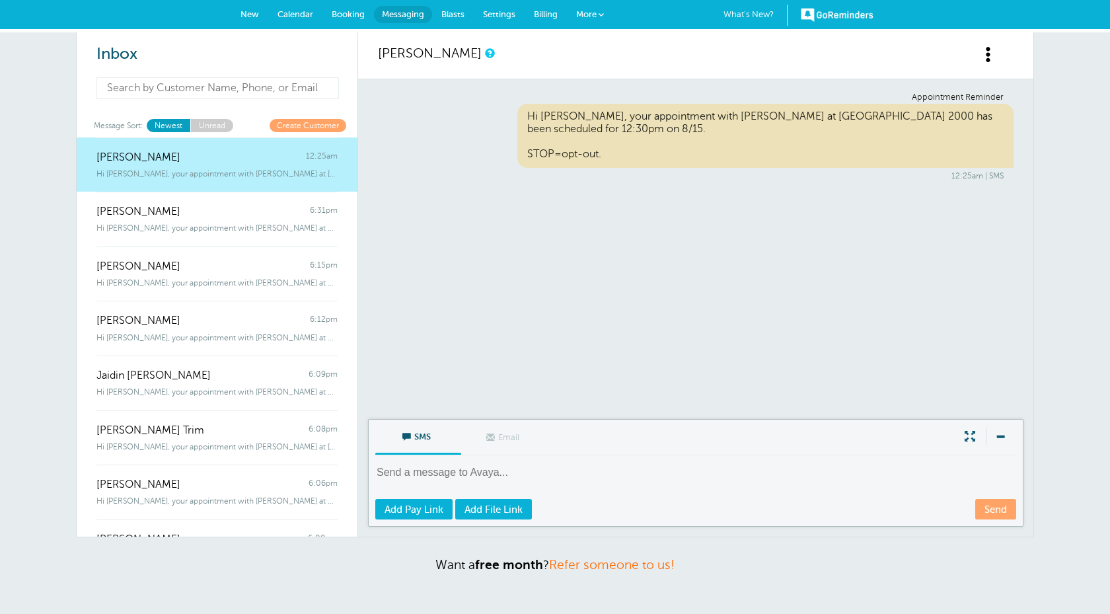
click at [255, 90] on input at bounding box center [217, 88] width 242 height 22
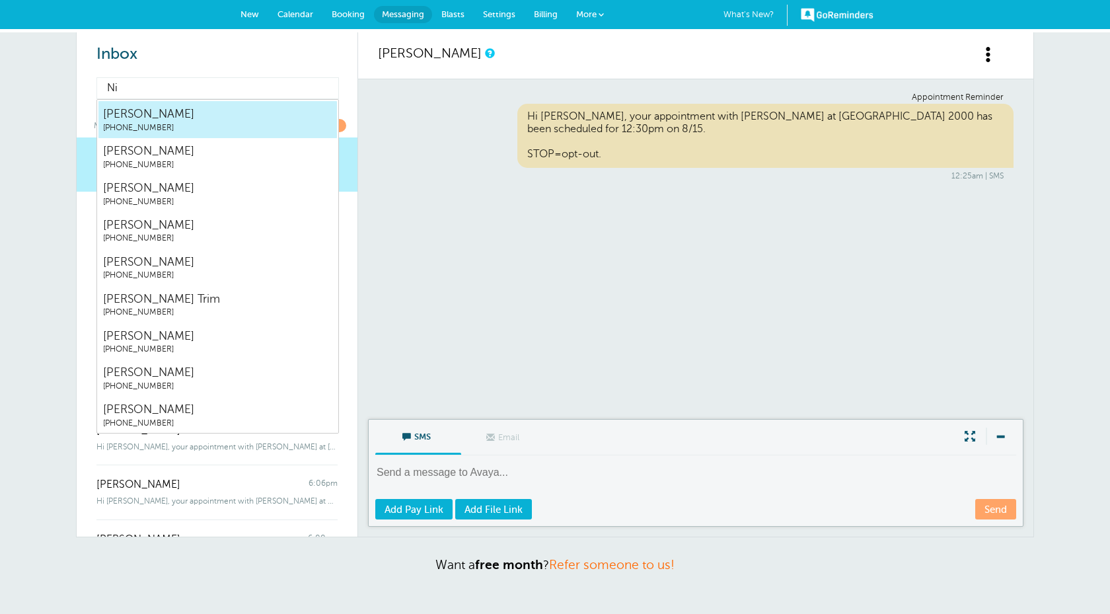
type input "Nin"
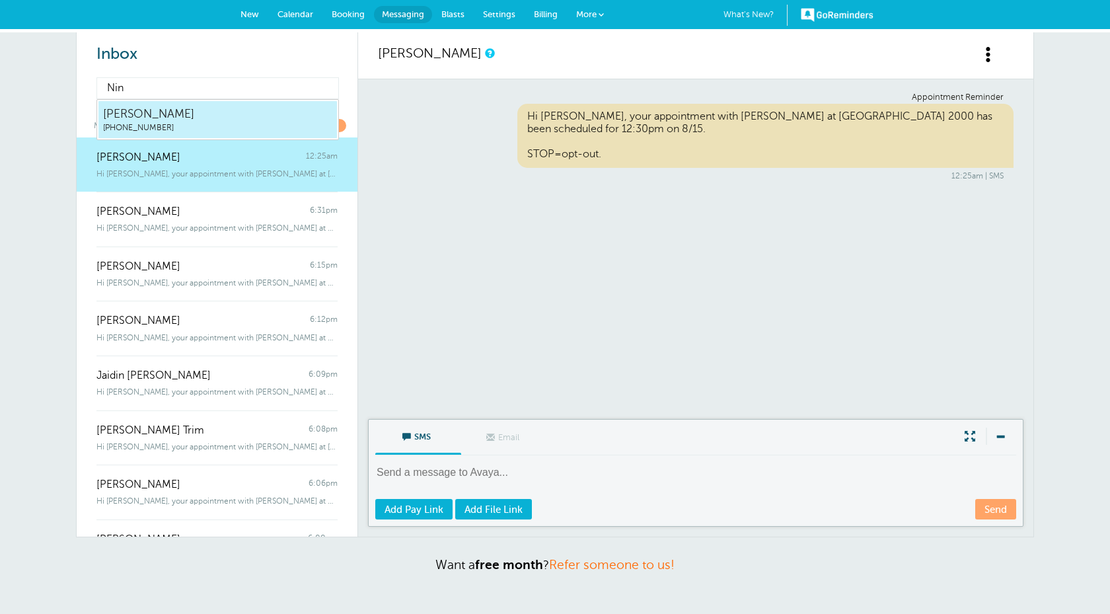
click at [287, 114] on span "[PERSON_NAME]" at bounding box center [217, 114] width 229 height 17
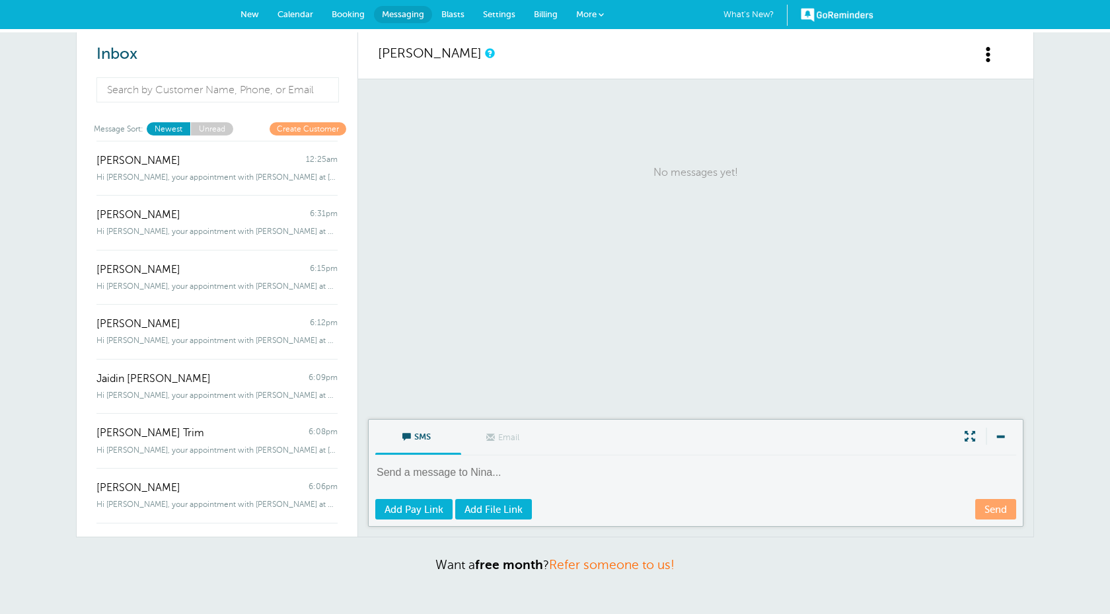
click at [508, 467] on textarea at bounding box center [696, 481] width 643 height 32
click at [976, 54] on div "[PERSON_NAME]" at bounding box center [695, 55] width 675 height 47
click at [983, 56] on span at bounding box center [988, 54] width 17 height 17
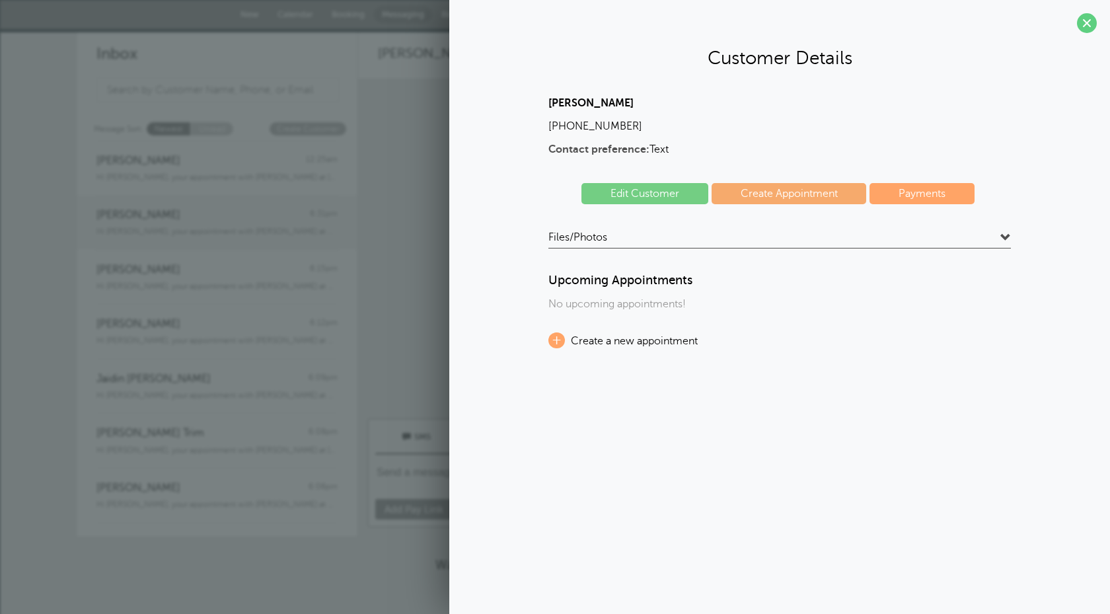
click at [325, 215] on span "6:31pm" at bounding box center [324, 215] width 28 height 13
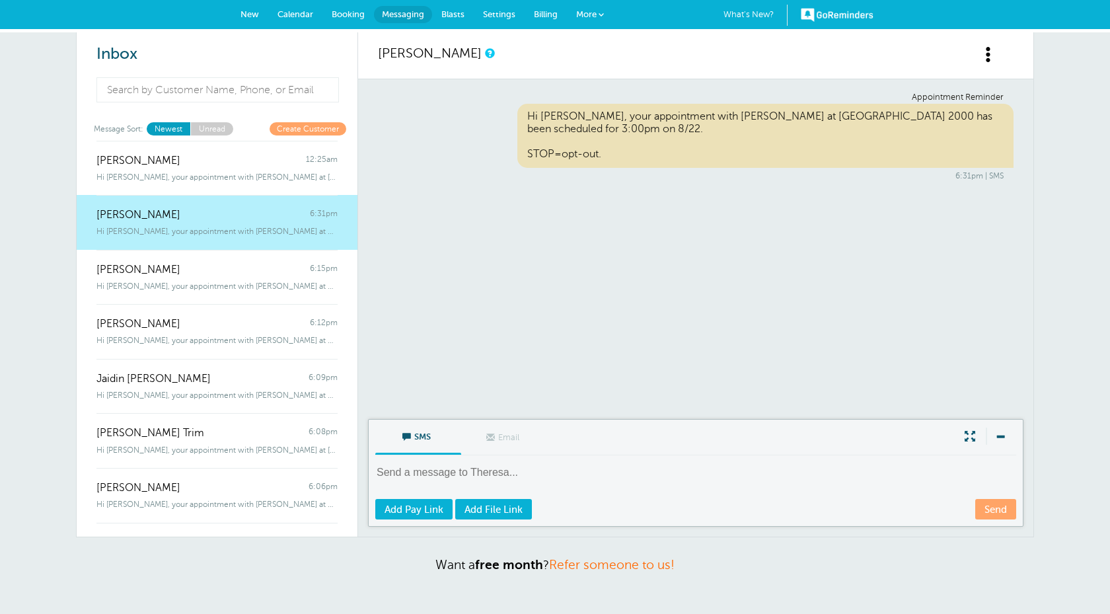
click at [520, 192] on div "Appointment Reminder Hi [PERSON_NAME], your appointment with [PERSON_NAME] at […" at bounding box center [695, 249] width 675 height 340
